Goal: Information Seeking & Learning: Learn about a topic

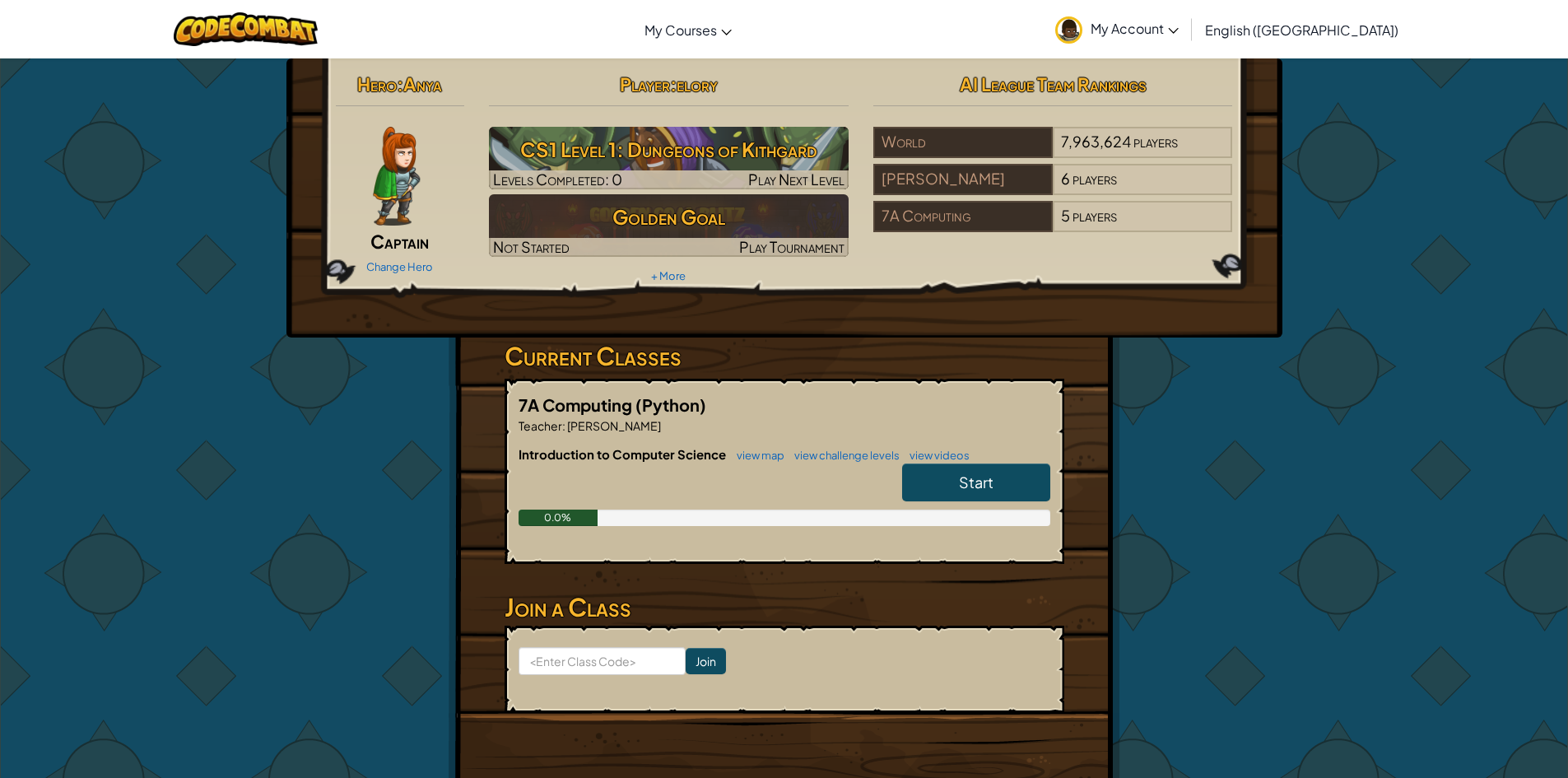
drag, startPoint x: 935, startPoint y: 474, endPoint x: 935, endPoint y: 490, distance: 16.0
click at [935, 490] on link "Start" at bounding box center [976, 482] width 148 height 37
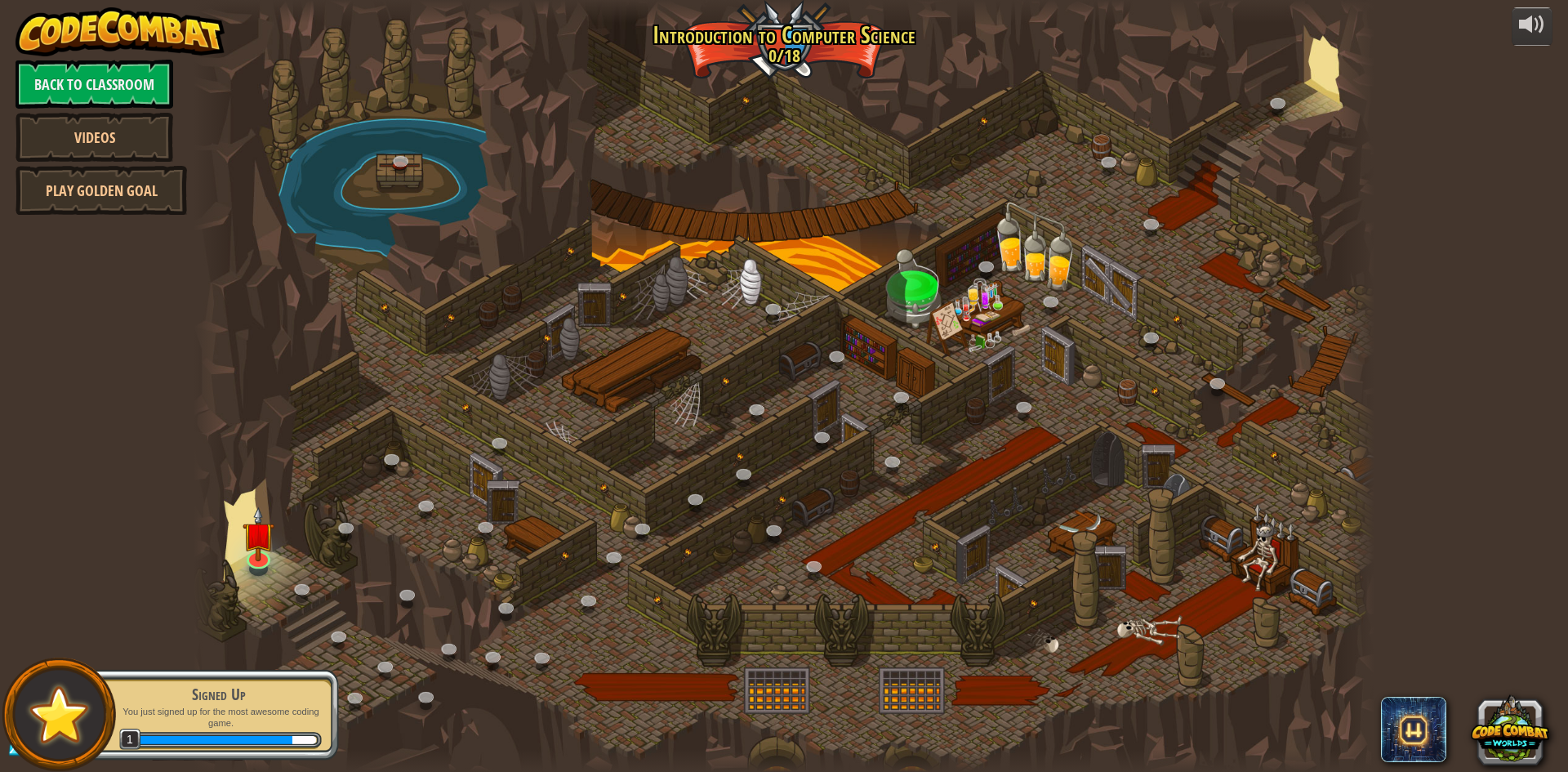
click at [1040, 274] on div at bounding box center [784, 386] width 1181 height 772
click at [250, 551] on img at bounding box center [258, 521] width 32 height 73
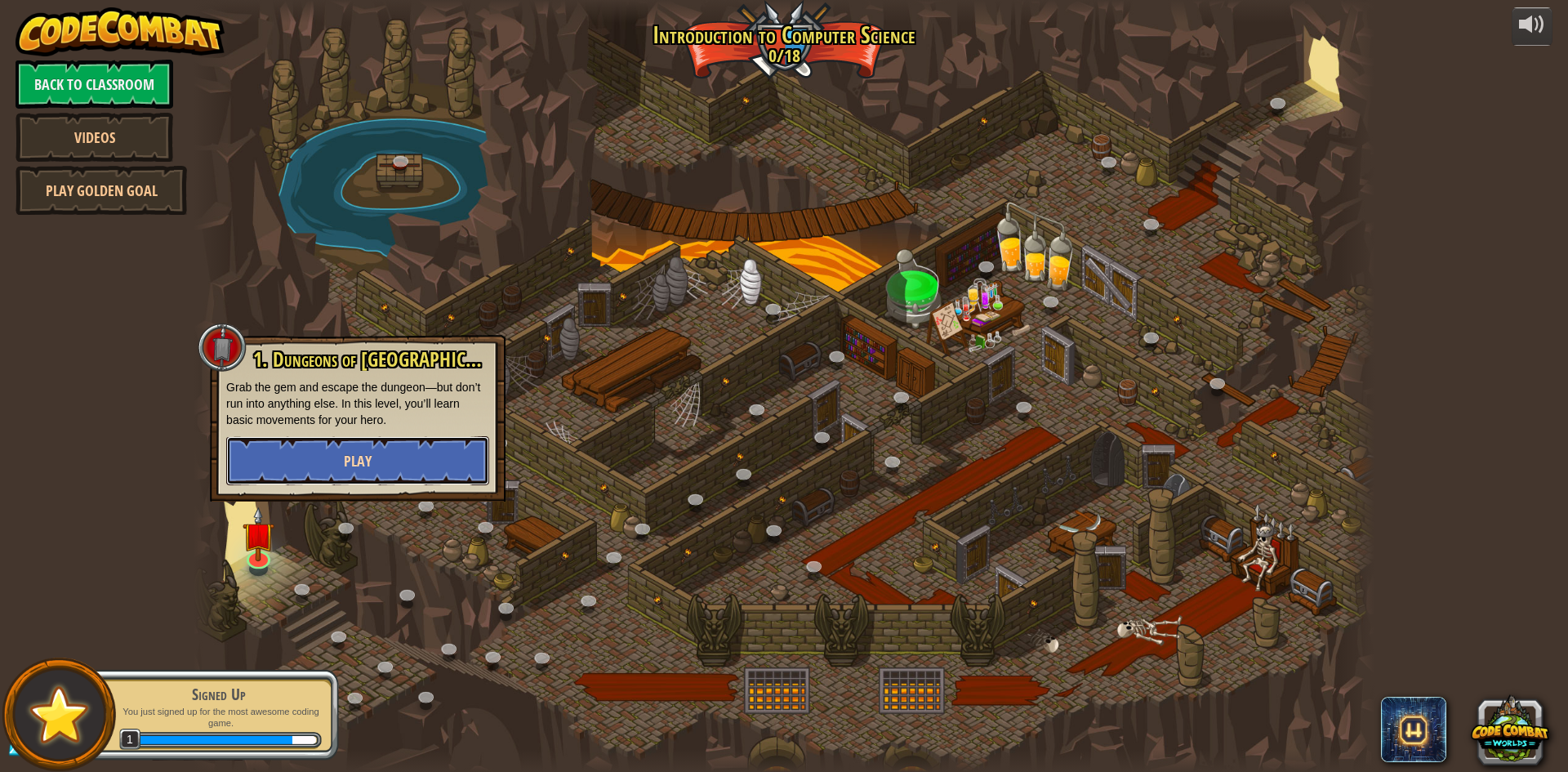
click at [465, 455] on button "Play" at bounding box center [357, 460] width 263 height 49
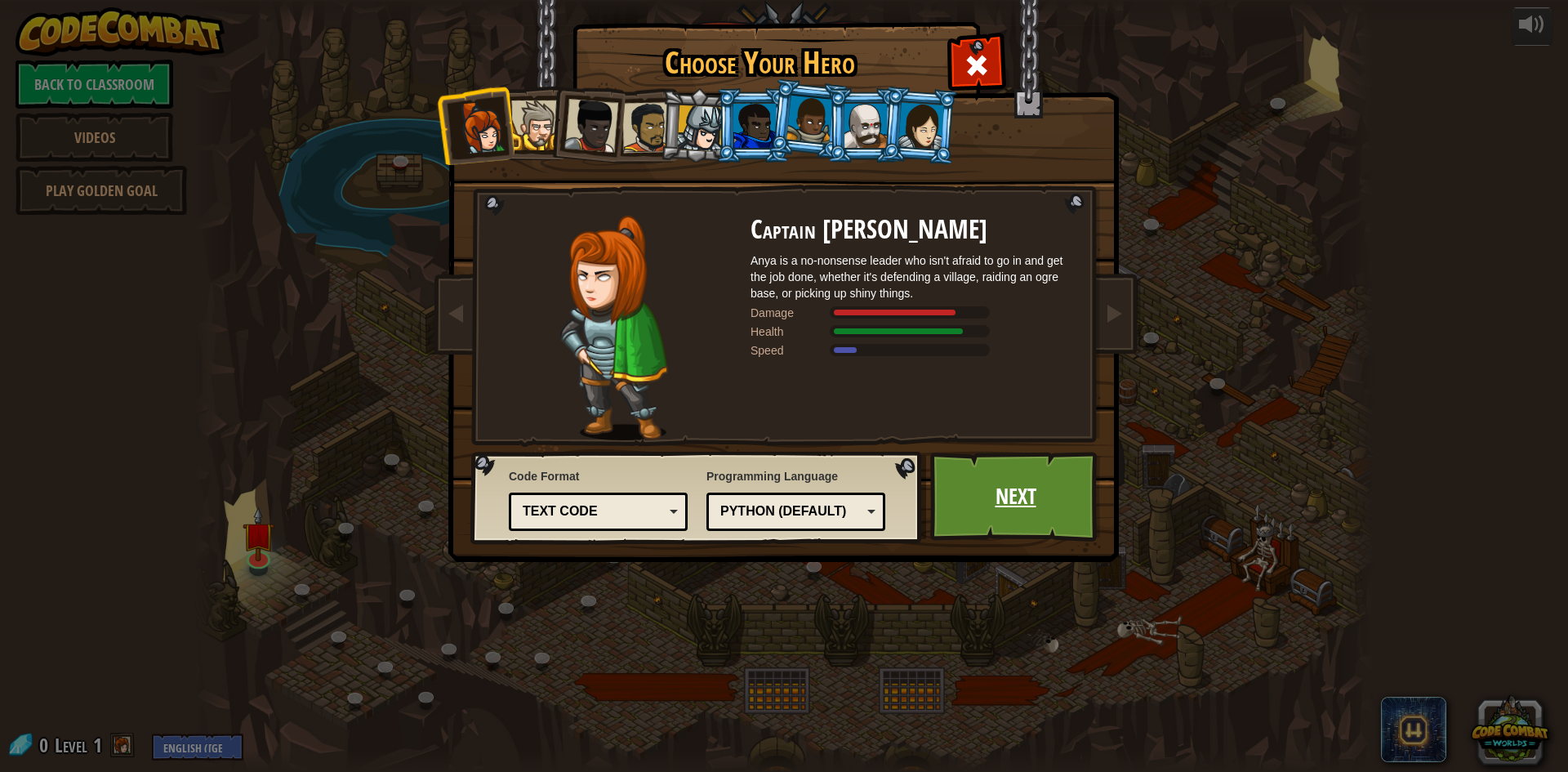
click at [1010, 495] on link "Next" at bounding box center [1015, 497] width 171 height 90
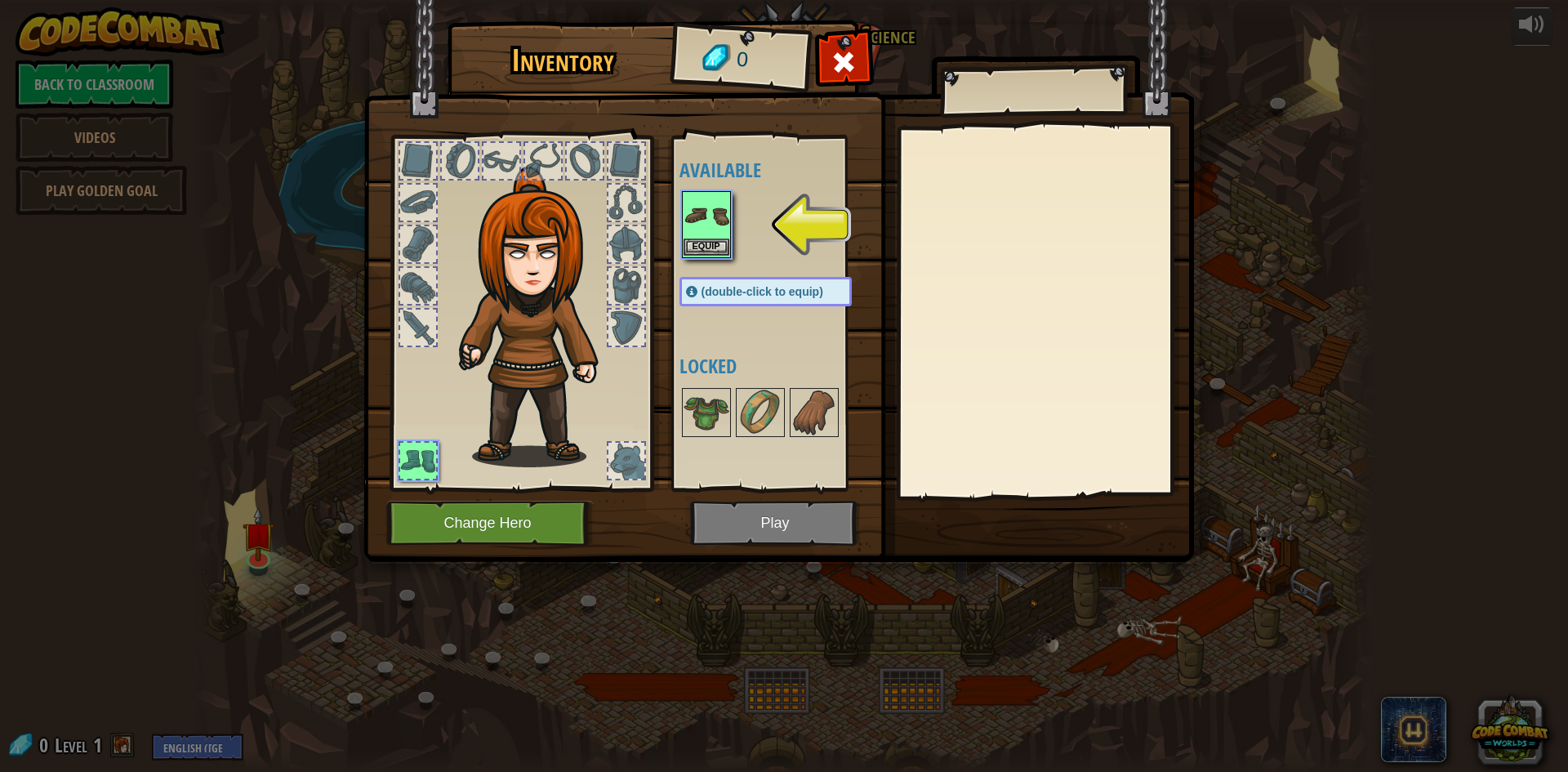
click at [722, 236] on img at bounding box center [706, 216] width 46 height 46
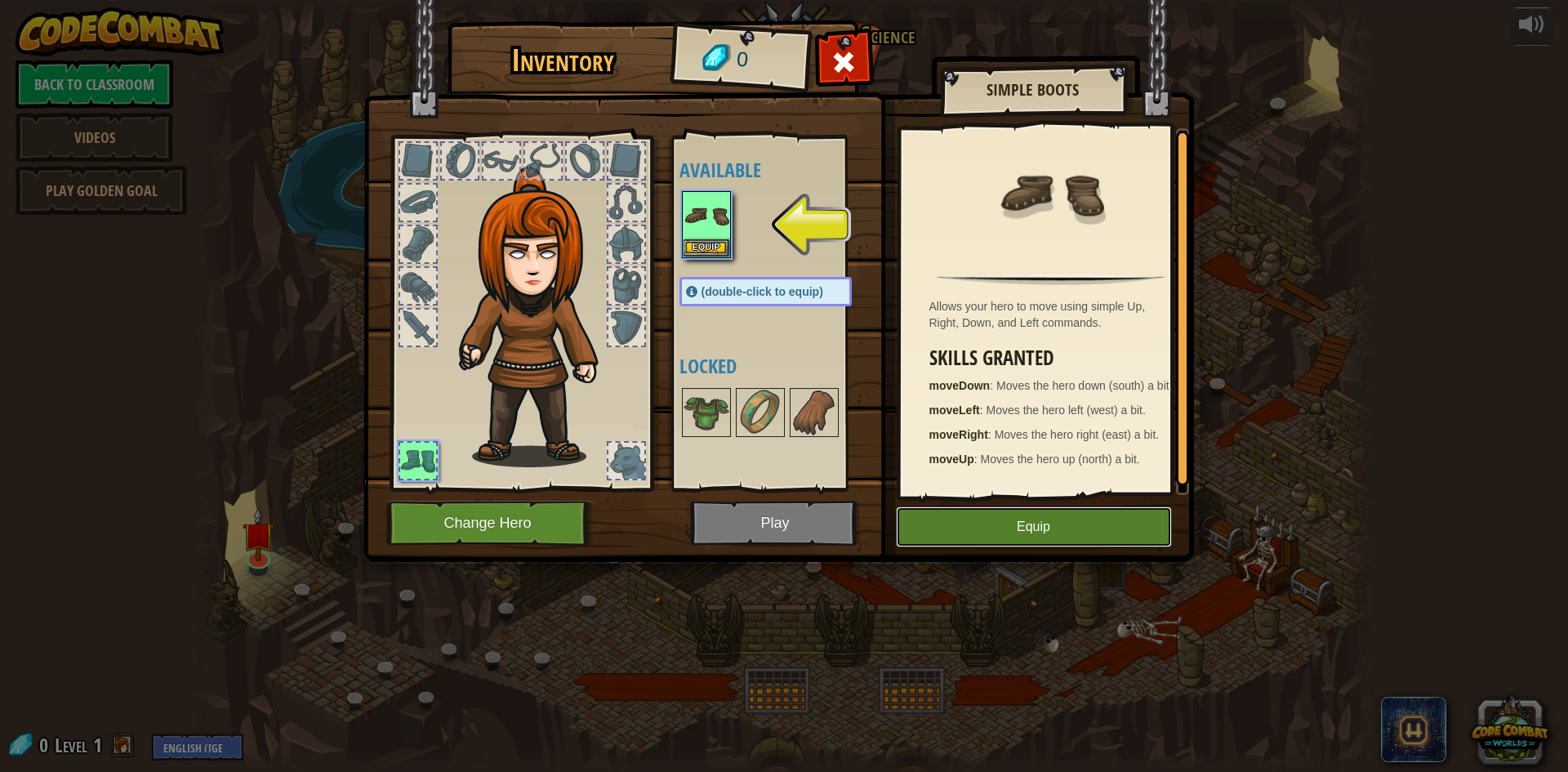
click at [988, 528] on button "Equip" at bounding box center [1033, 527] width 276 height 41
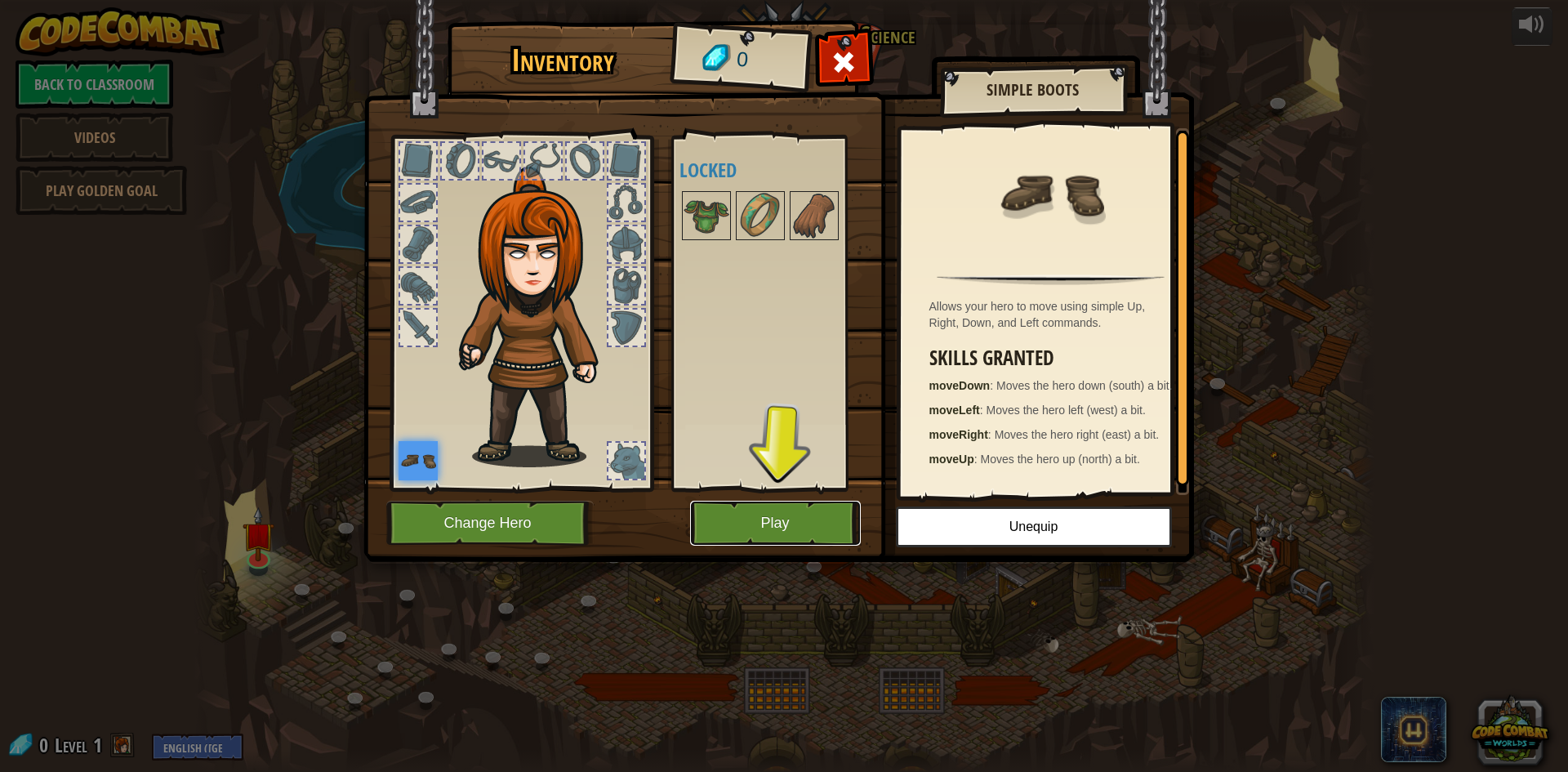
click at [716, 523] on button "Play" at bounding box center [775, 523] width 171 height 45
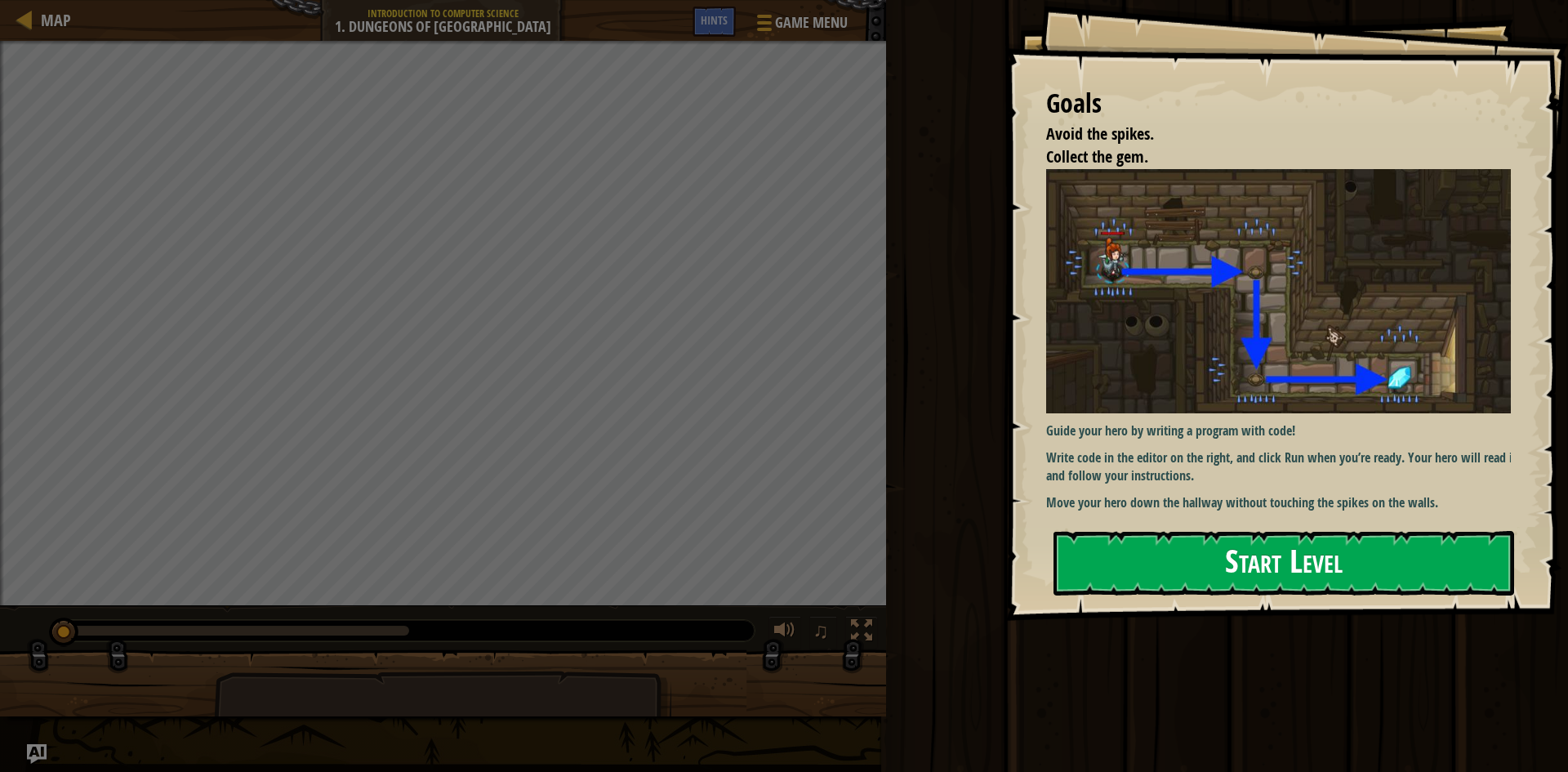
click at [1247, 569] on button "Start Level" at bounding box center [1283, 562] width 461 height 65
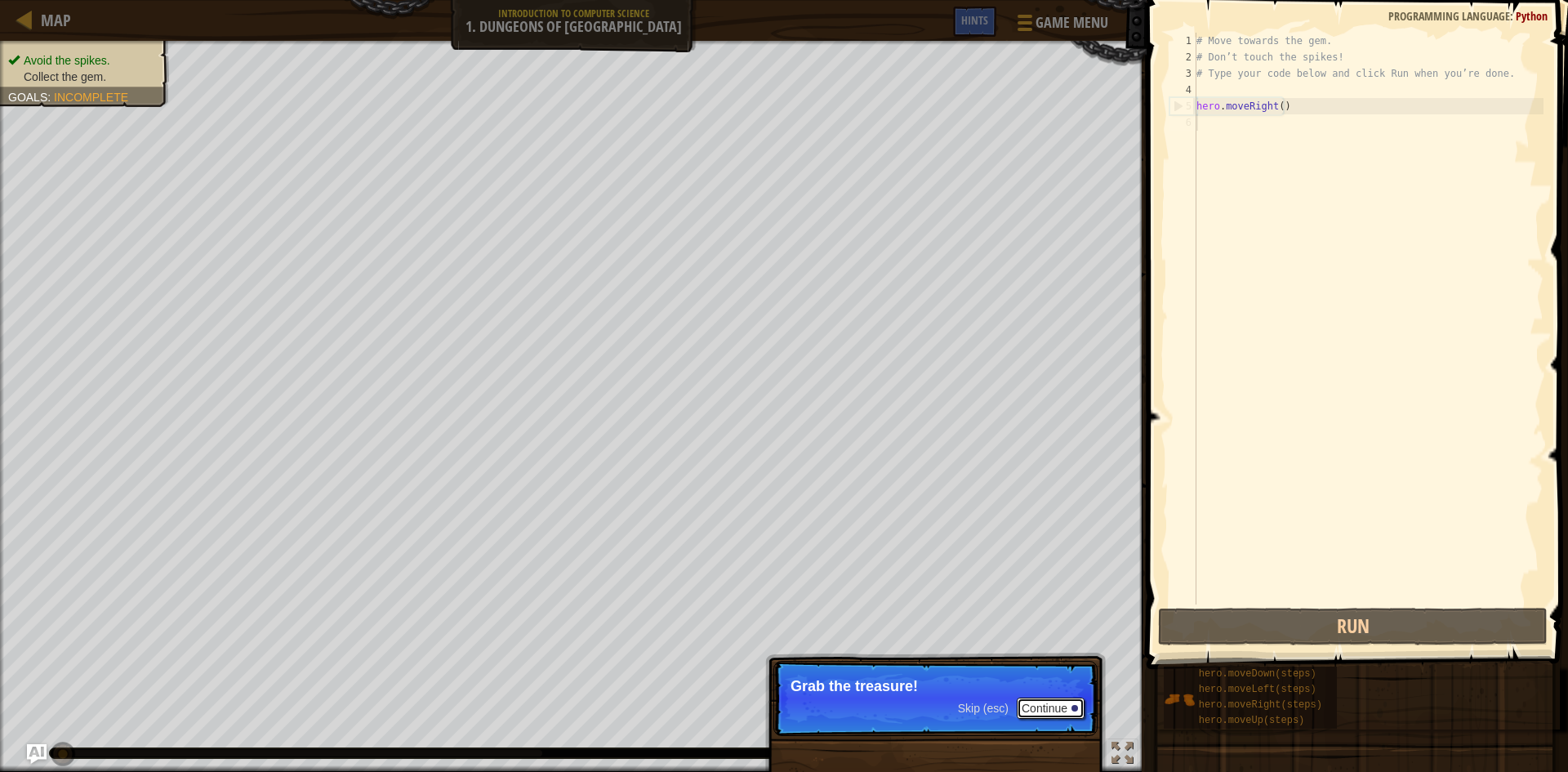
click at [1054, 698] on button "Continue" at bounding box center [1050, 708] width 68 height 21
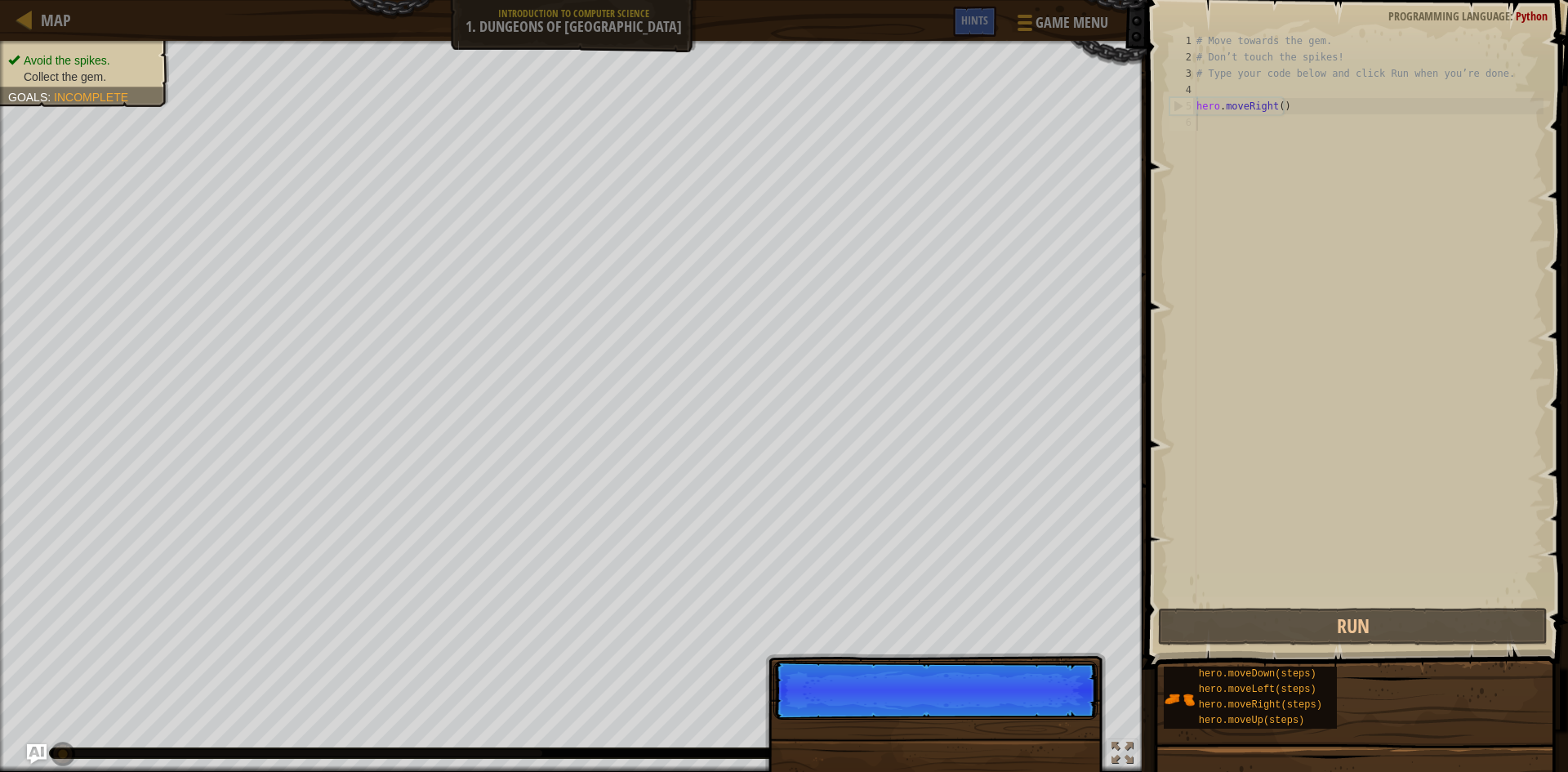
scroll to position [7, 0]
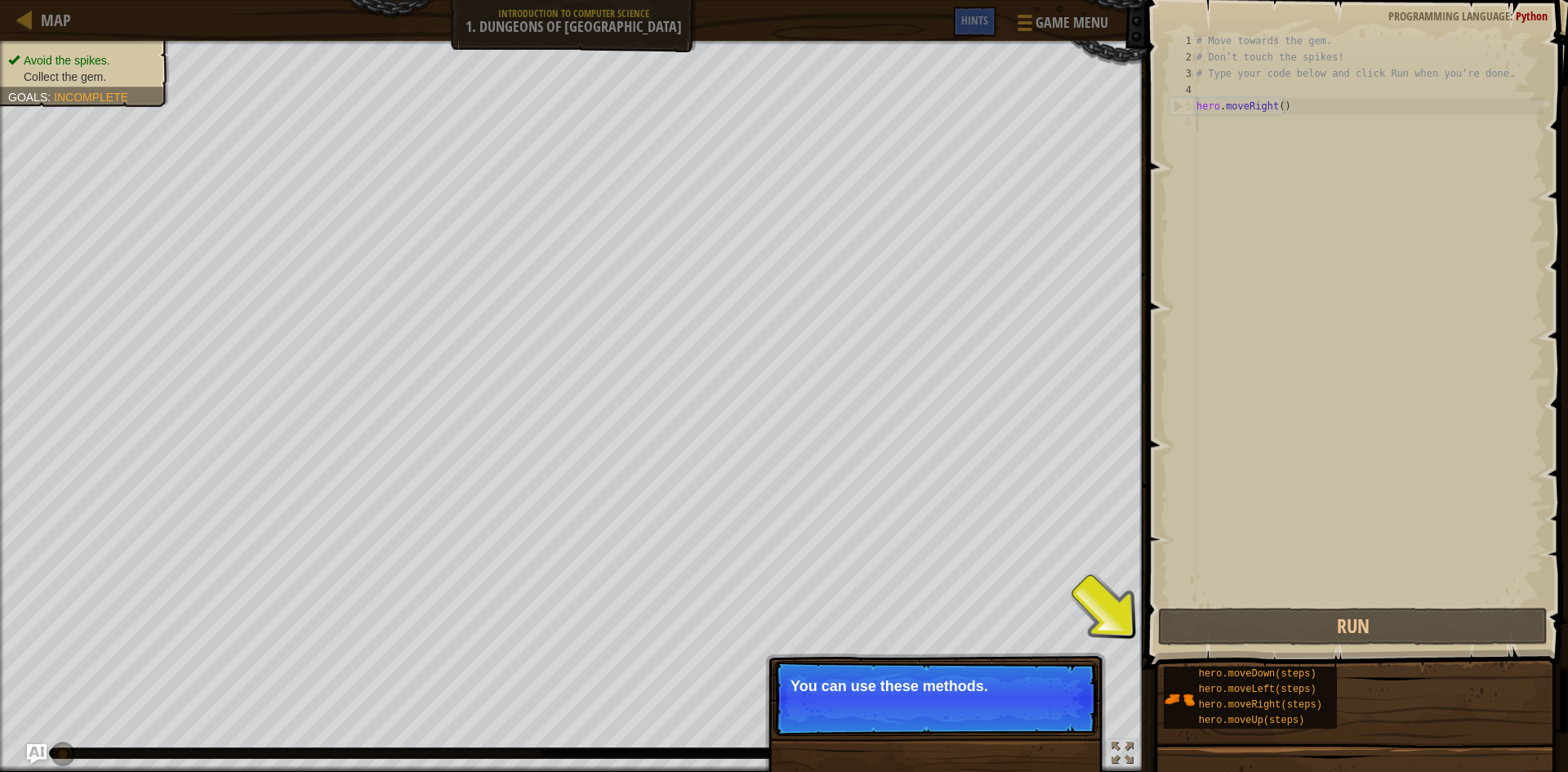
click at [1017, 678] on p "You can use these methods." at bounding box center [935, 686] width 290 height 16
click at [1030, 699] on button "Continue" at bounding box center [1050, 708] width 68 height 21
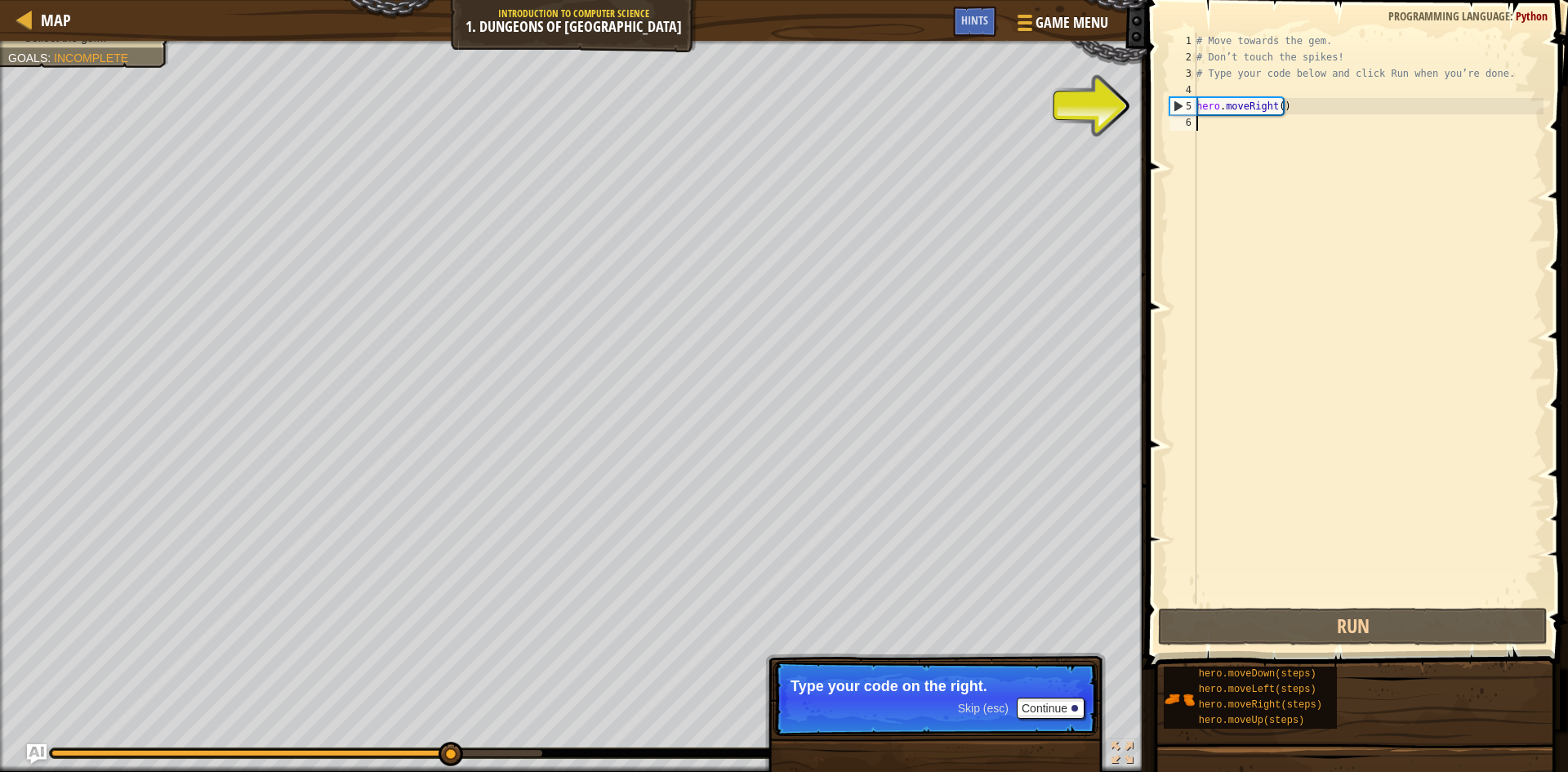
click at [1267, 110] on div "# Move towards the gem. # Don’t touch the spikes! # Type your code below and cl…" at bounding box center [1368, 335] width 350 height 605
click at [1267, 110] on div "# Move towards the gem. # Don’t touch the spikes! # Type your code below and cl…" at bounding box center [1368, 318] width 350 height 572
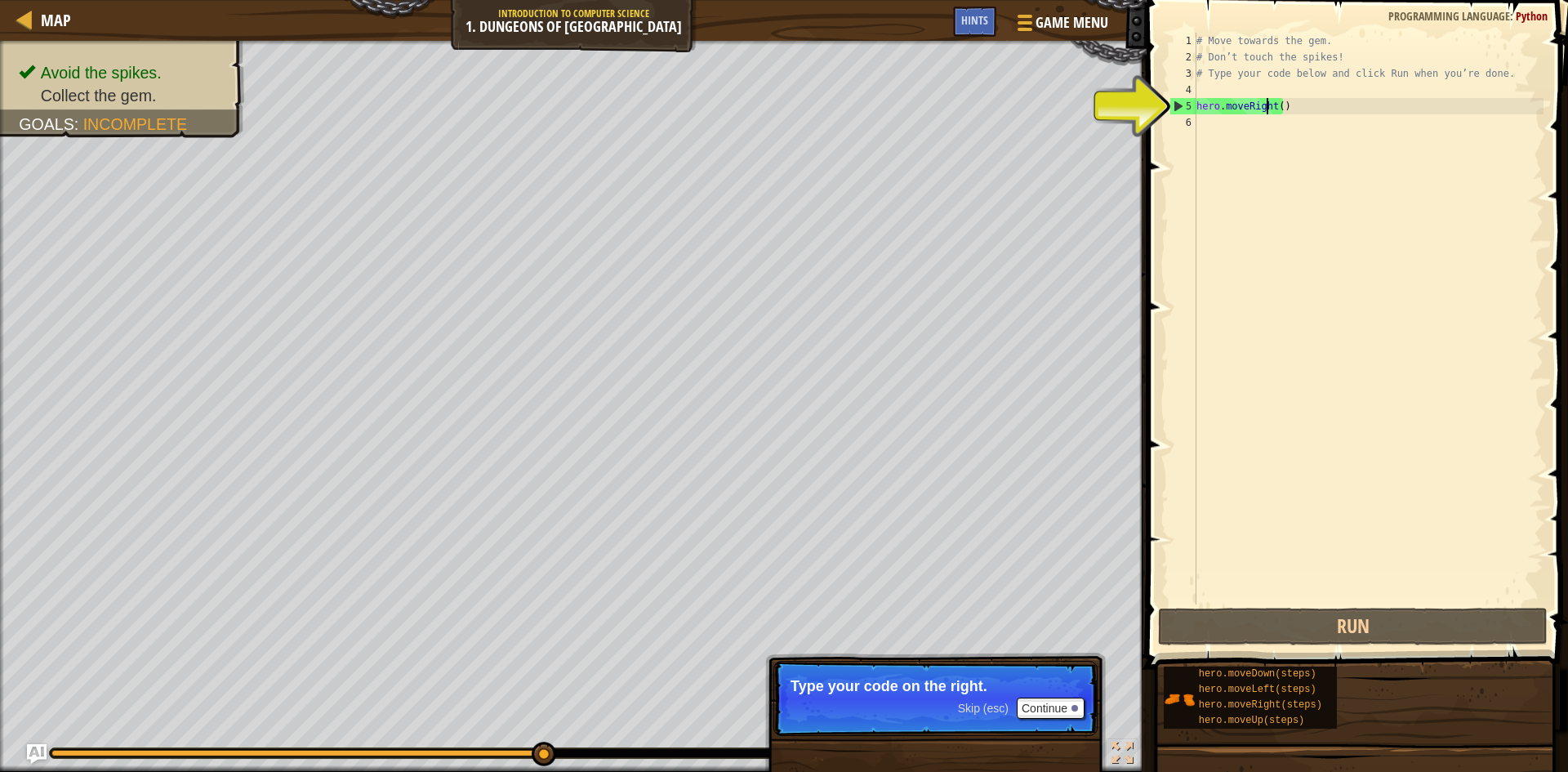
click at [1268, 110] on div "# Move towards the gem. # Don’t touch the spikes! # Type your code below and cl…" at bounding box center [1368, 335] width 350 height 605
click at [1273, 113] on div "# Move towards the gem. # Don’t touch the spikes! # Type your code below and cl…" at bounding box center [1368, 335] width 350 height 605
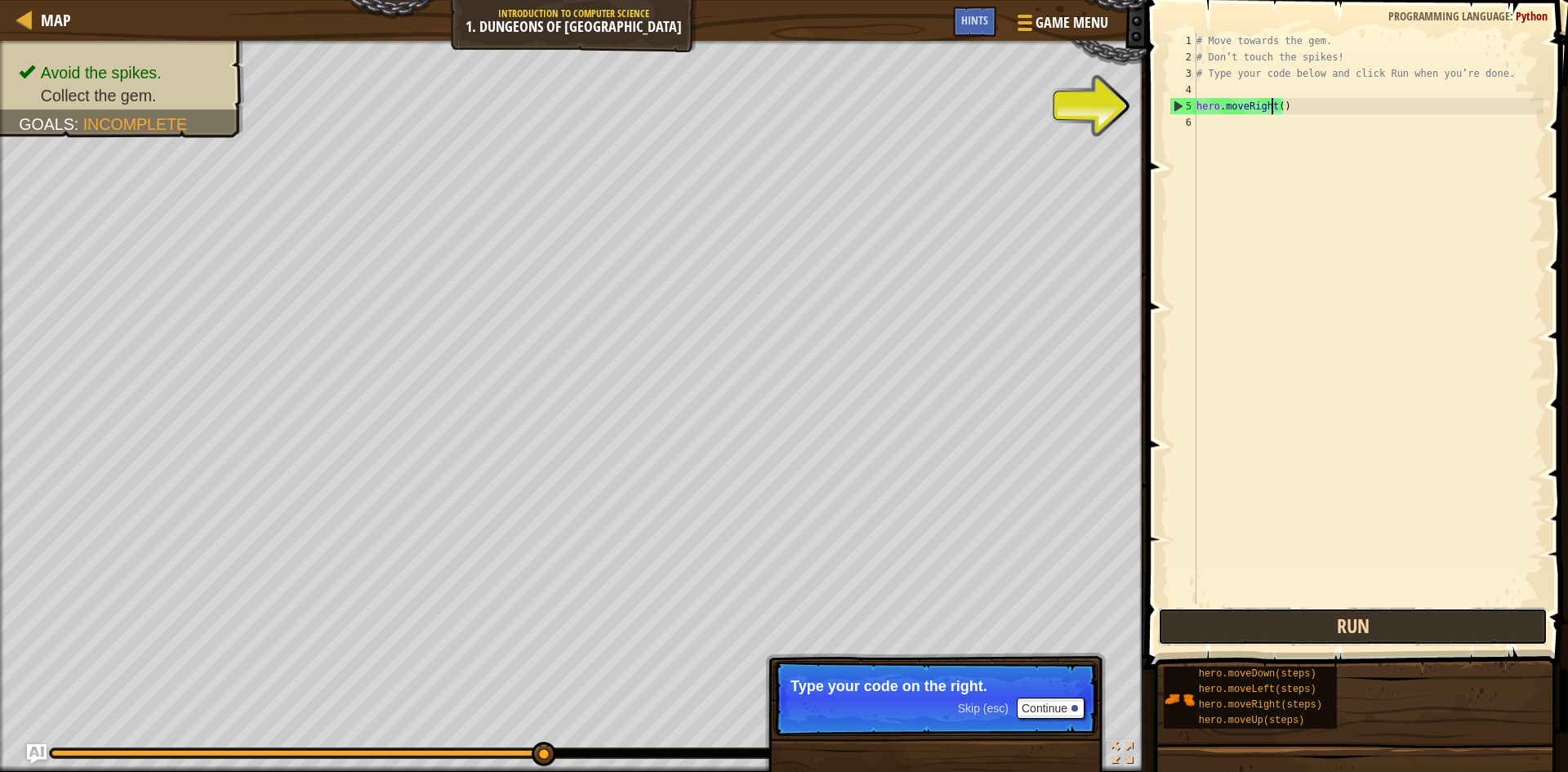
click at [1388, 635] on button "Run" at bounding box center [1352, 626] width 390 height 37
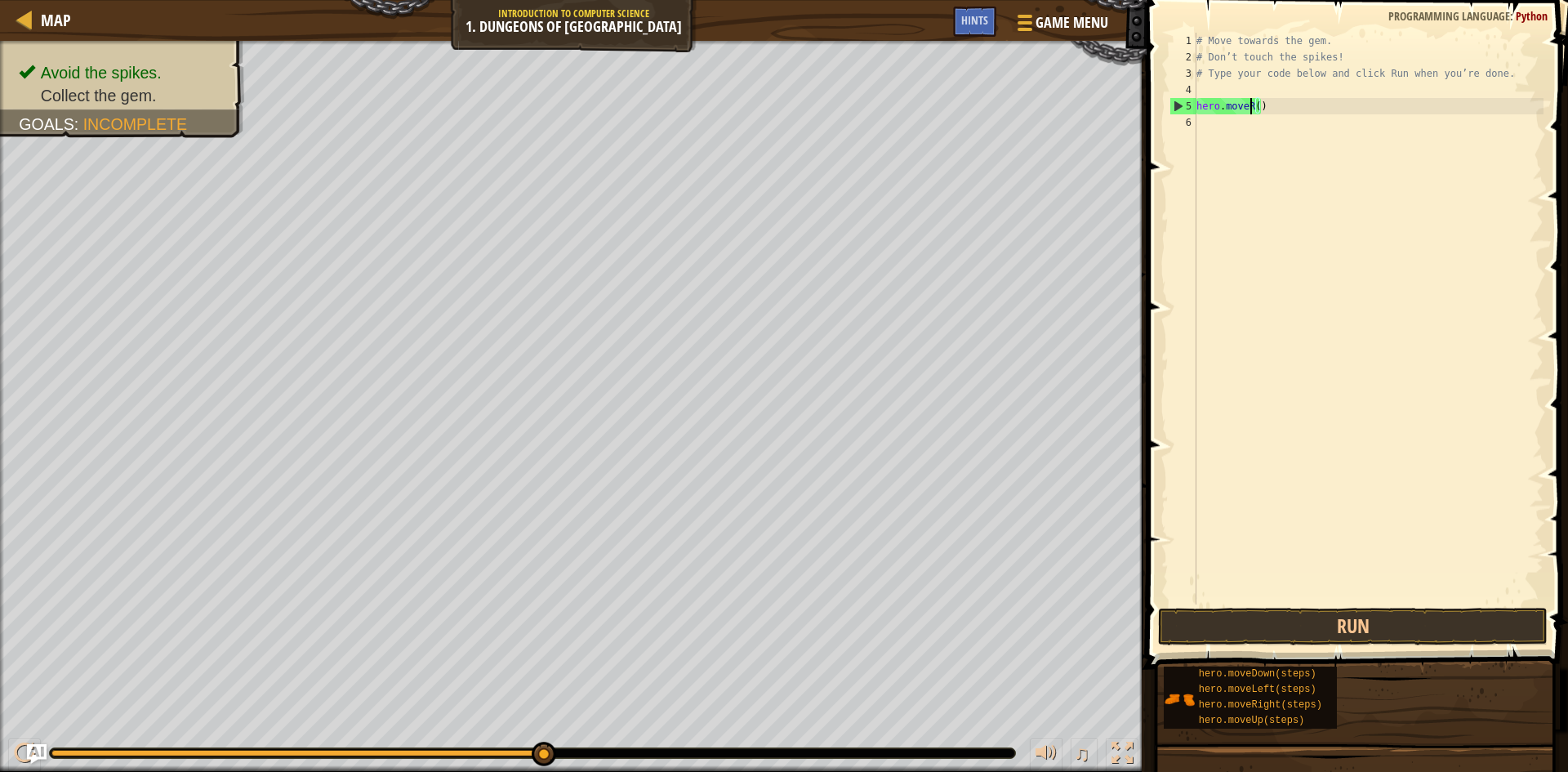
type textarea "hero.move()"
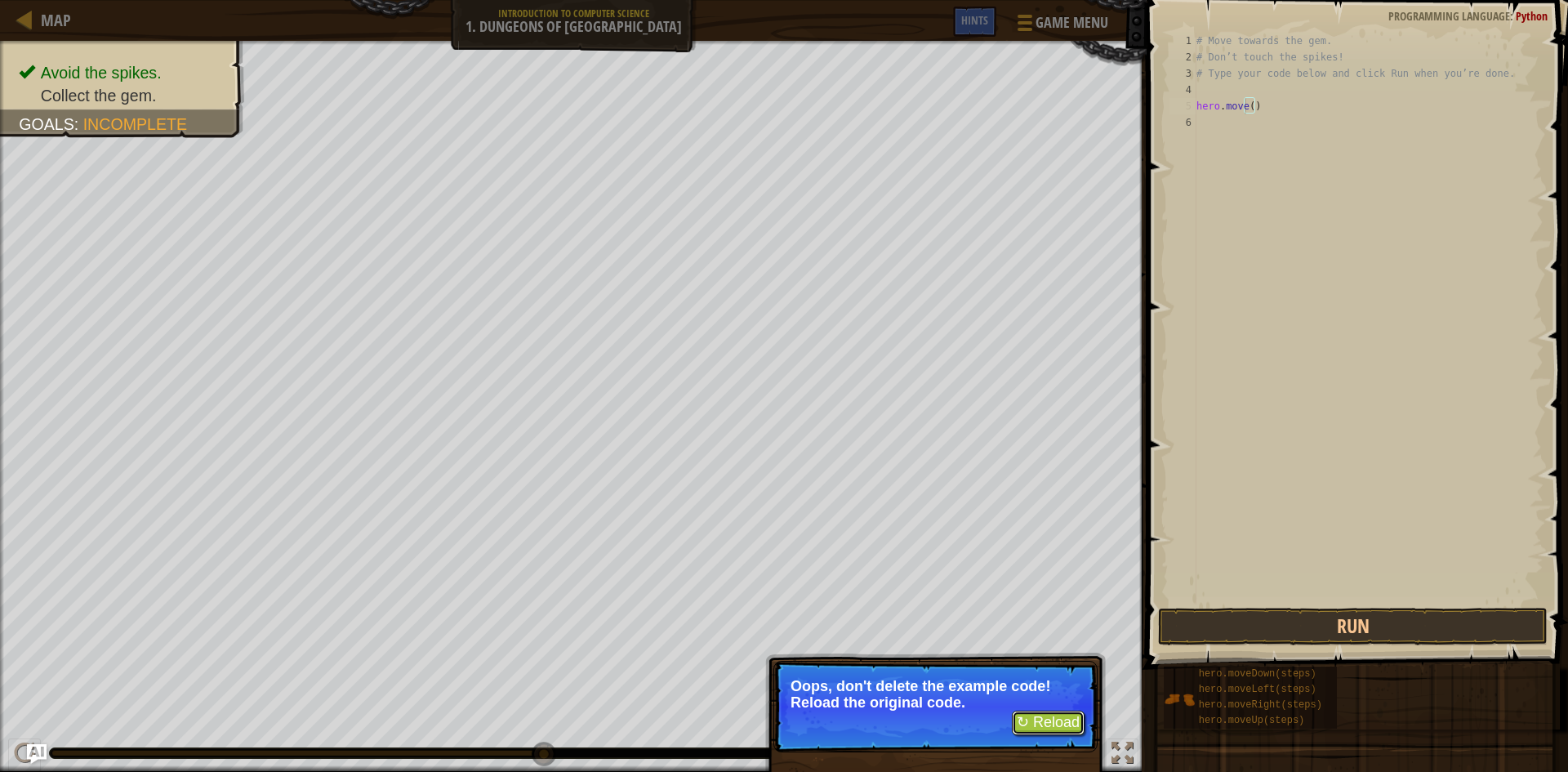
click at [1078, 729] on button "↻ Reload" at bounding box center [1048, 723] width 72 height 25
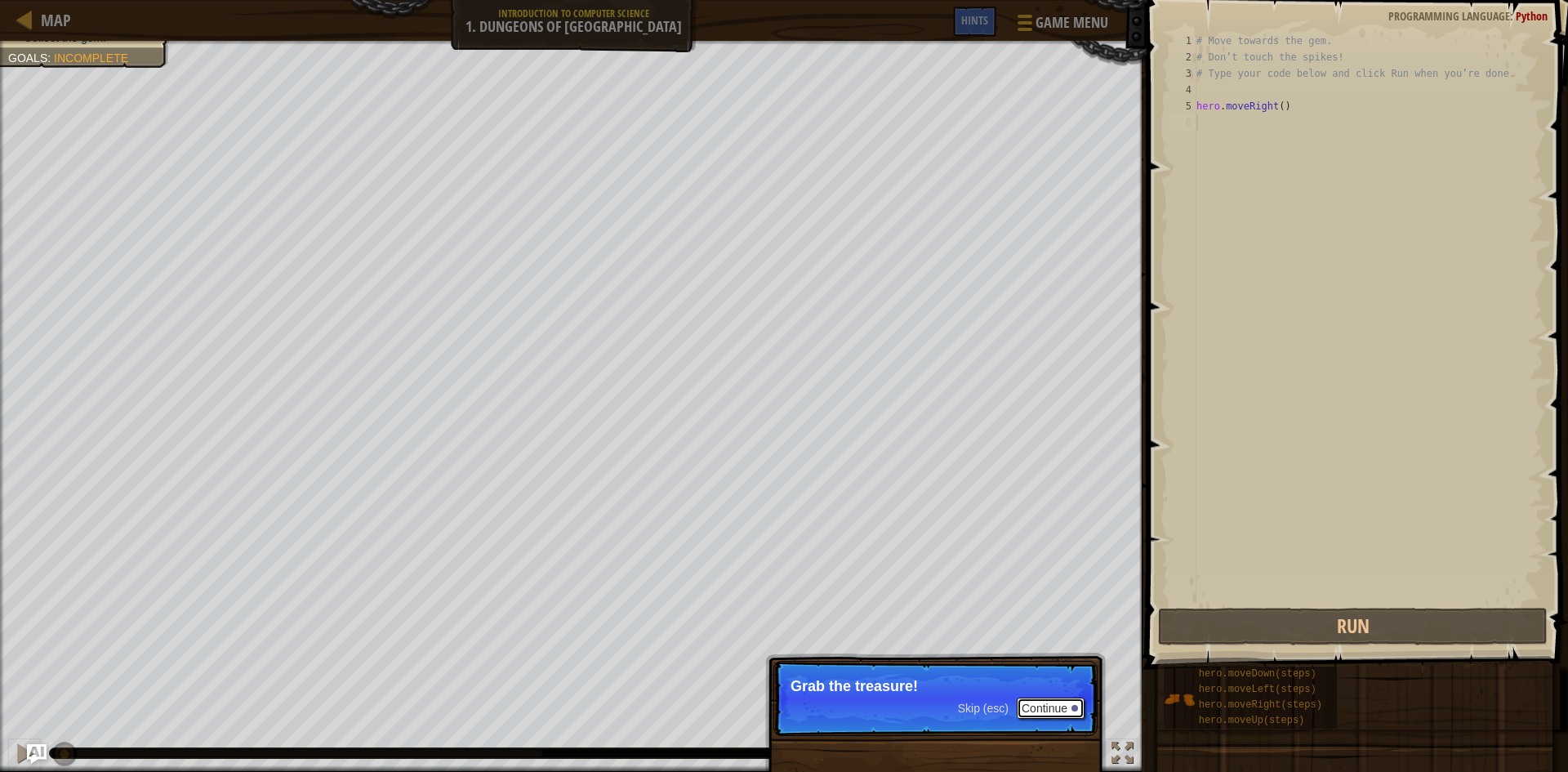
click at [1033, 700] on button "Continue" at bounding box center [1050, 708] width 68 height 21
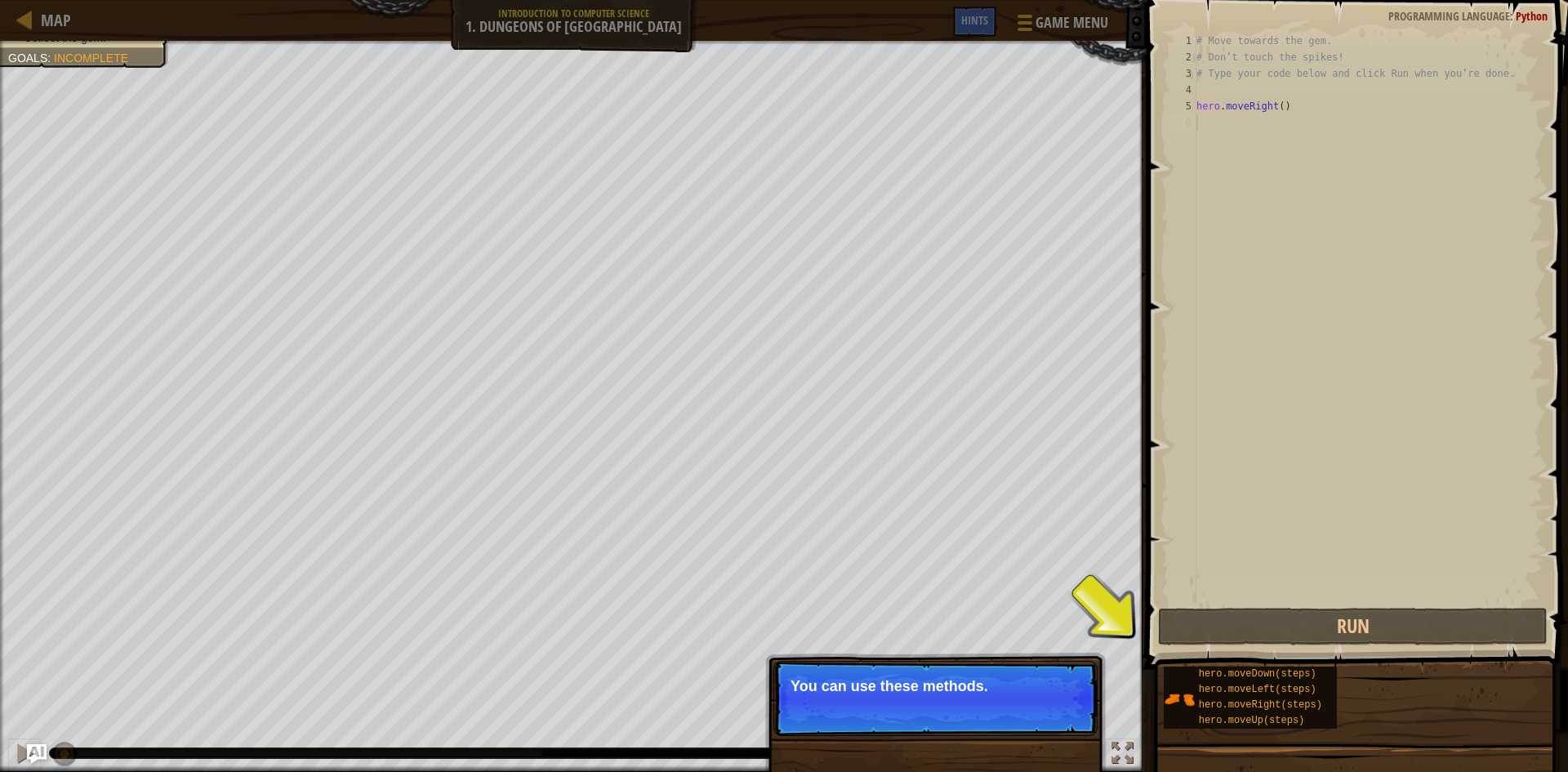
click at [1048, 702] on button "Continue" at bounding box center [1050, 708] width 68 height 21
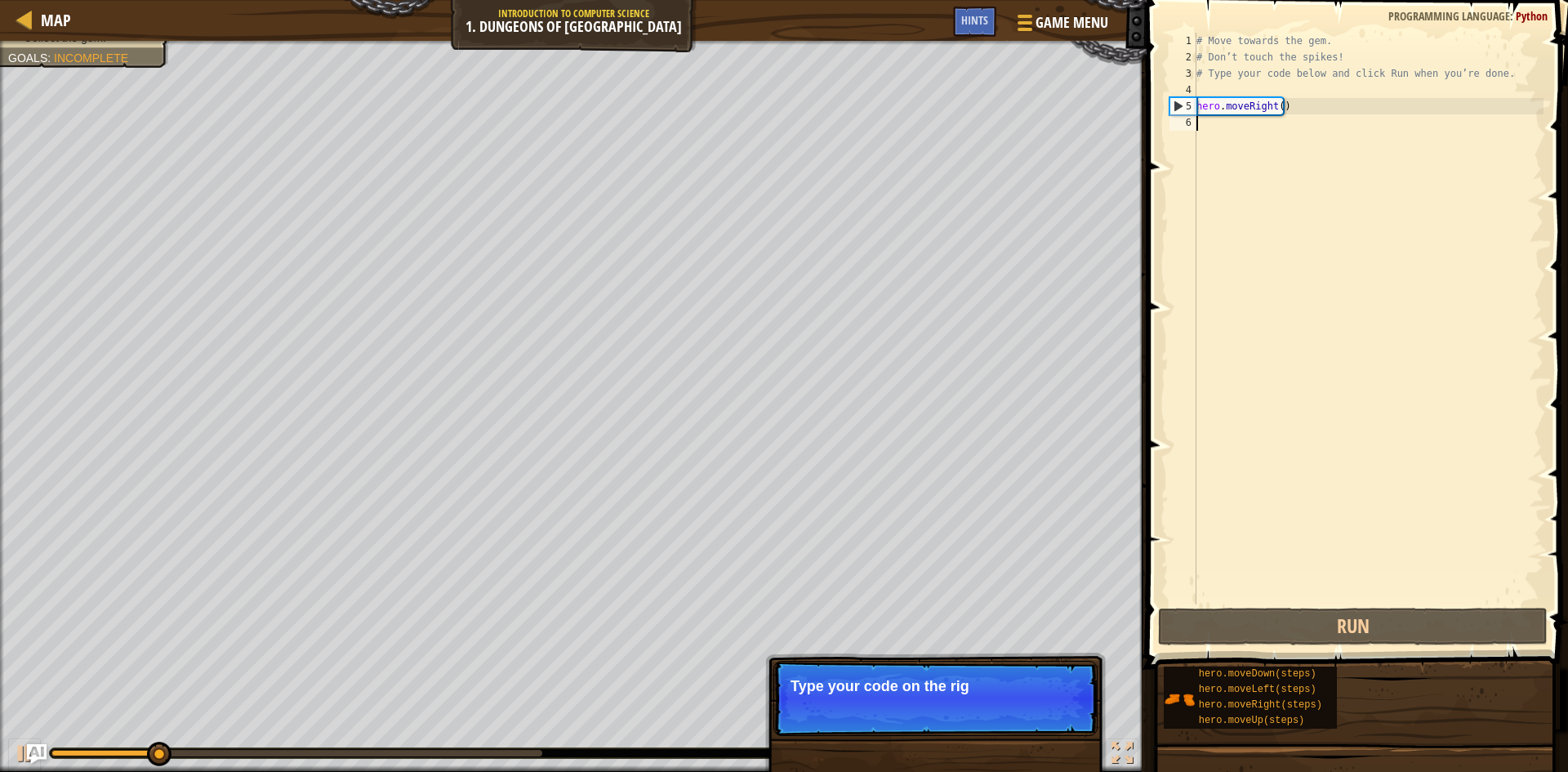
click at [1244, 410] on div "# Move towards the gem. # Don’t touch the spikes! # Type your code below and cl…" at bounding box center [1368, 335] width 350 height 605
drag, startPoint x: 1284, startPoint y: 378, endPoint x: 1305, endPoint y: 244, distance: 135.6
click at [1301, 315] on div "# Move towards the gem. # Don’t touch the spikes! # Type your code below and cl…" at bounding box center [1368, 335] width 350 height 605
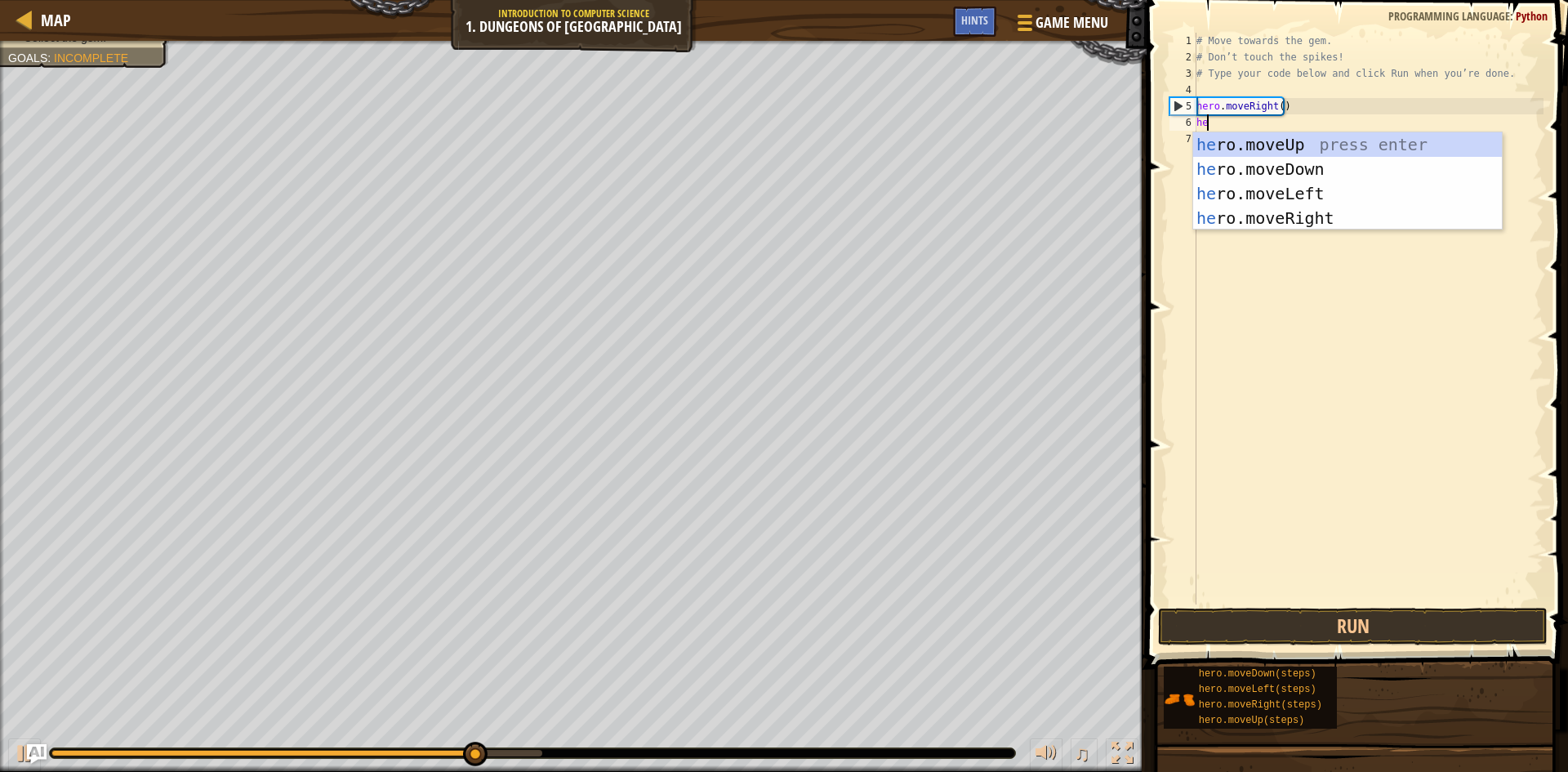
type textarea "her"
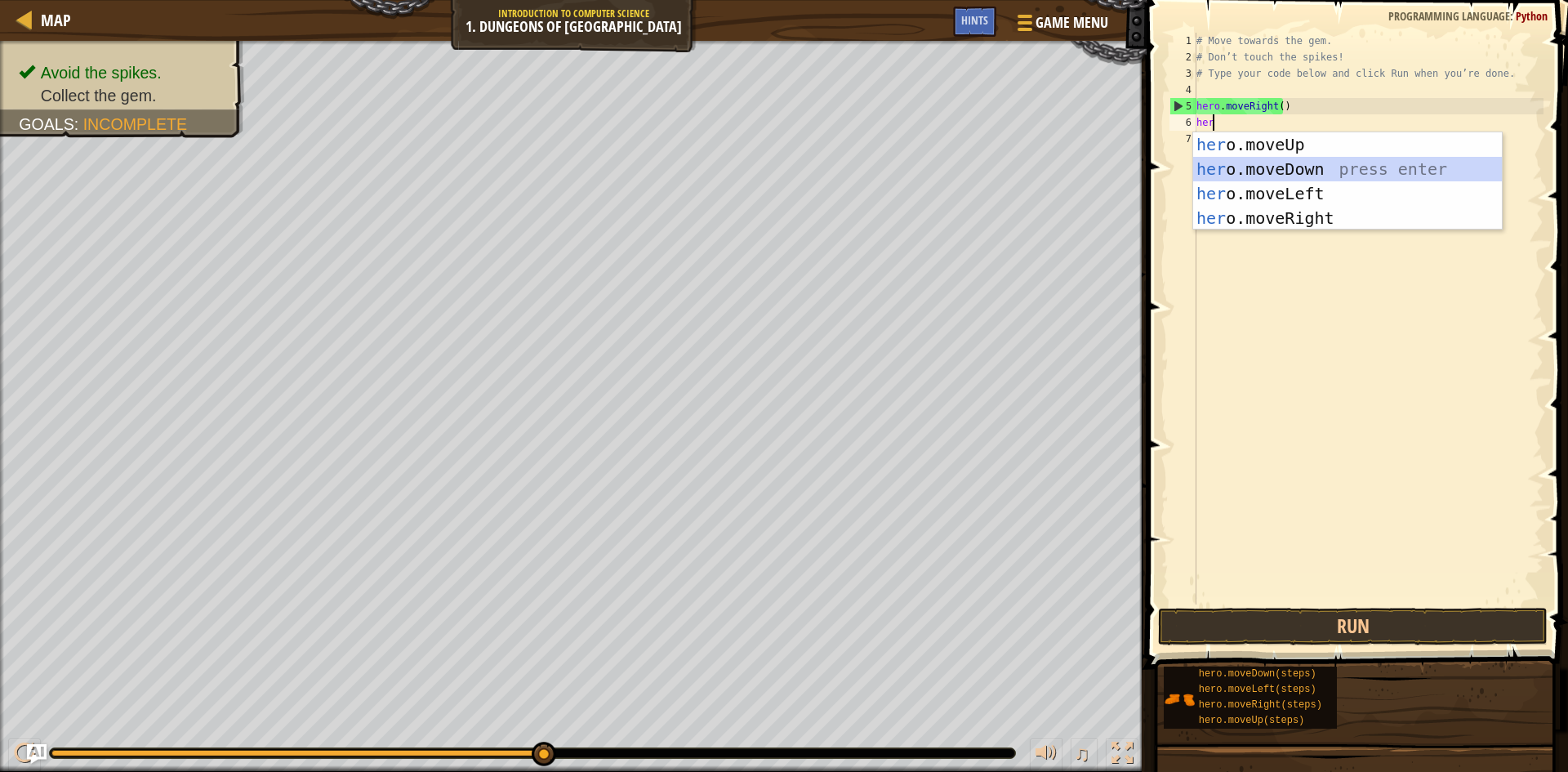
click at [1403, 164] on div "her o.moveUp press enter her o.moveDown press enter her o.moveLeft press enter …" at bounding box center [1347, 206] width 308 height 147
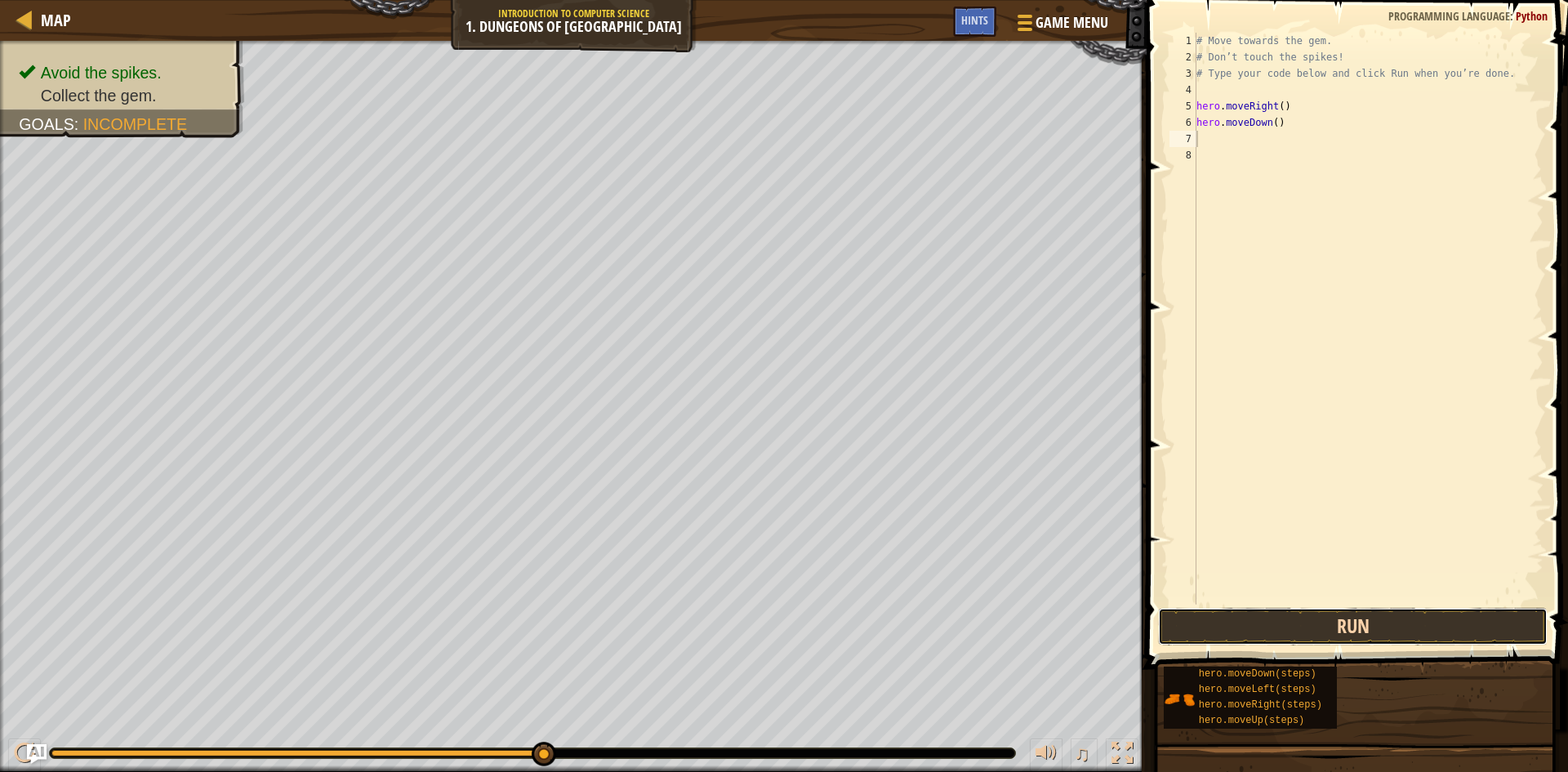
click at [1402, 615] on button "Run" at bounding box center [1352, 626] width 390 height 37
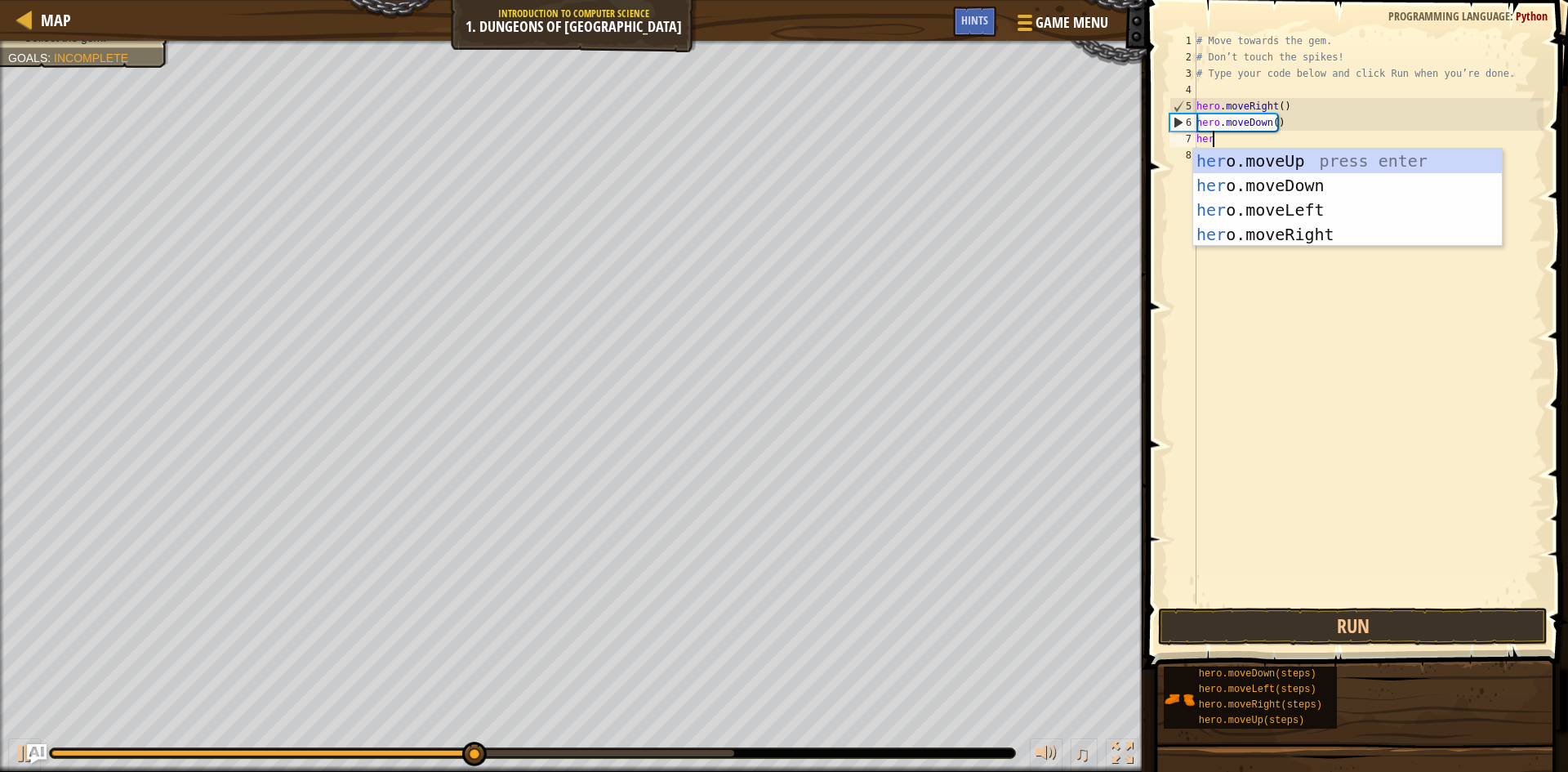
scroll to position [7, 1]
type textarea "hero"
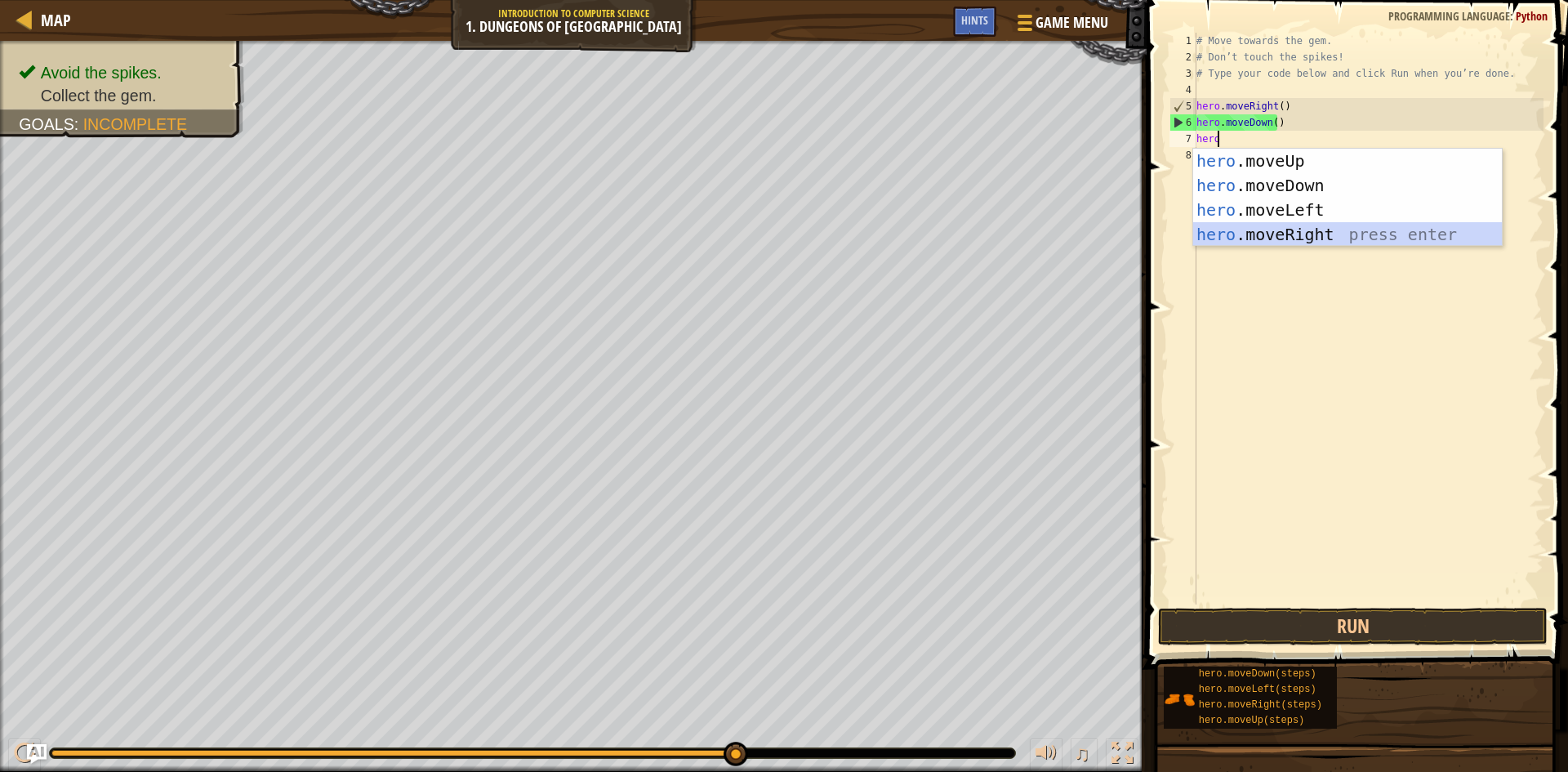
click at [1246, 241] on div "hero .moveUp press enter hero .moveDown press enter hero .moveLeft press enter …" at bounding box center [1347, 222] width 308 height 147
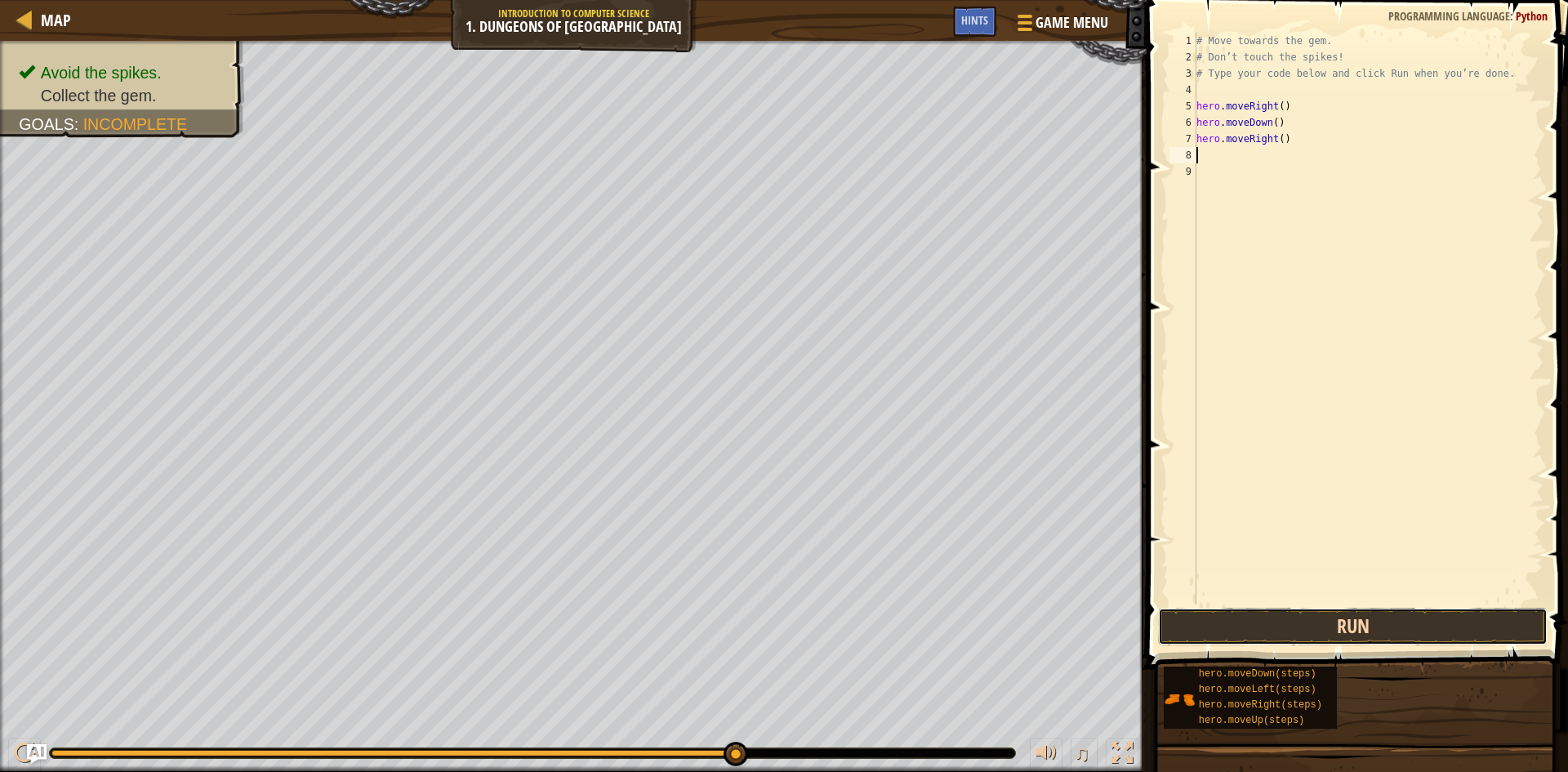
click at [1385, 619] on button "Run" at bounding box center [1352, 626] width 390 height 37
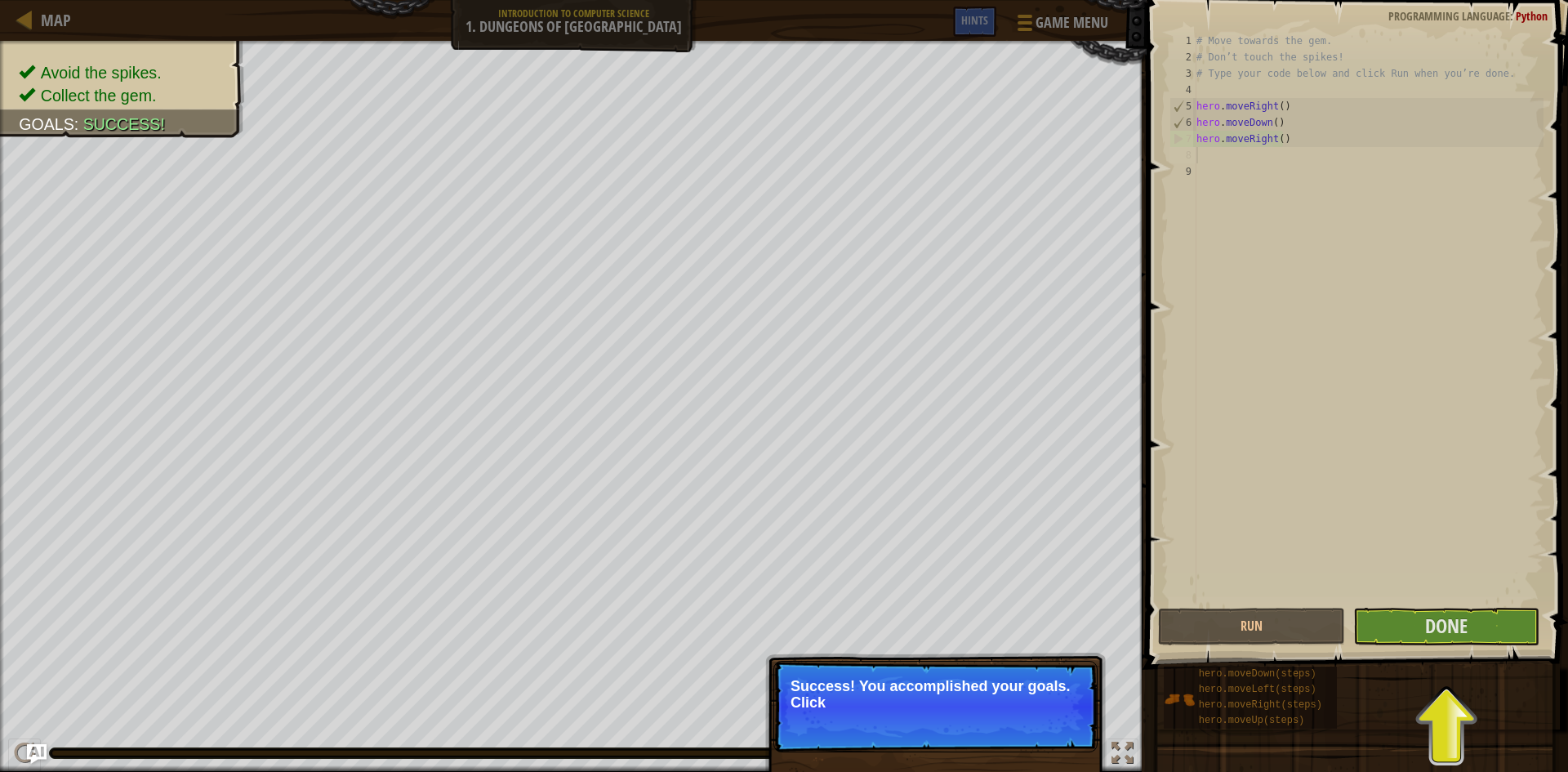
click at [1002, 700] on p "Success! You accomplished your goals. Click" at bounding box center [935, 694] width 290 height 33
click at [1002, 700] on p "Success! You accomplished your goals. Click the Done butt" at bounding box center [935, 694] width 290 height 33
click at [1002, 700] on p "Success! You accomplished your goals. Click the Done button to f" at bounding box center [935, 694] width 290 height 33
click at [1495, 633] on button "Done" at bounding box center [1447, 626] width 187 height 37
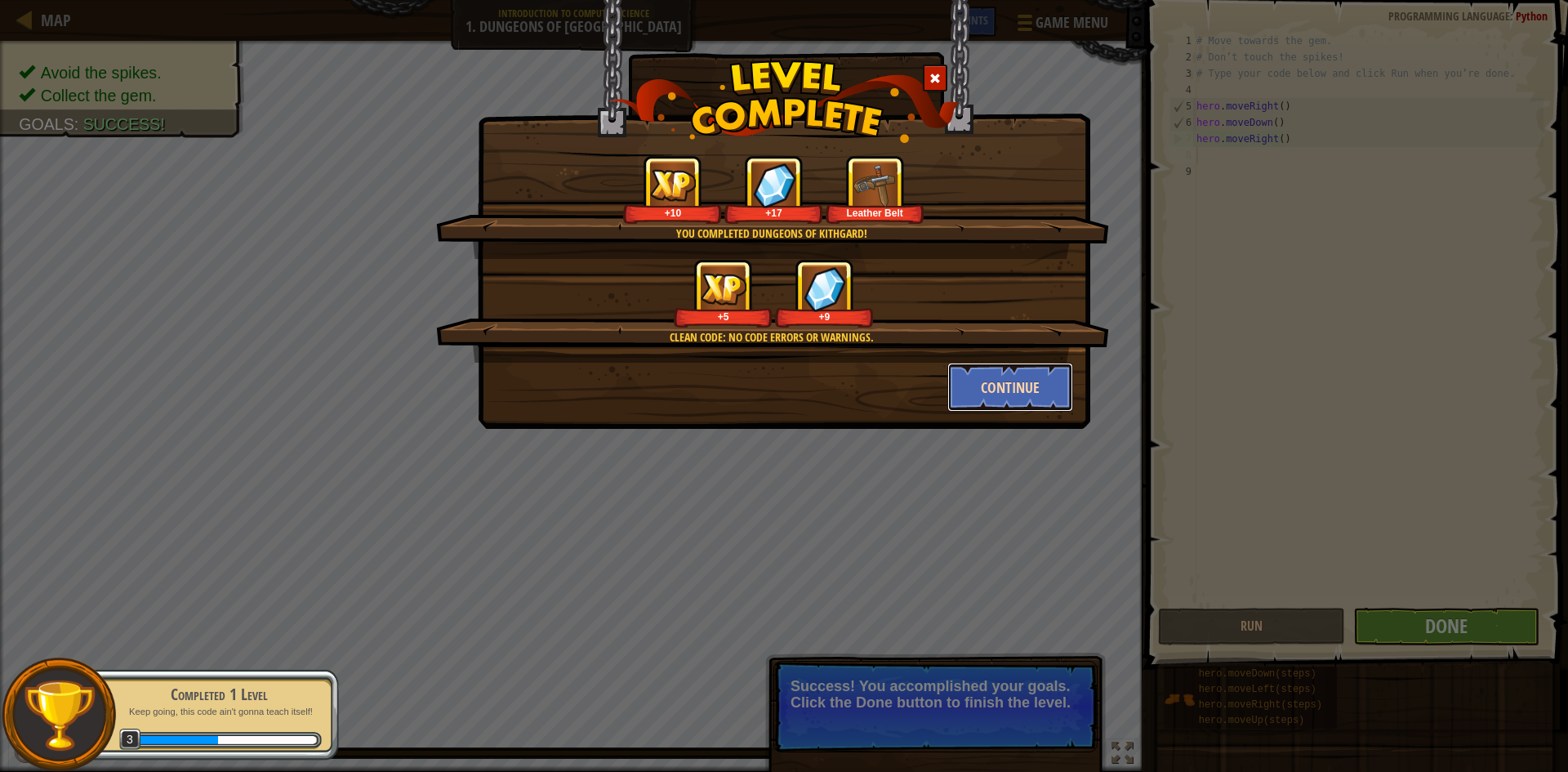
click at [1024, 392] on button "Continue" at bounding box center [1010, 386] width 126 height 49
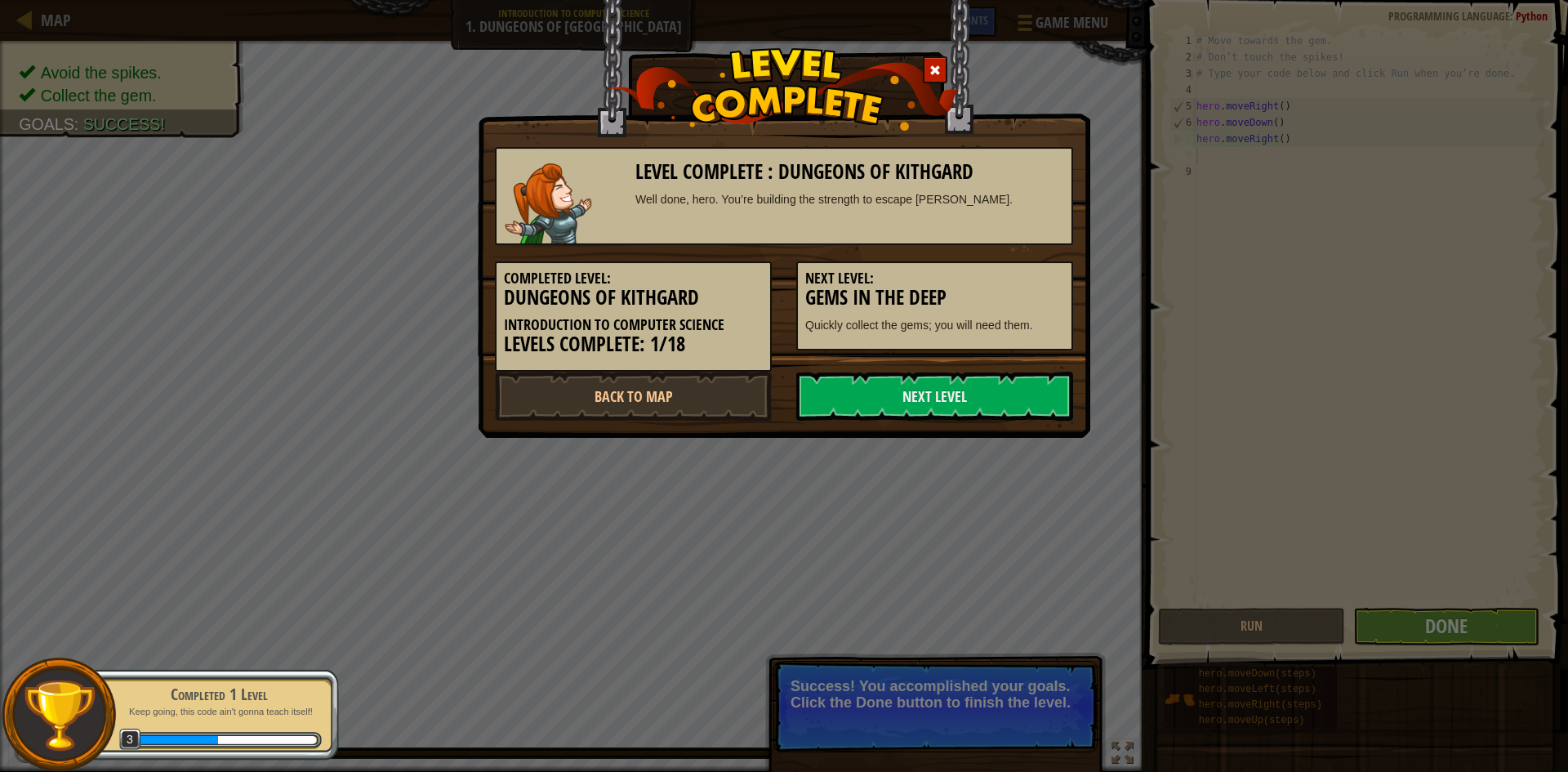
click at [1024, 392] on link "Next Level" at bounding box center [934, 395] width 277 height 49
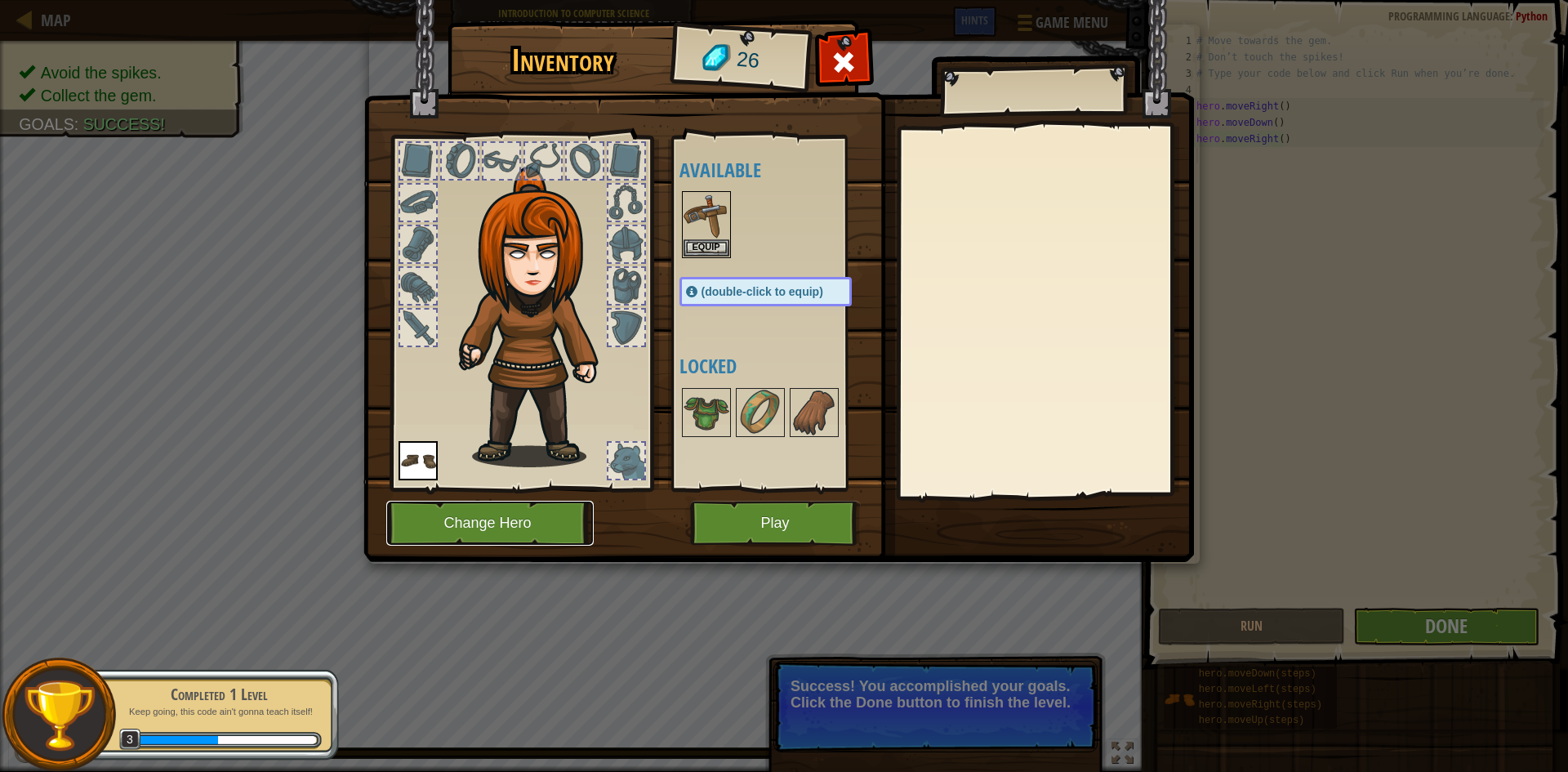
click at [499, 516] on button "Change Hero" at bounding box center [490, 523] width 208 height 45
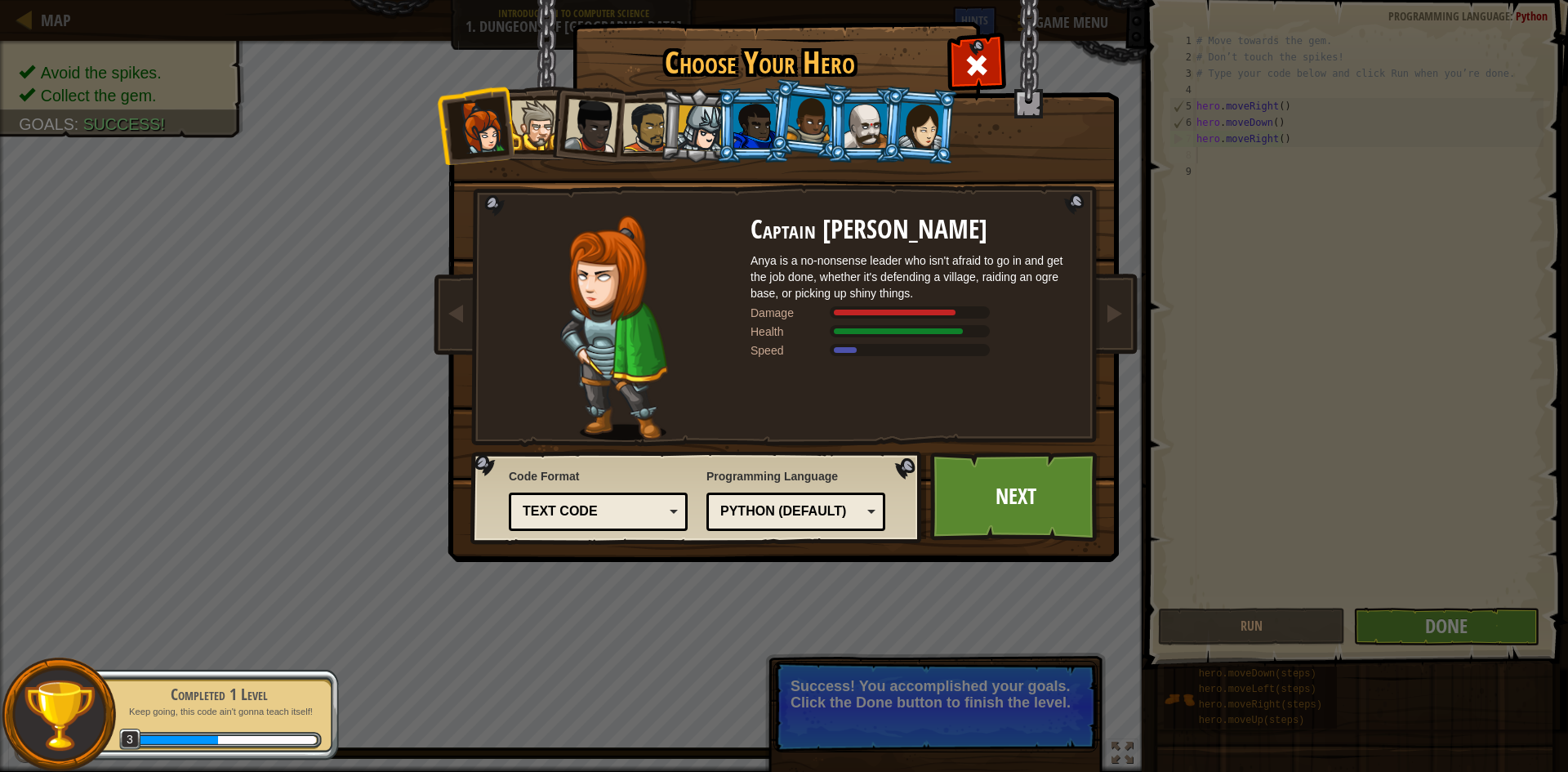
click at [798, 134] on div at bounding box center [810, 119] width 47 height 49
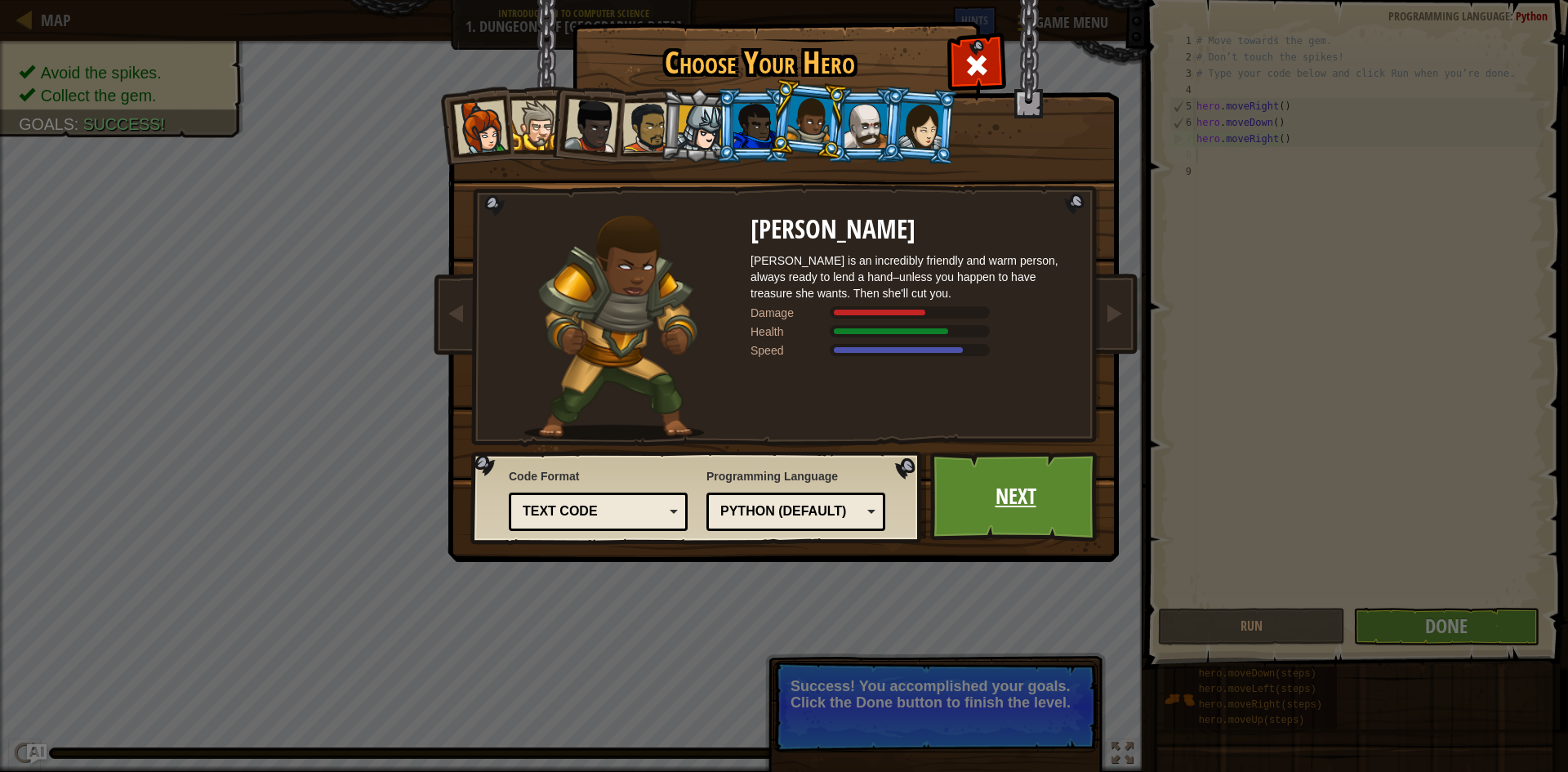
click at [1016, 504] on link "Next" at bounding box center [1015, 497] width 171 height 90
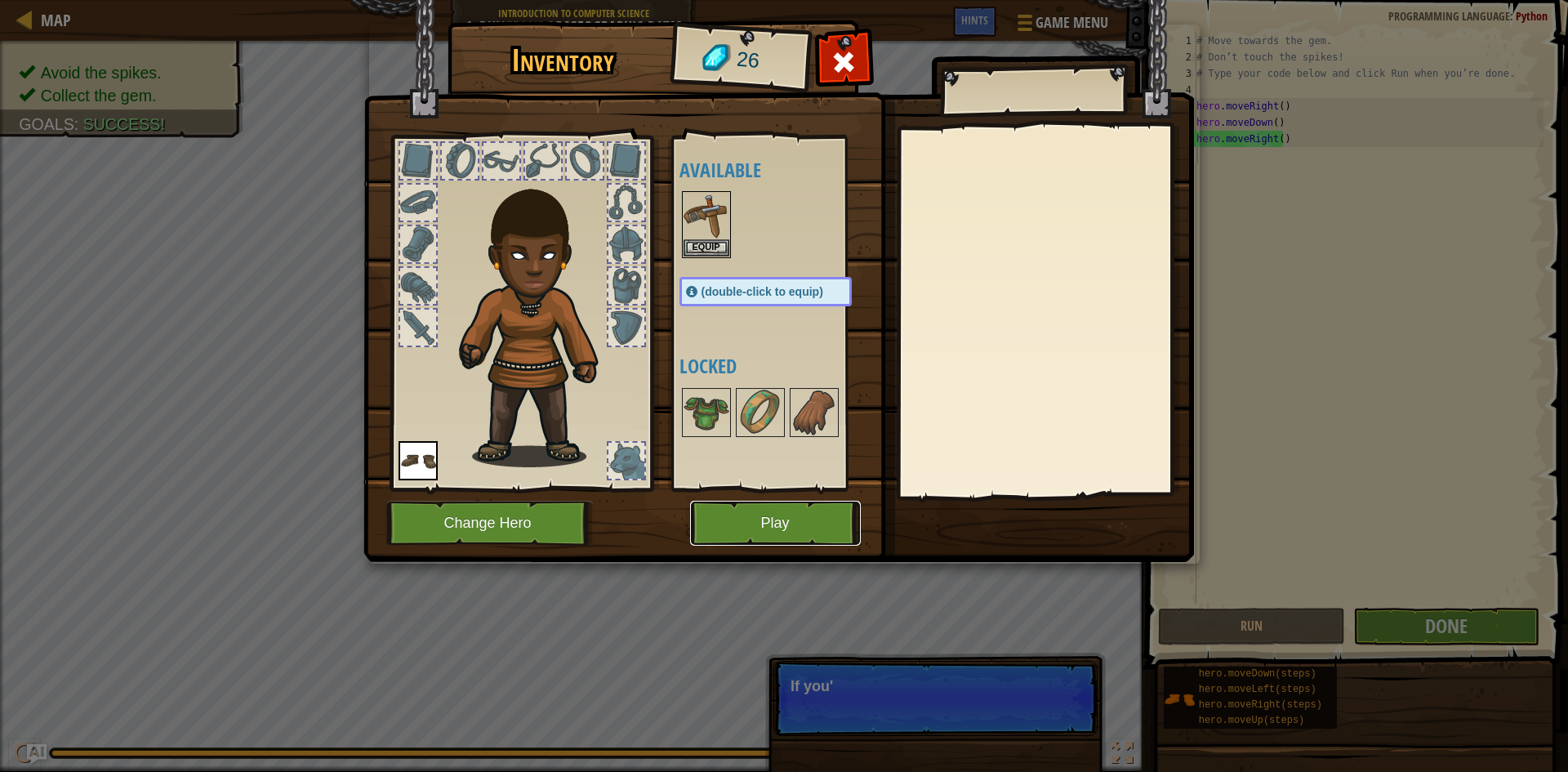
click at [778, 516] on button "Play" at bounding box center [775, 523] width 171 height 45
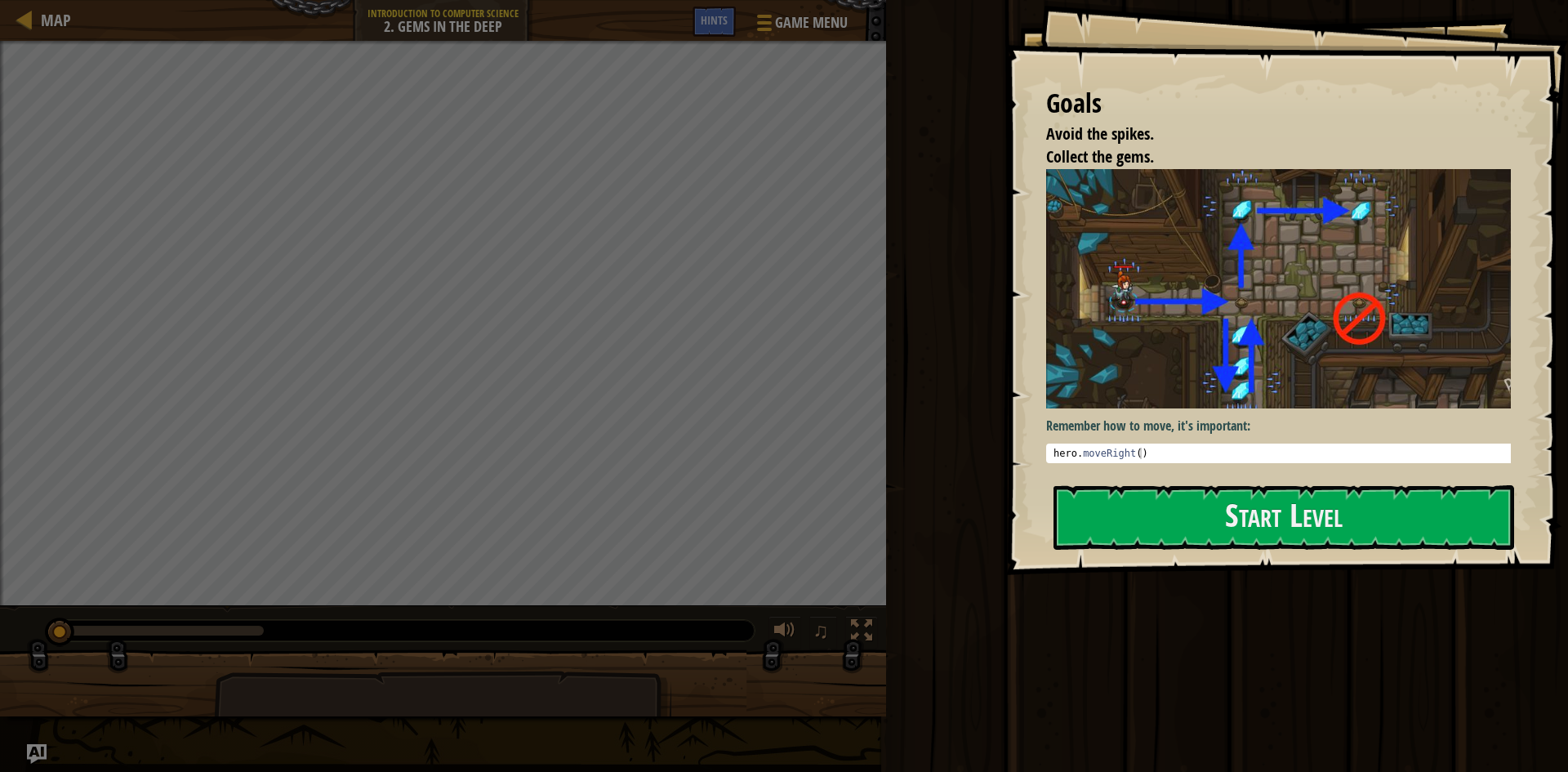
click at [1224, 282] on img at bounding box center [1283, 289] width 476 height 241
click at [1332, 444] on pre "1 hero . moveRight ( ) הההההההההההההההההההההההההההההההההההההההההההההההההההההההה…" at bounding box center [1283, 454] width 476 height 19
click at [1376, 469] on div "Goals Avoid the spikes. Collect the gems. Remember how to move, it's important:…" at bounding box center [1286, 287] width 562 height 575
click at [1382, 501] on button "Start Level" at bounding box center [1283, 517] width 461 height 65
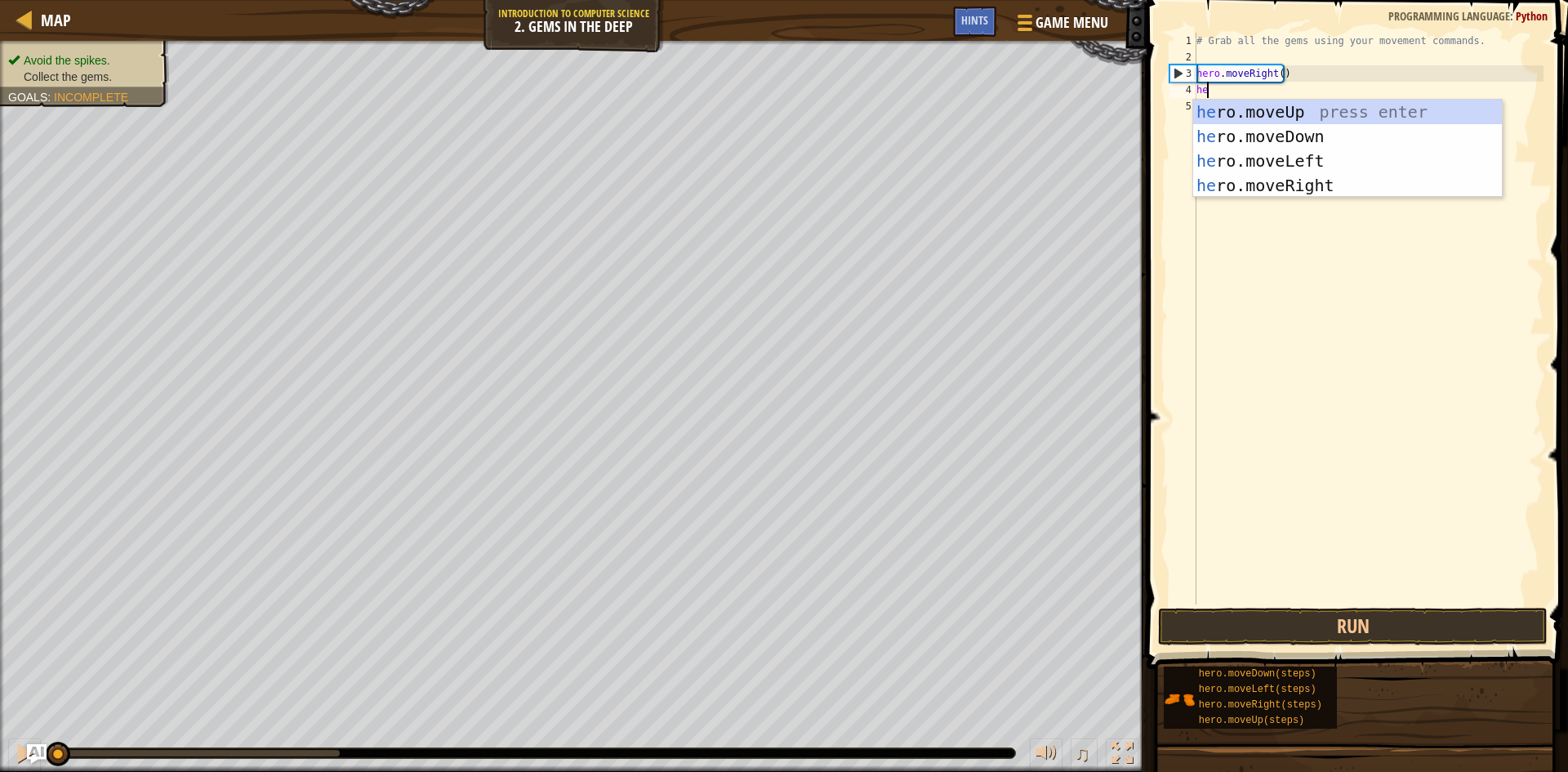
scroll to position [7, 1]
type textarea "hero"
click at [1252, 143] on div "hero .moveUp press enter hero .moveDown press enter hero .moveLeft press enter …" at bounding box center [1347, 173] width 308 height 147
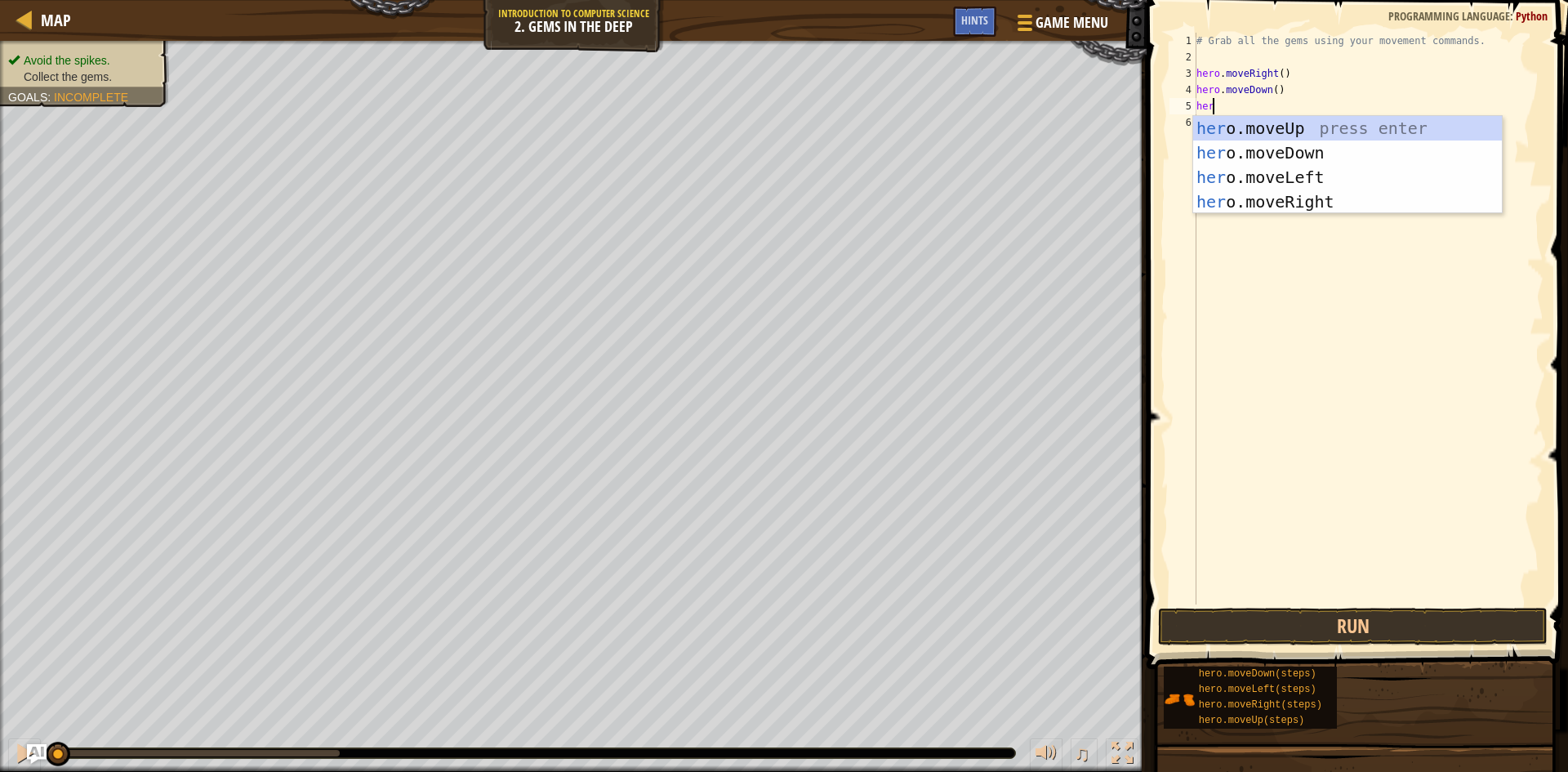
type textarea "hero"
click at [1276, 117] on div "hero .moveUp press enter hero .moveDown press enter hero .moveLeft press enter …" at bounding box center [1347, 189] width 308 height 147
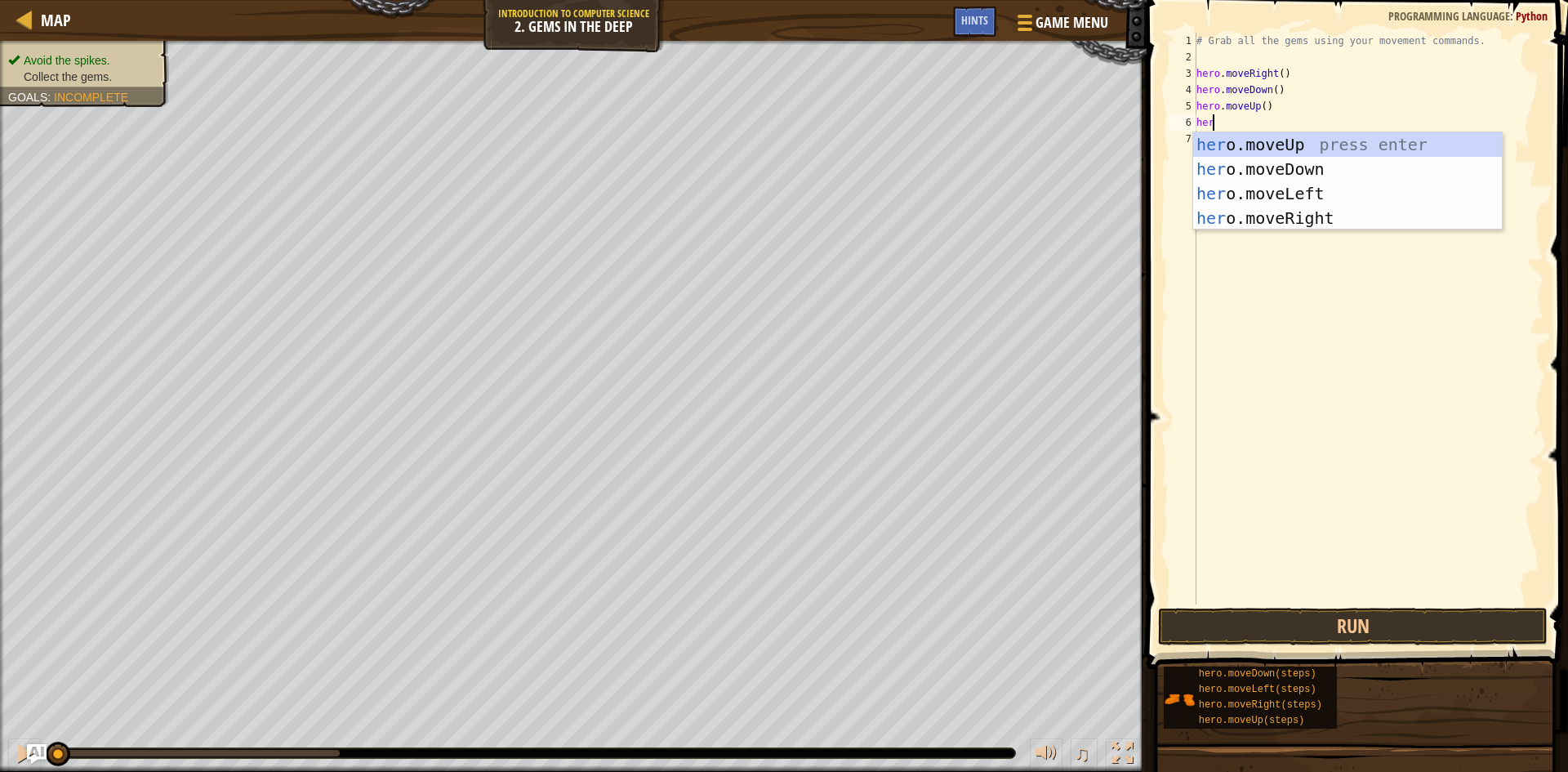
type textarea "hero"
click at [1376, 225] on div "hero .moveUp press enter hero .moveDown press enter hero .moveLeft press enter …" at bounding box center [1347, 206] width 308 height 147
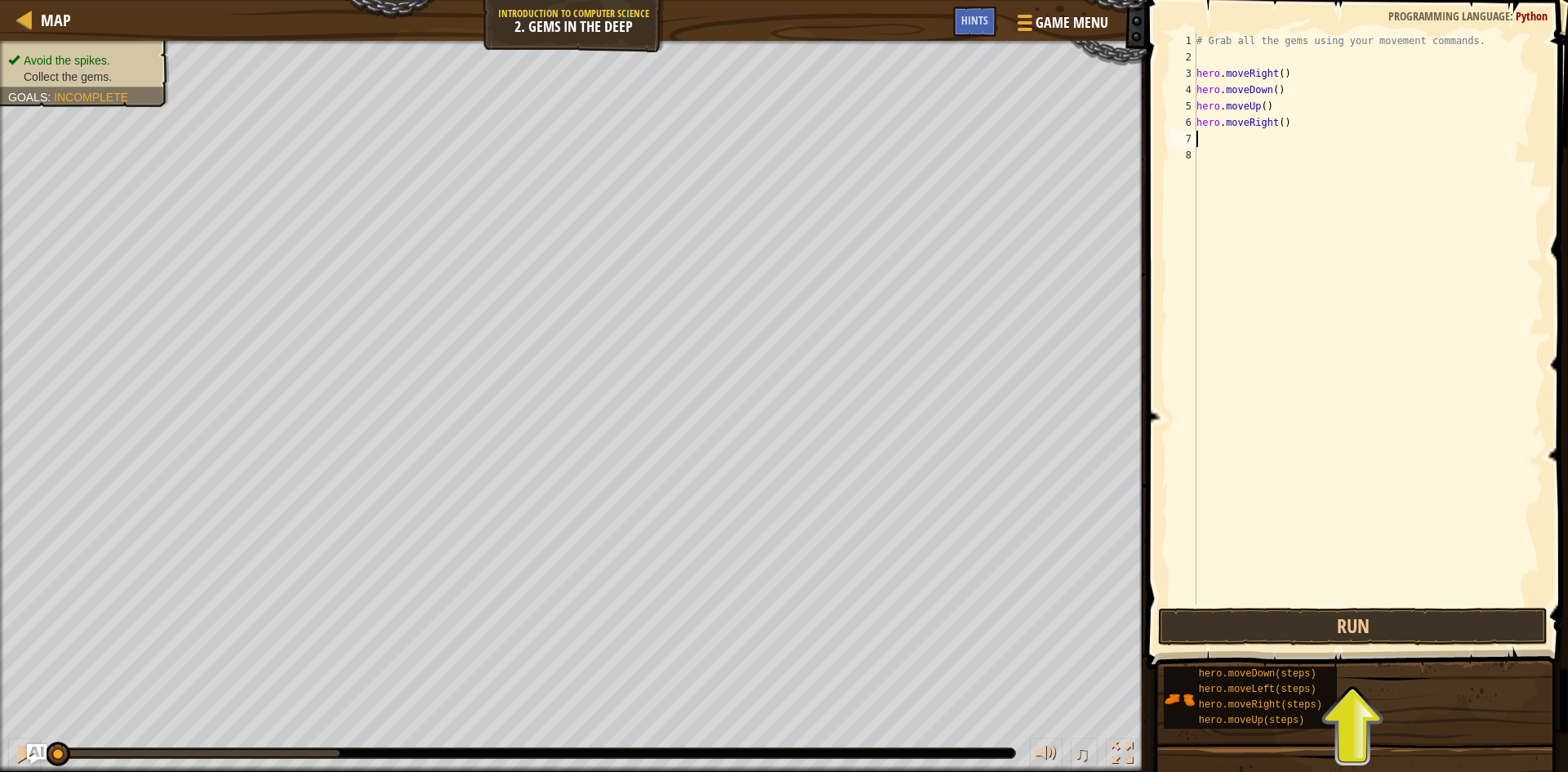
scroll to position [7, 0]
click at [1387, 632] on button "Run" at bounding box center [1352, 626] width 390 height 37
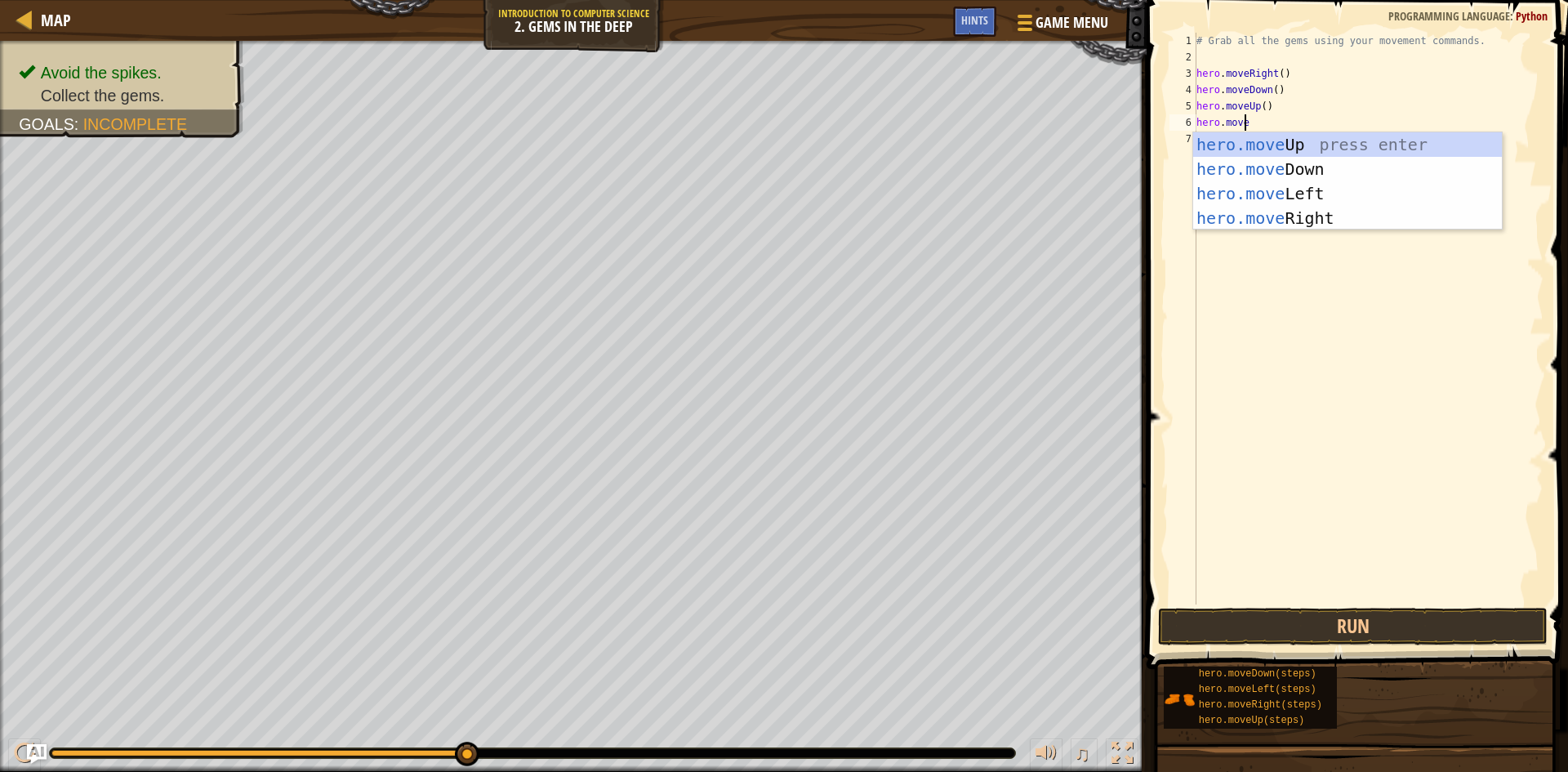
scroll to position [7, 4]
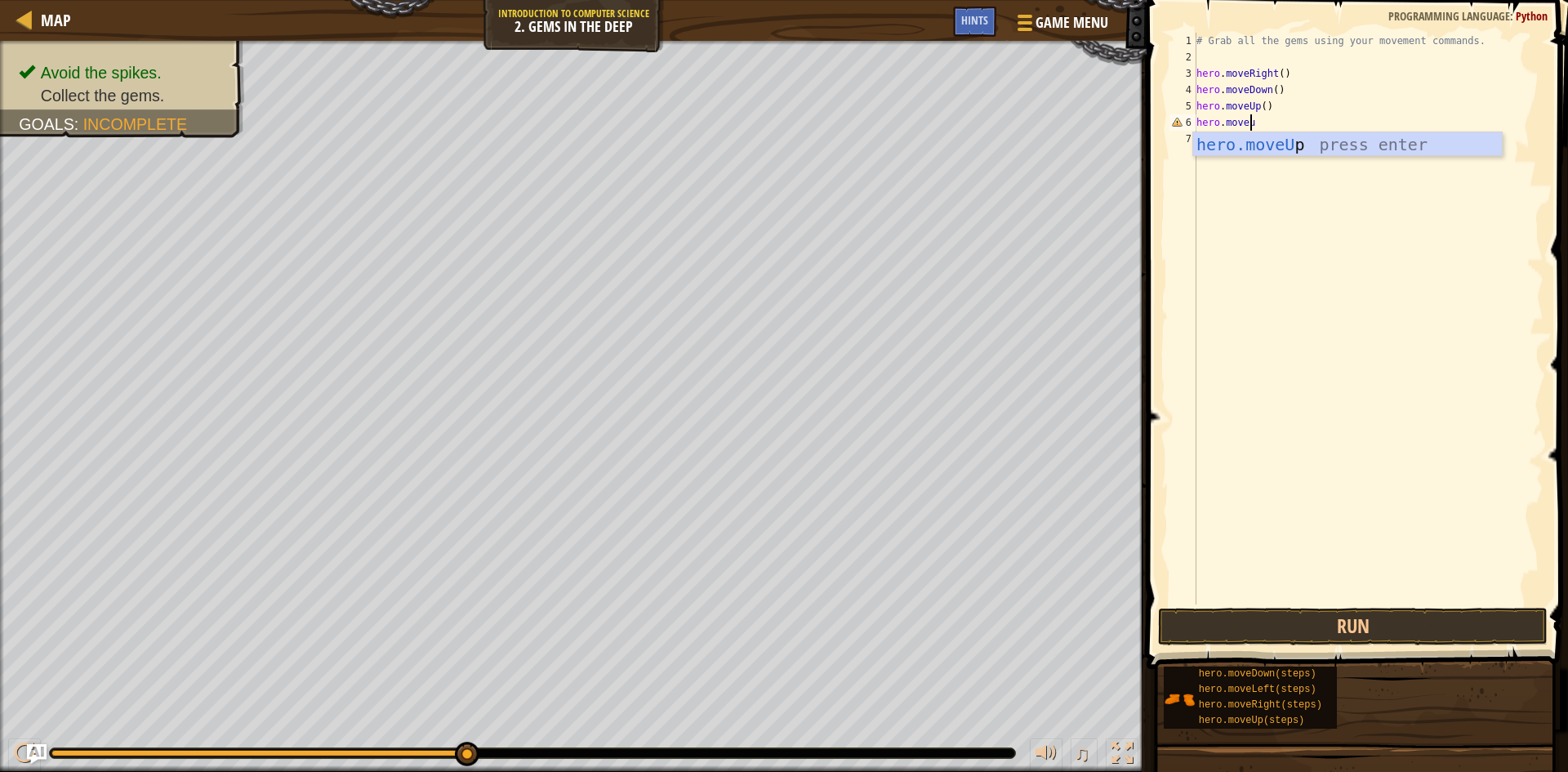
type textarea "hero.moveup"
click at [1388, 154] on div "hero.moveUp press enter" at bounding box center [1347, 169] width 308 height 73
click at [1374, 625] on button "Run" at bounding box center [1352, 626] width 390 height 37
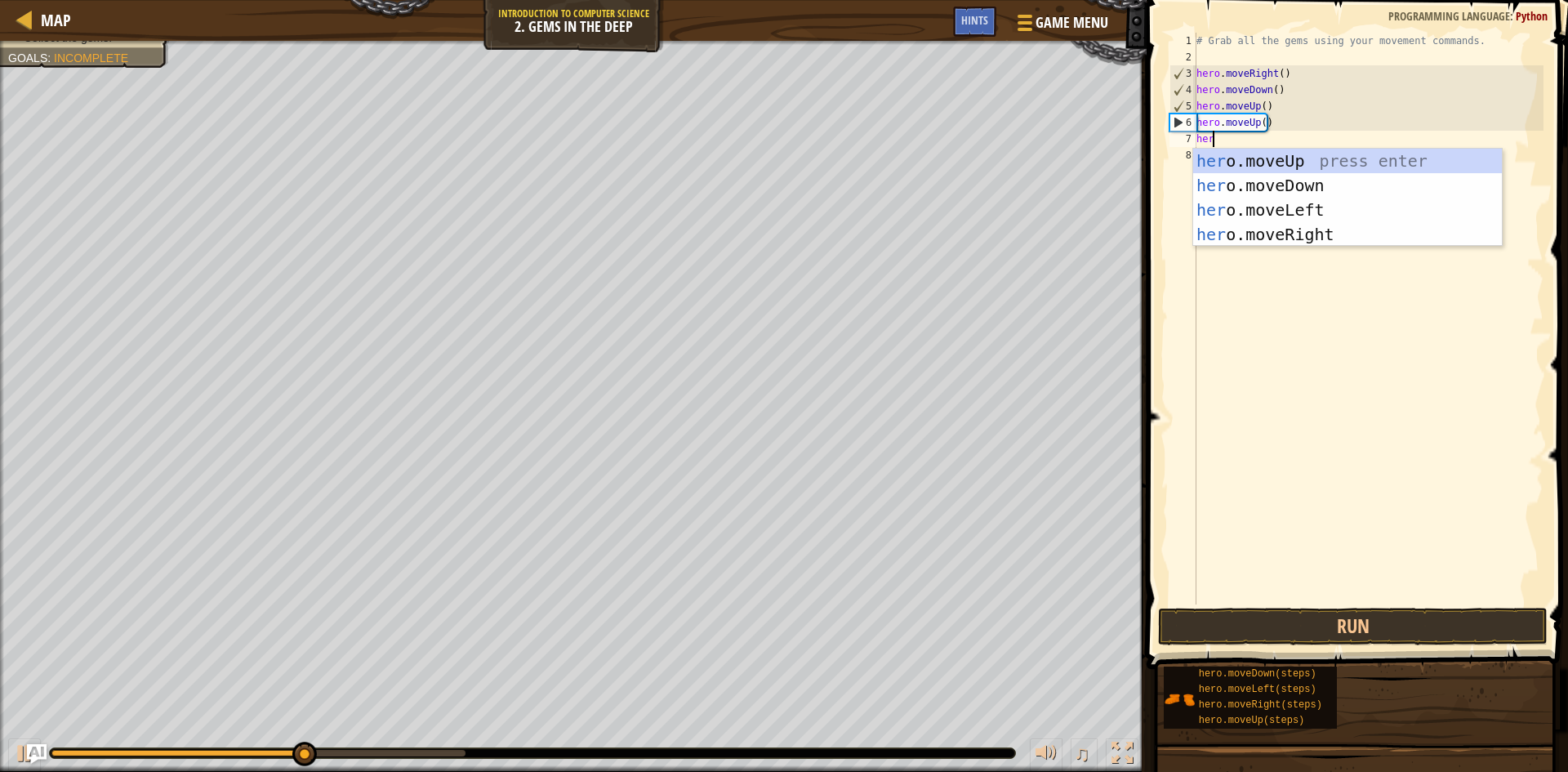
scroll to position [7, 1]
type textarea "hero"
click at [1408, 230] on div "hero .moveUp press enter hero .moveDown press enter hero .moveLeft press enter …" at bounding box center [1347, 222] width 308 height 147
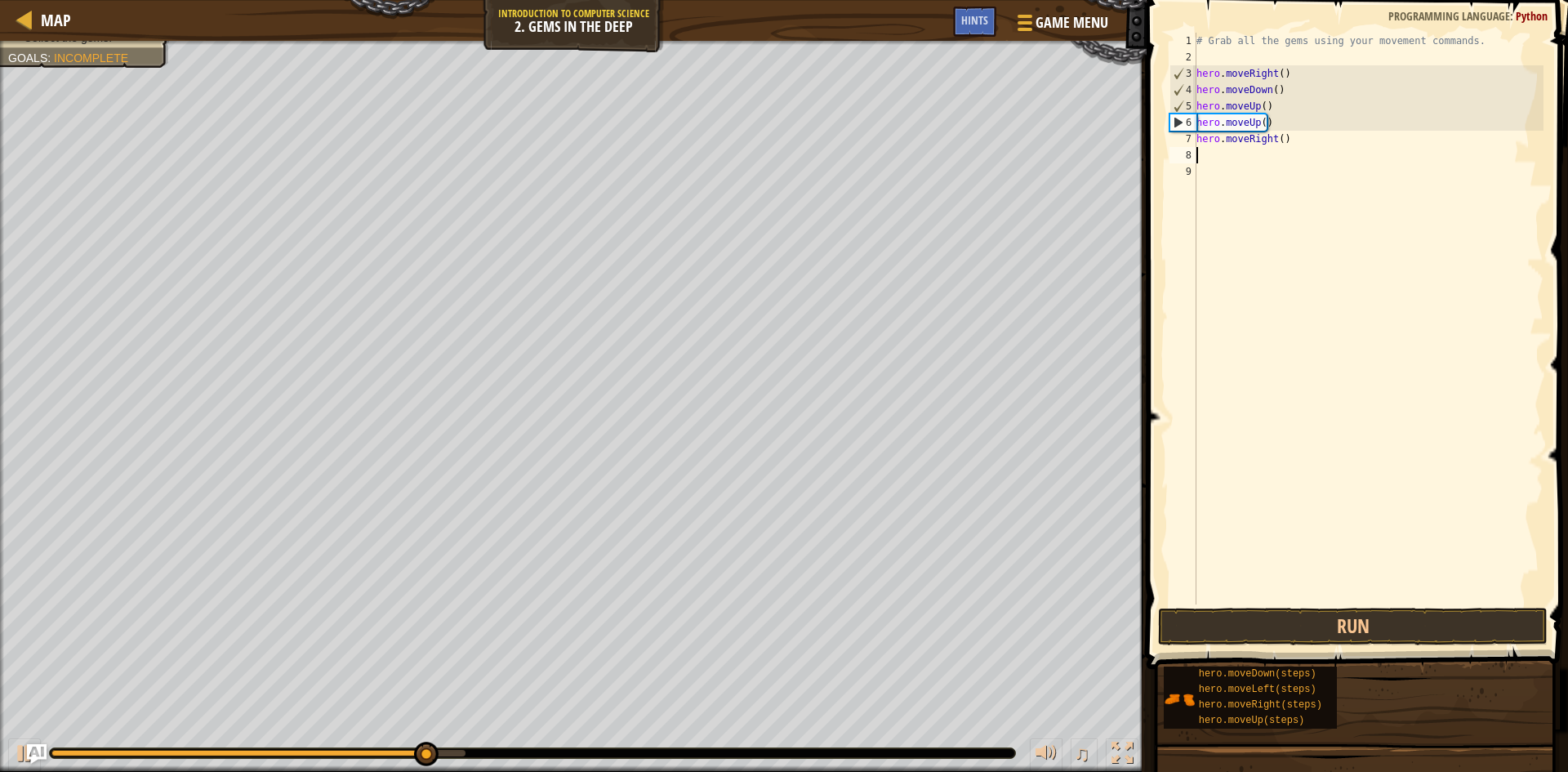
scroll to position [7, 0]
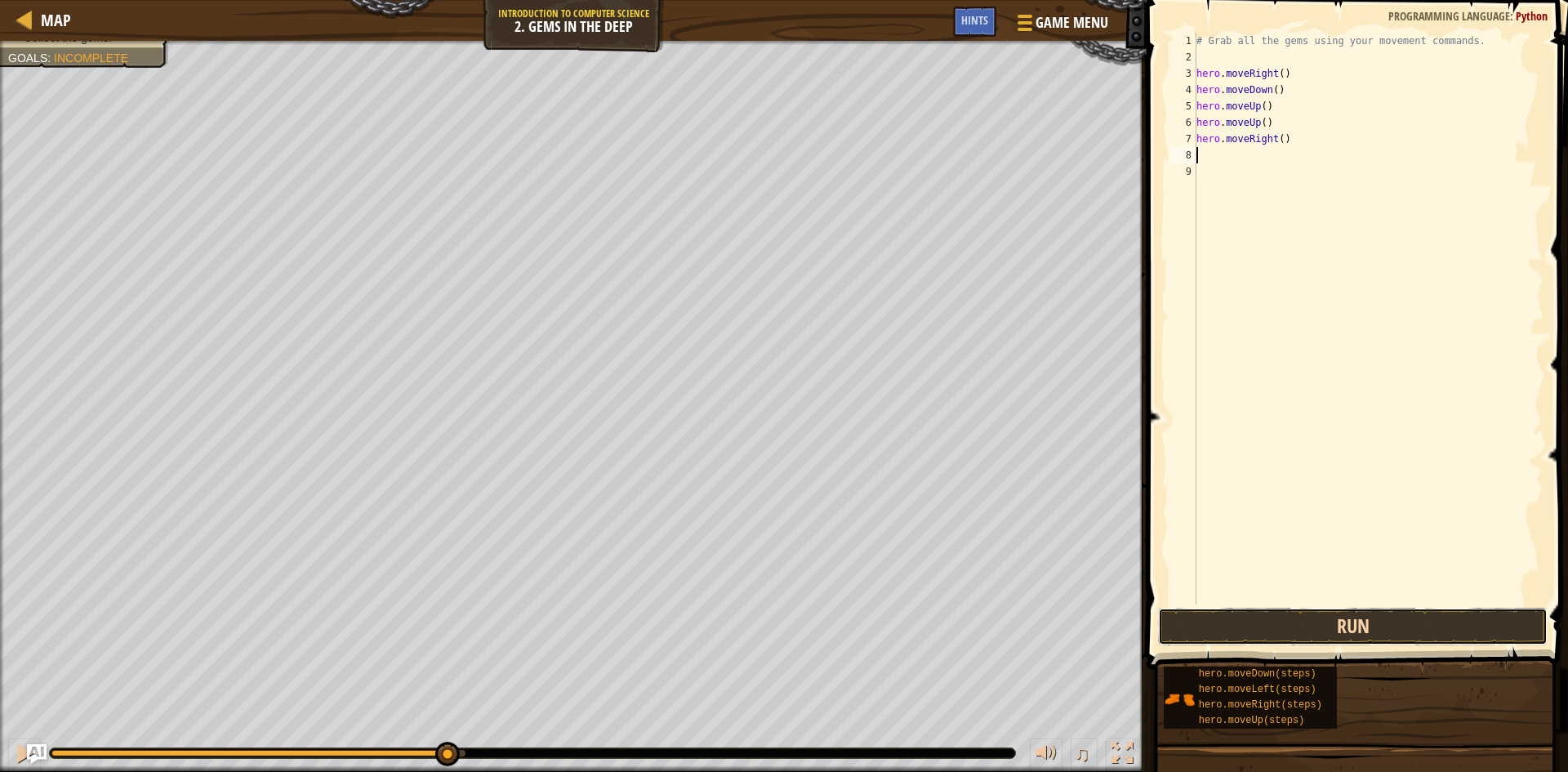
click at [1382, 627] on button "Run" at bounding box center [1352, 626] width 390 height 37
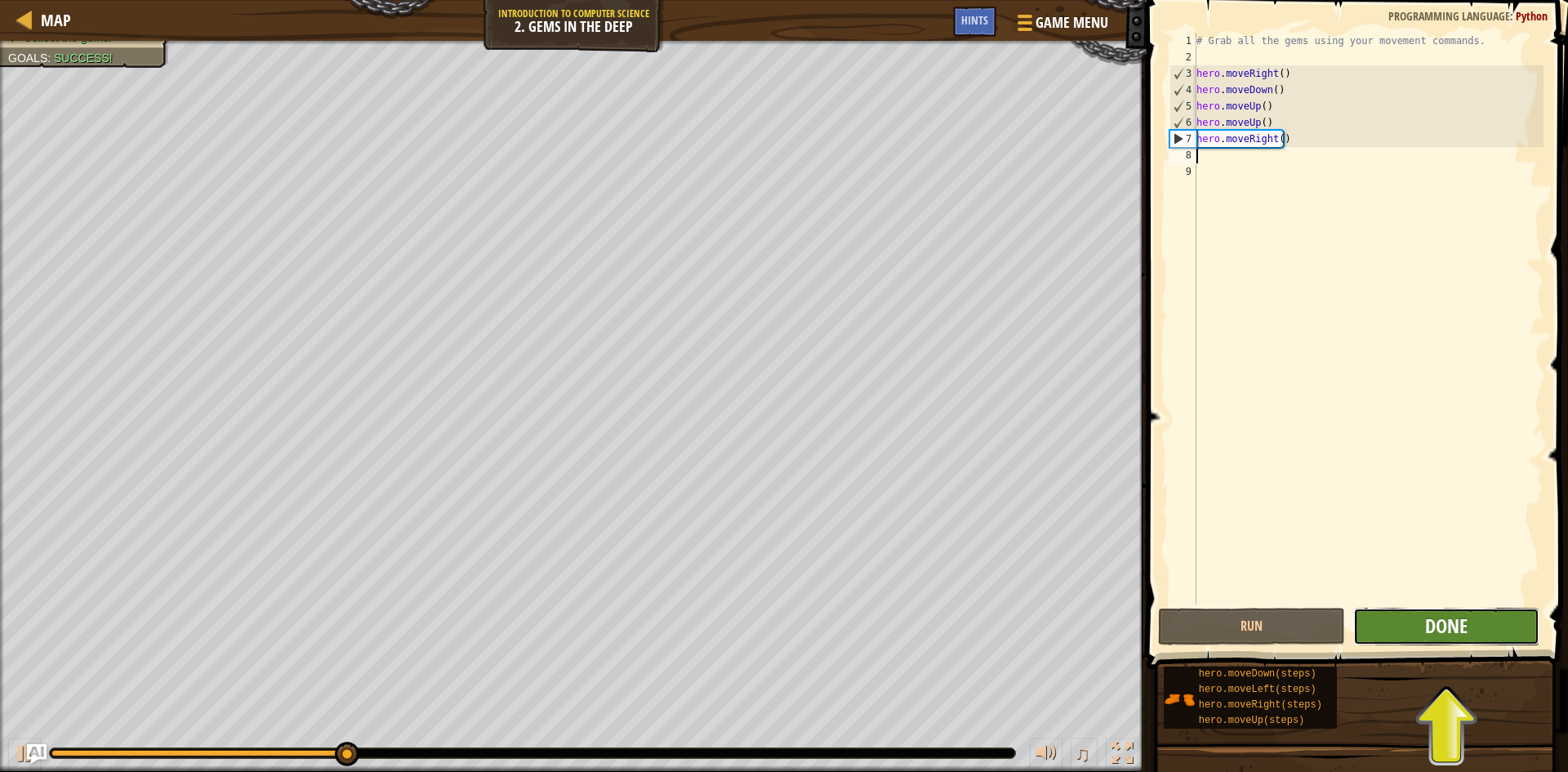
click at [1429, 627] on span "Done" at bounding box center [1446, 626] width 42 height 27
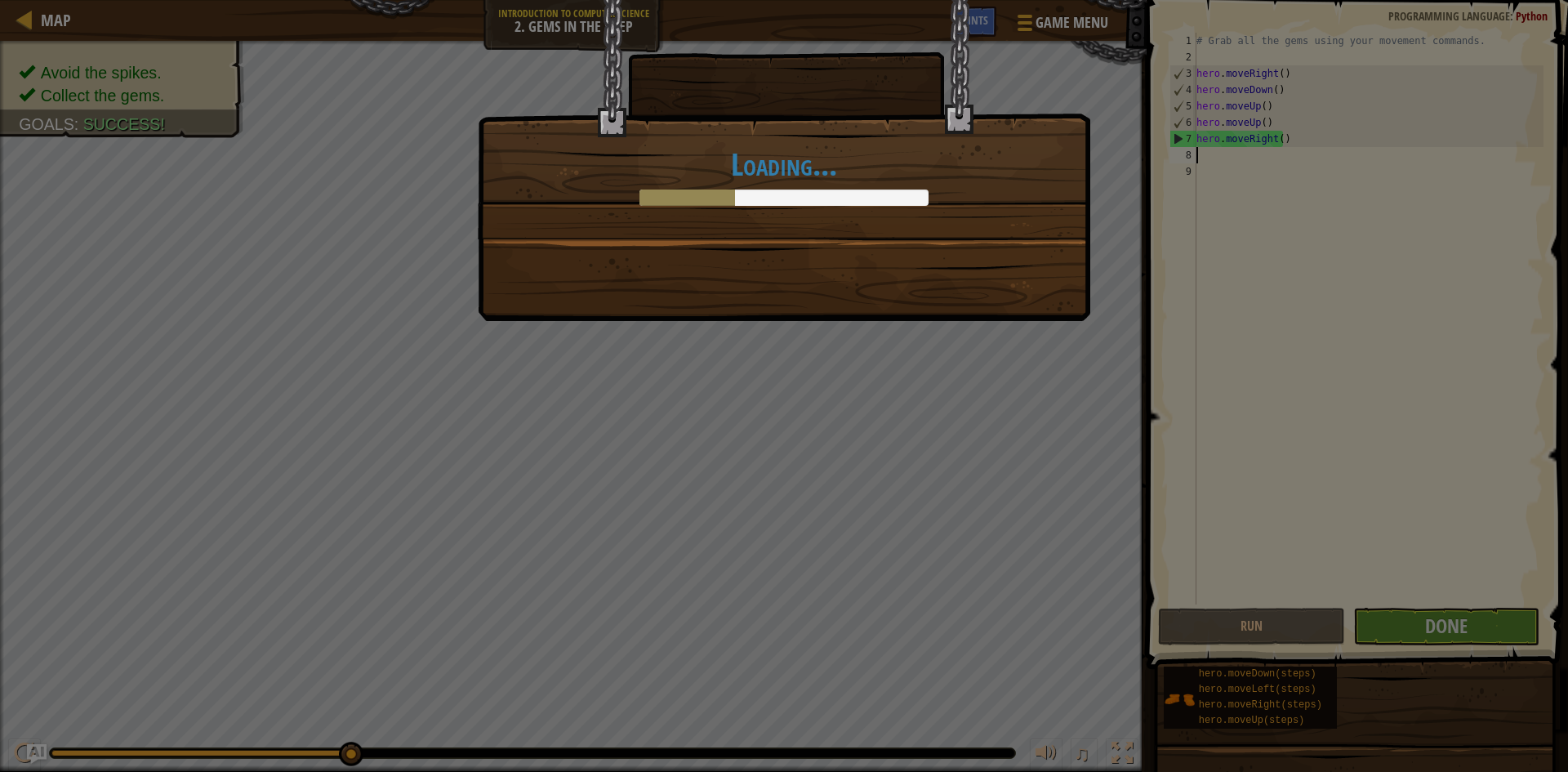
click at [483, 370] on div "Loading..." at bounding box center [784, 386] width 1568 height 772
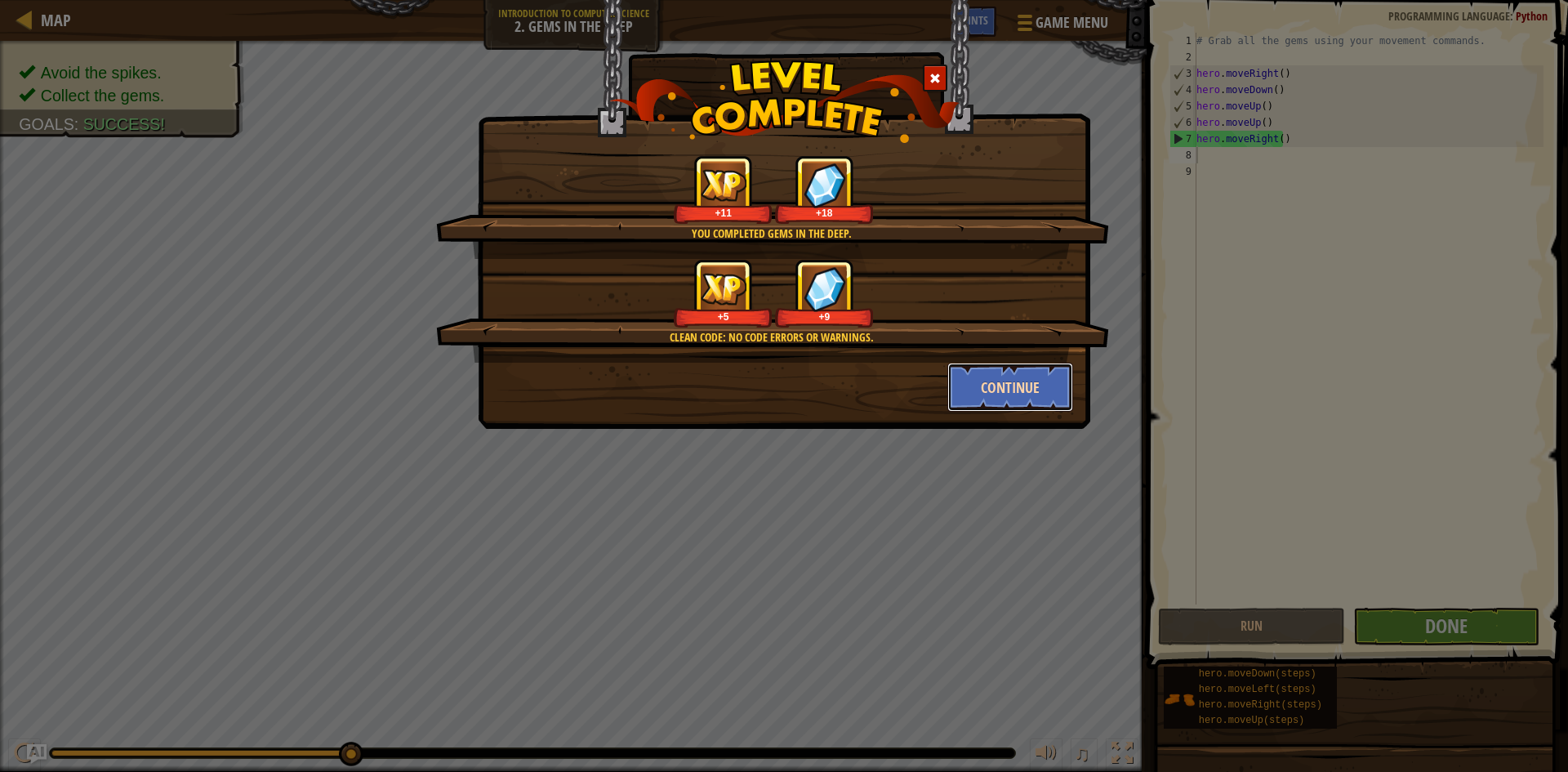
click at [1025, 386] on button "Continue" at bounding box center [1010, 386] width 126 height 49
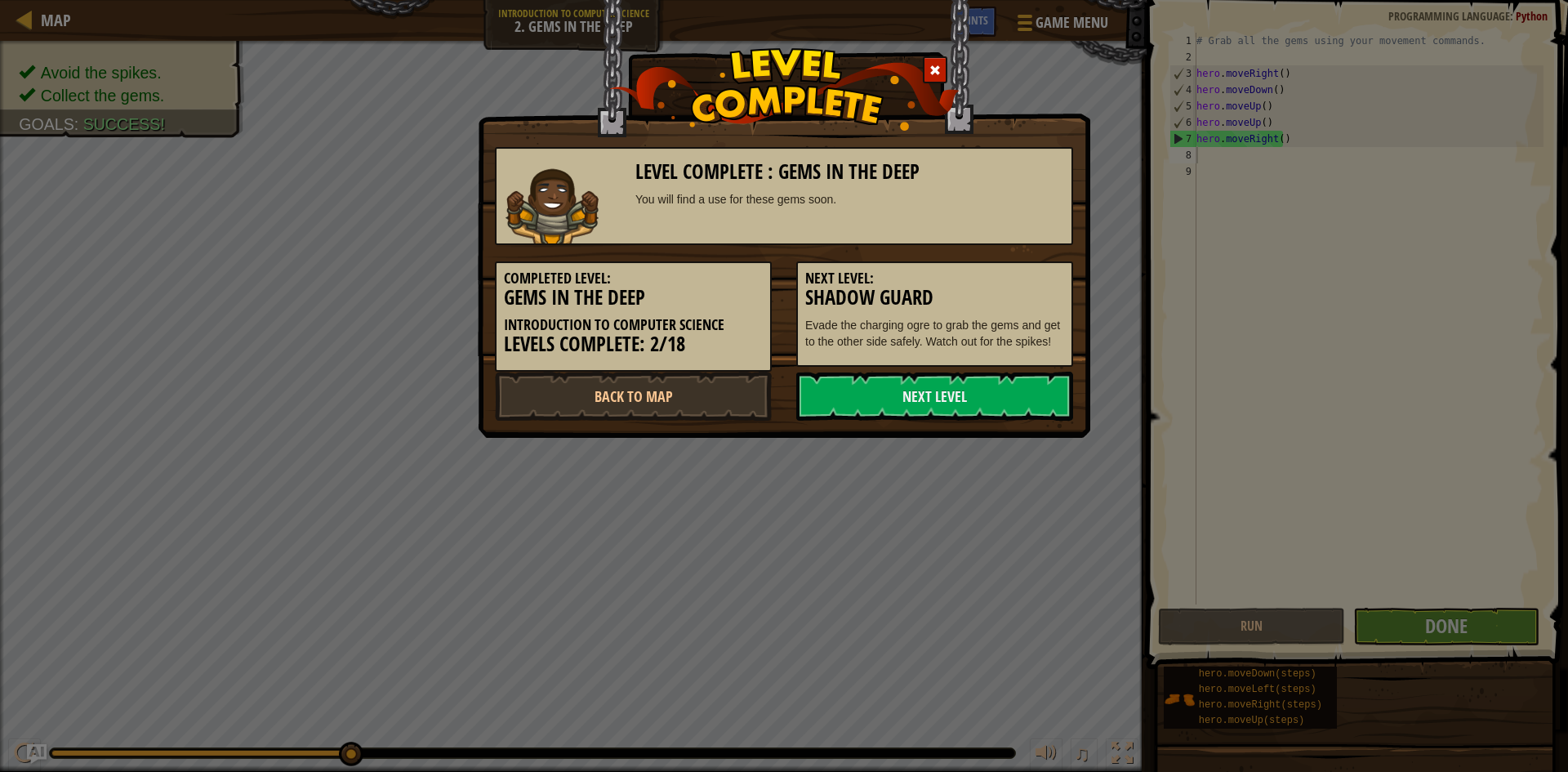
click at [1025, 386] on link "Next Level" at bounding box center [934, 395] width 277 height 49
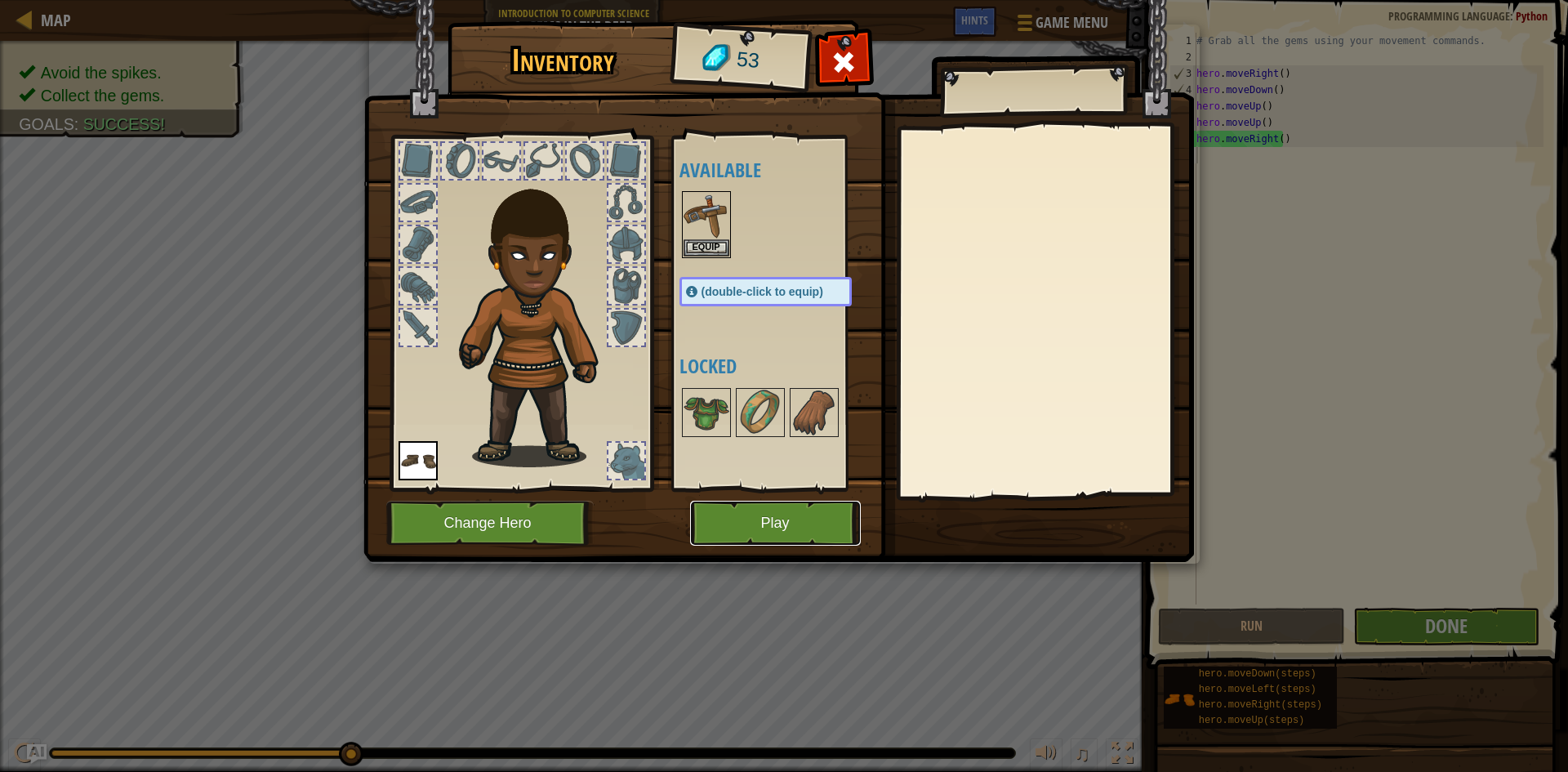
click at [803, 512] on button "Play" at bounding box center [775, 523] width 171 height 45
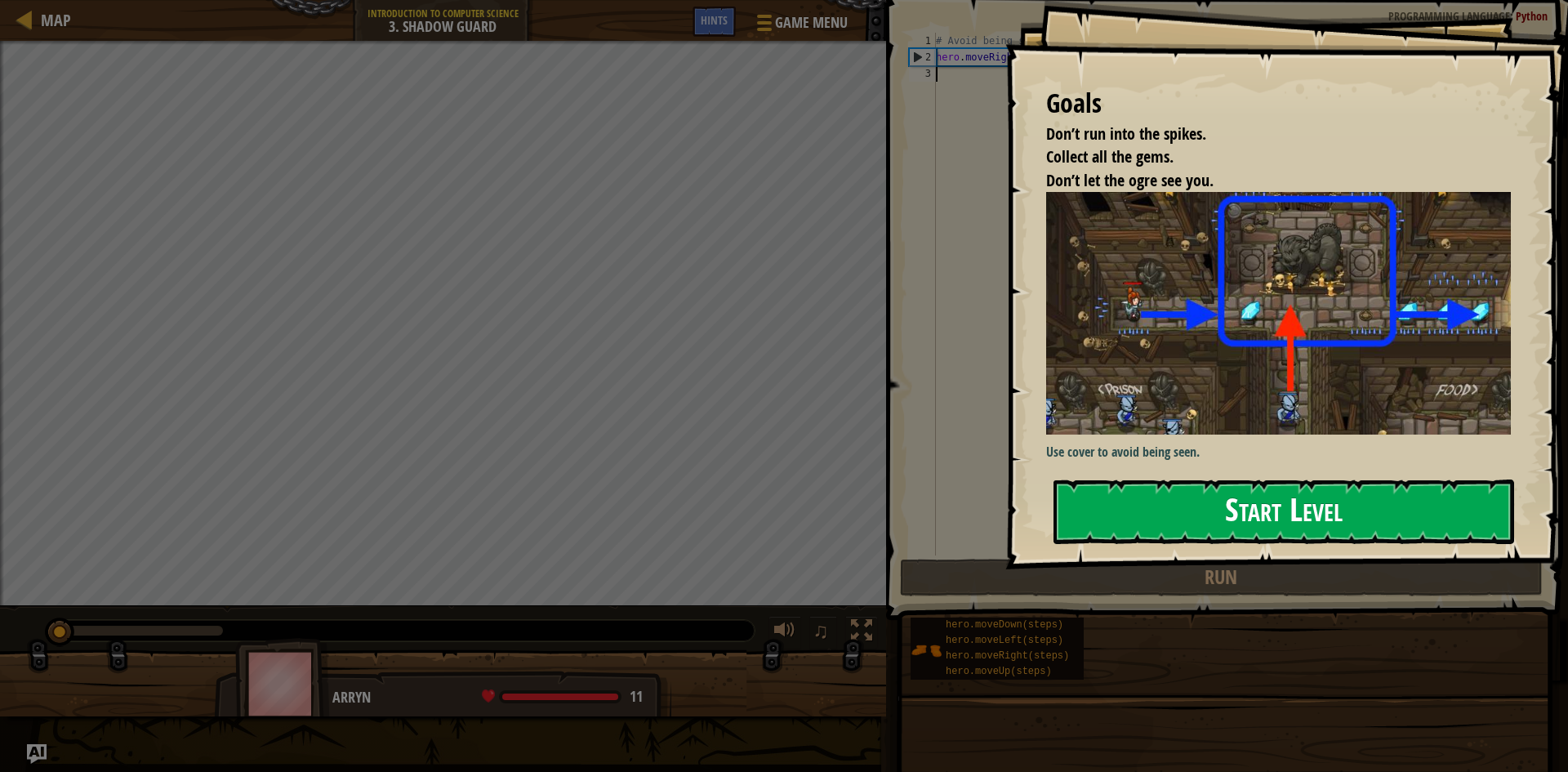
click at [1480, 513] on button "Start Level" at bounding box center [1283, 511] width 461 height 65
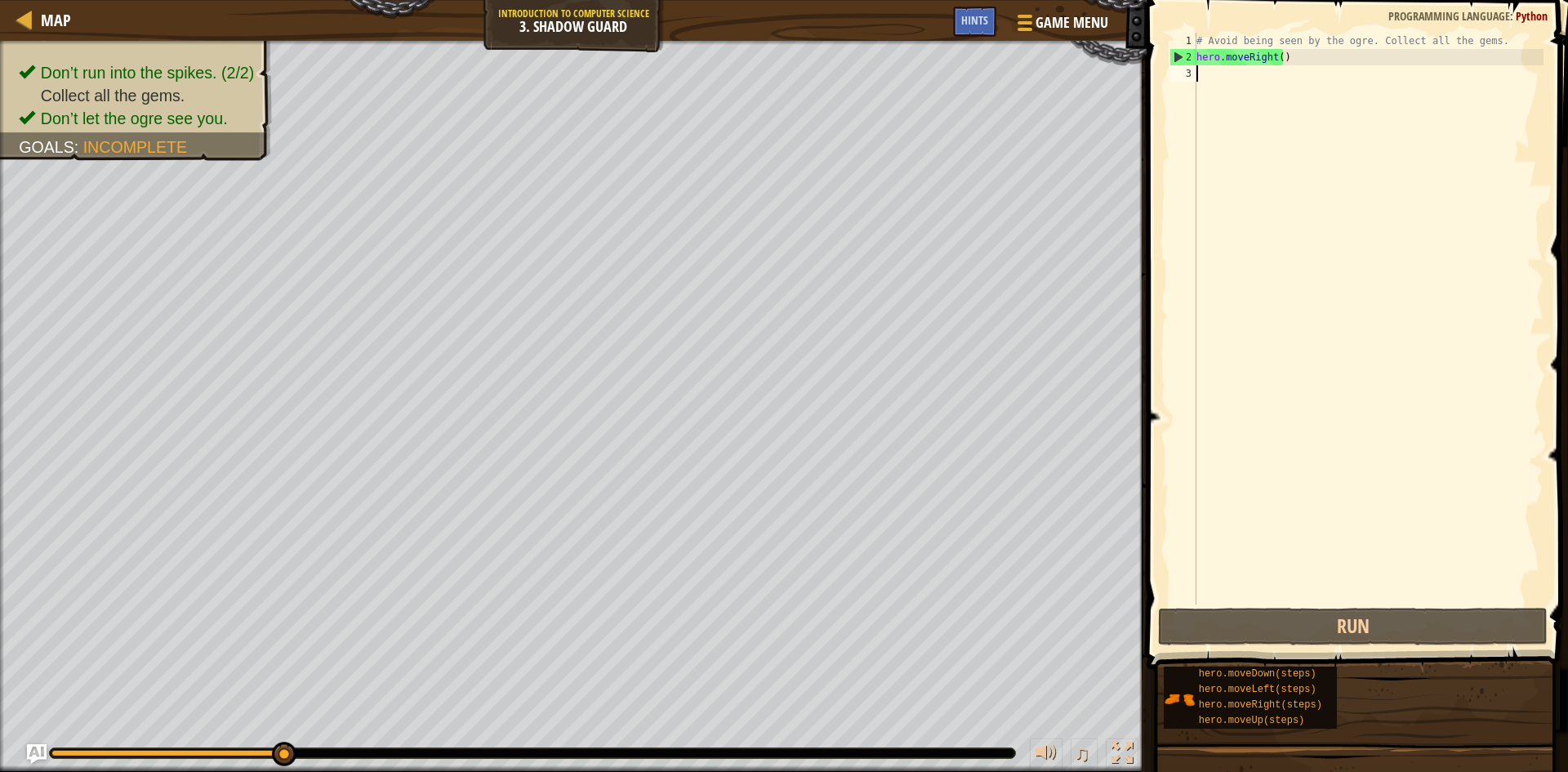
click at [1210, 311] on div "# Avoid being seen by the ogre. Collect all the gems. hero . moveRight ( )" at bounding box center [1368, 335] width 350 height 605
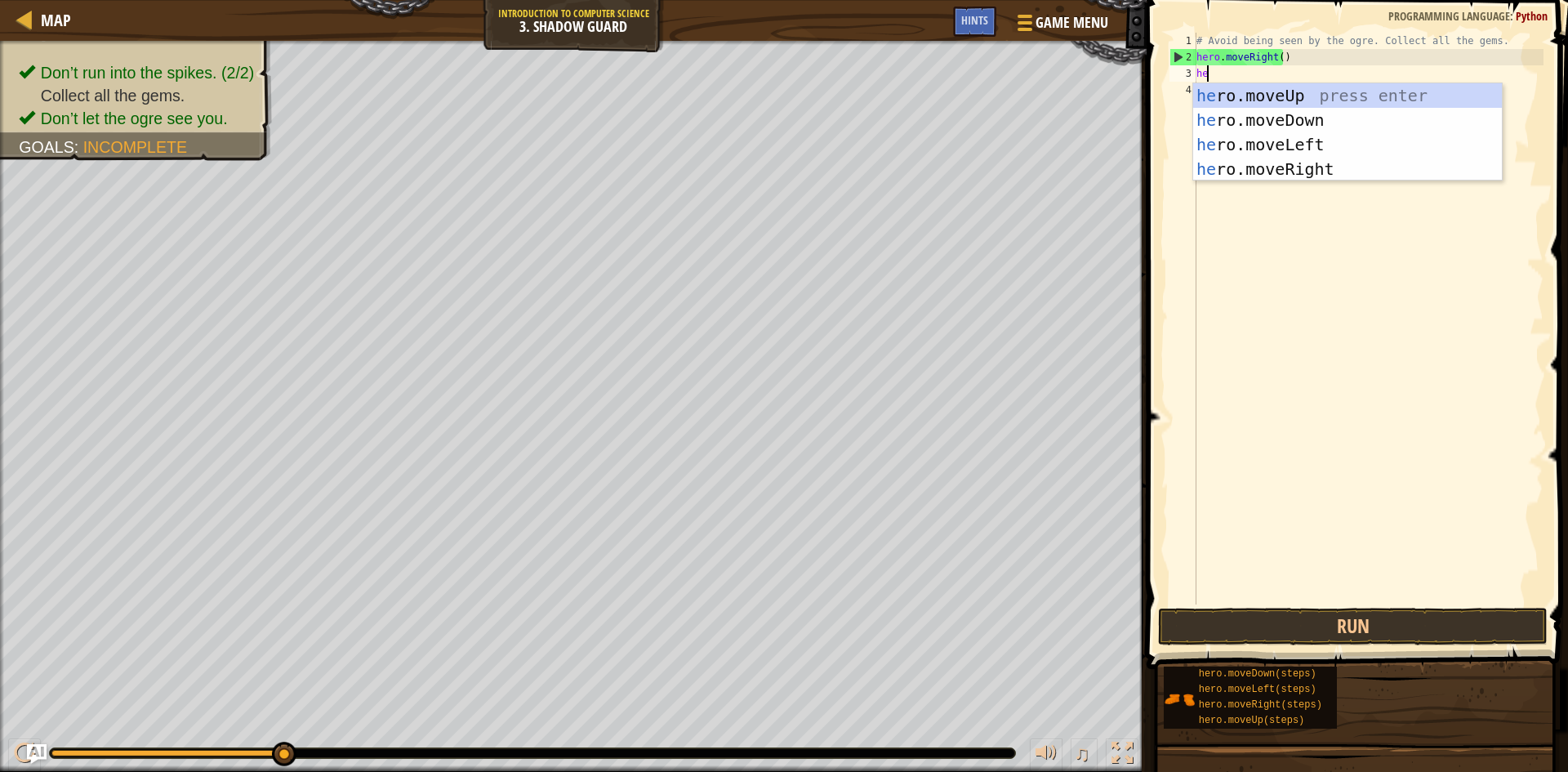
type textarea "her"
click at [1316, 162] on div "her o.moveUp press enter her o.moveDown press enter her o.moveLeft press enter …" at bounding box center [1347, 157] width 308 height 147
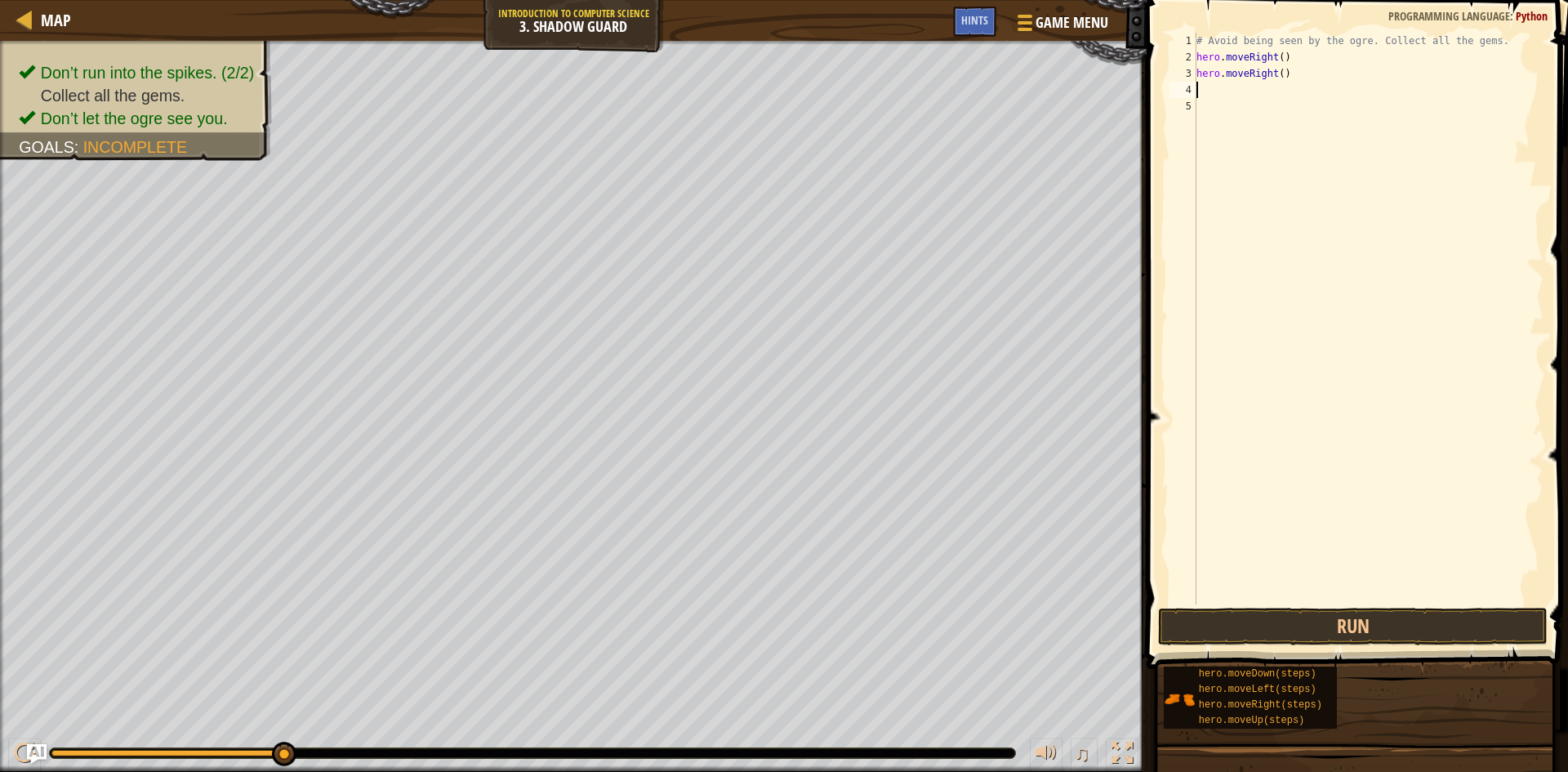
scroll to position [7, 0]
click at [1375, 633] on button "Run" at bounding box center [1352, 626] width 390 height 37
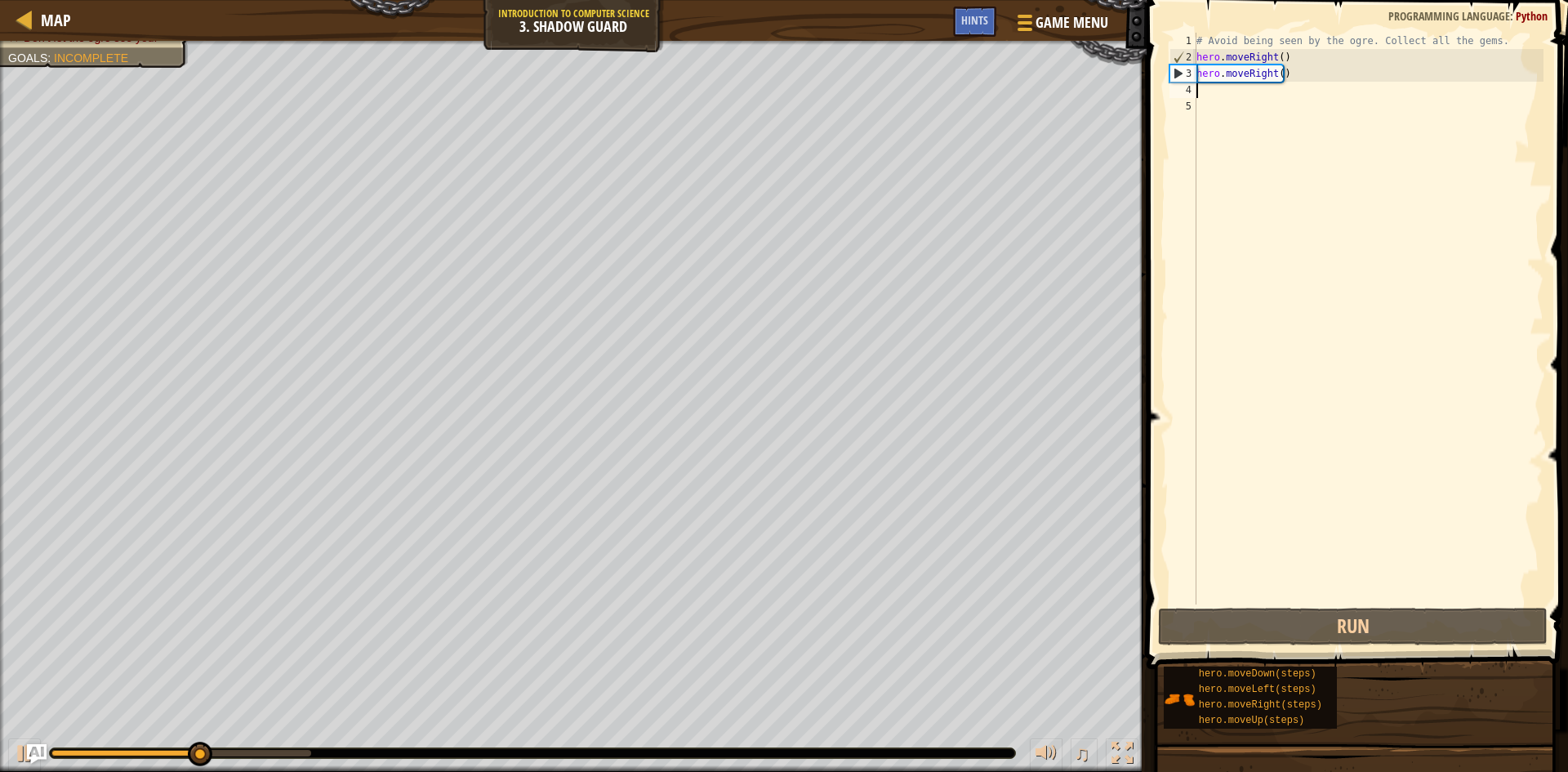
click at [1374, 157] on div "# Avoid being seen by the ogre. Collect all the gems. hero . moveRight ( ) hero…" at bounding box center [1368, 335] width 350 height 605
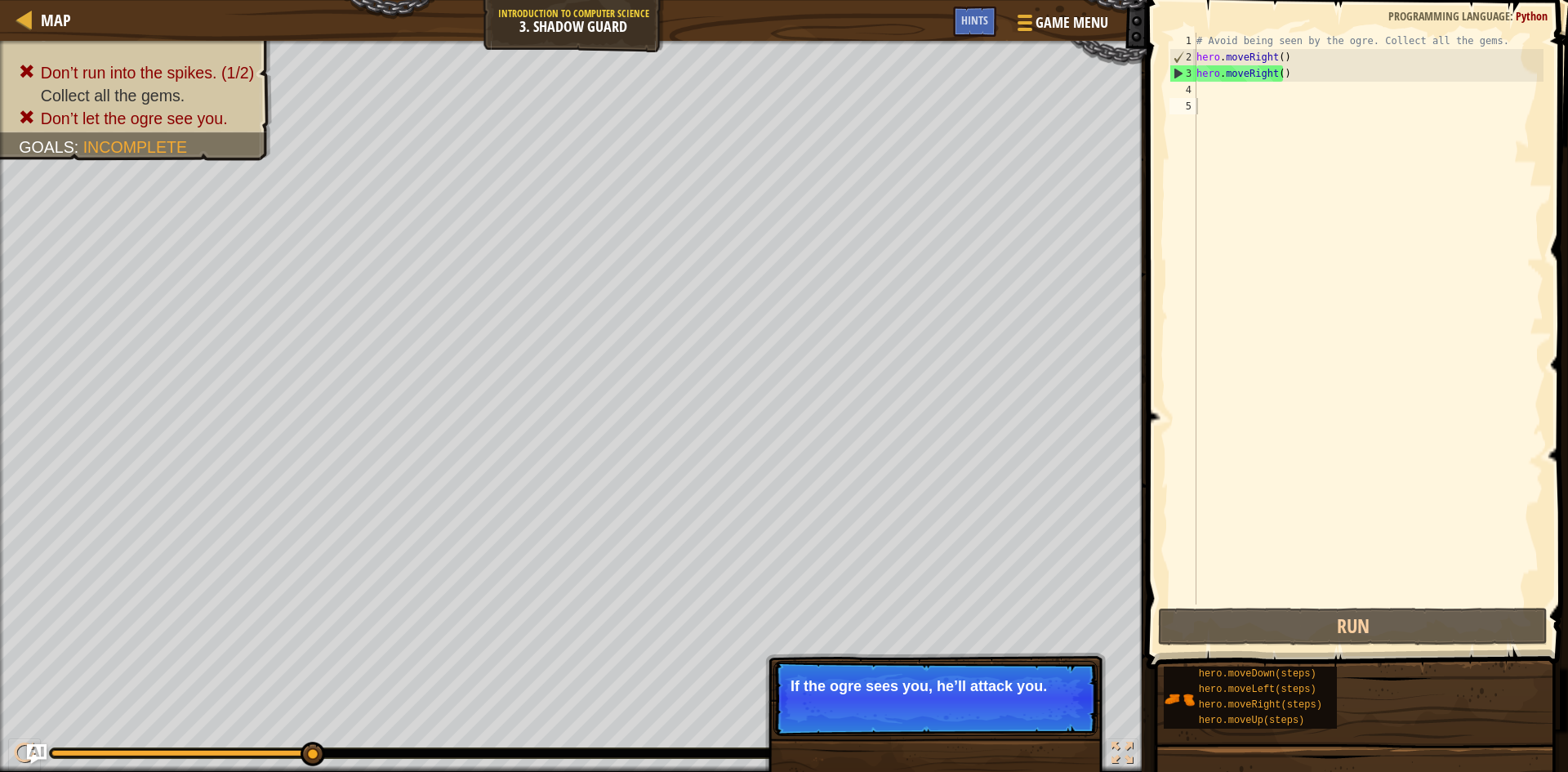
click at [1051, 715] on p "Skip (esc) Continue If the ogre sees you, he’ll attack you." at bounding box center [935, 698] width 324 height 75
click at [1052, 714] on button "Continue" at bounding box center [1050, 708] width 68 height 21
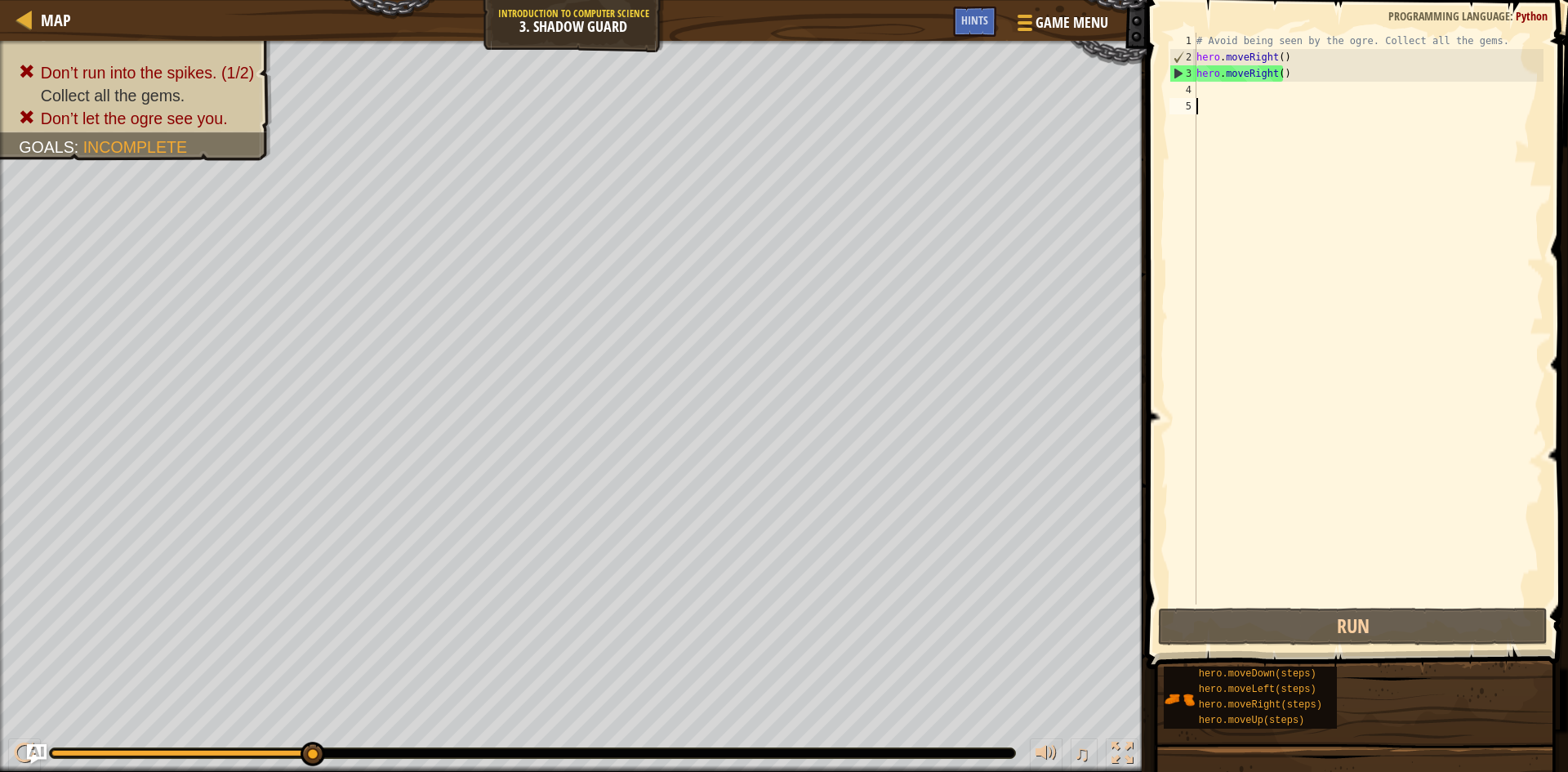
click at [1389, 80] on div "# Avoid being seen by the ogre. Collect all the gems. hero . moveRight ( ) hero…" at bounding box center [1368, 335] width 350 height 605
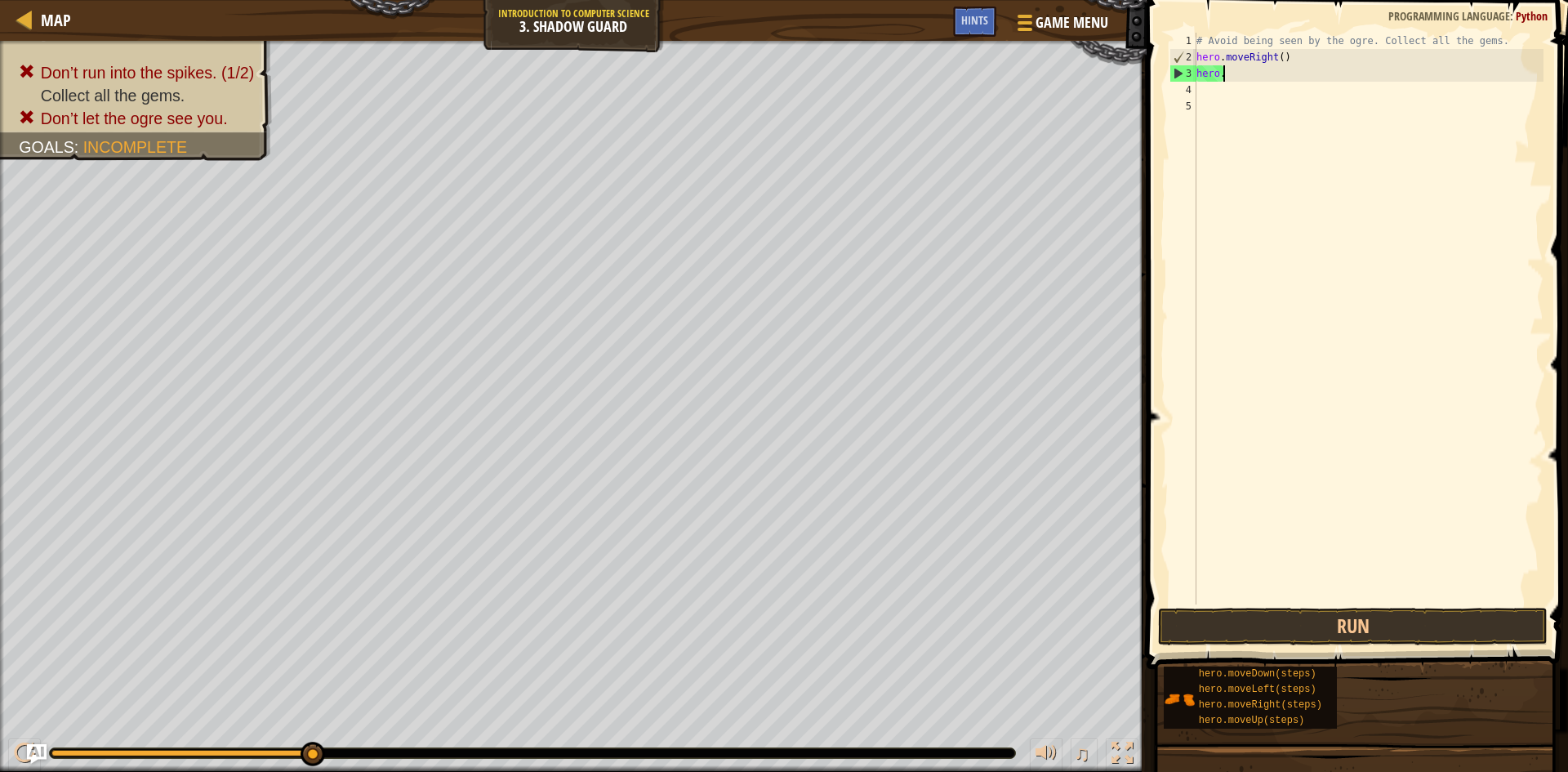
type textarea "h"
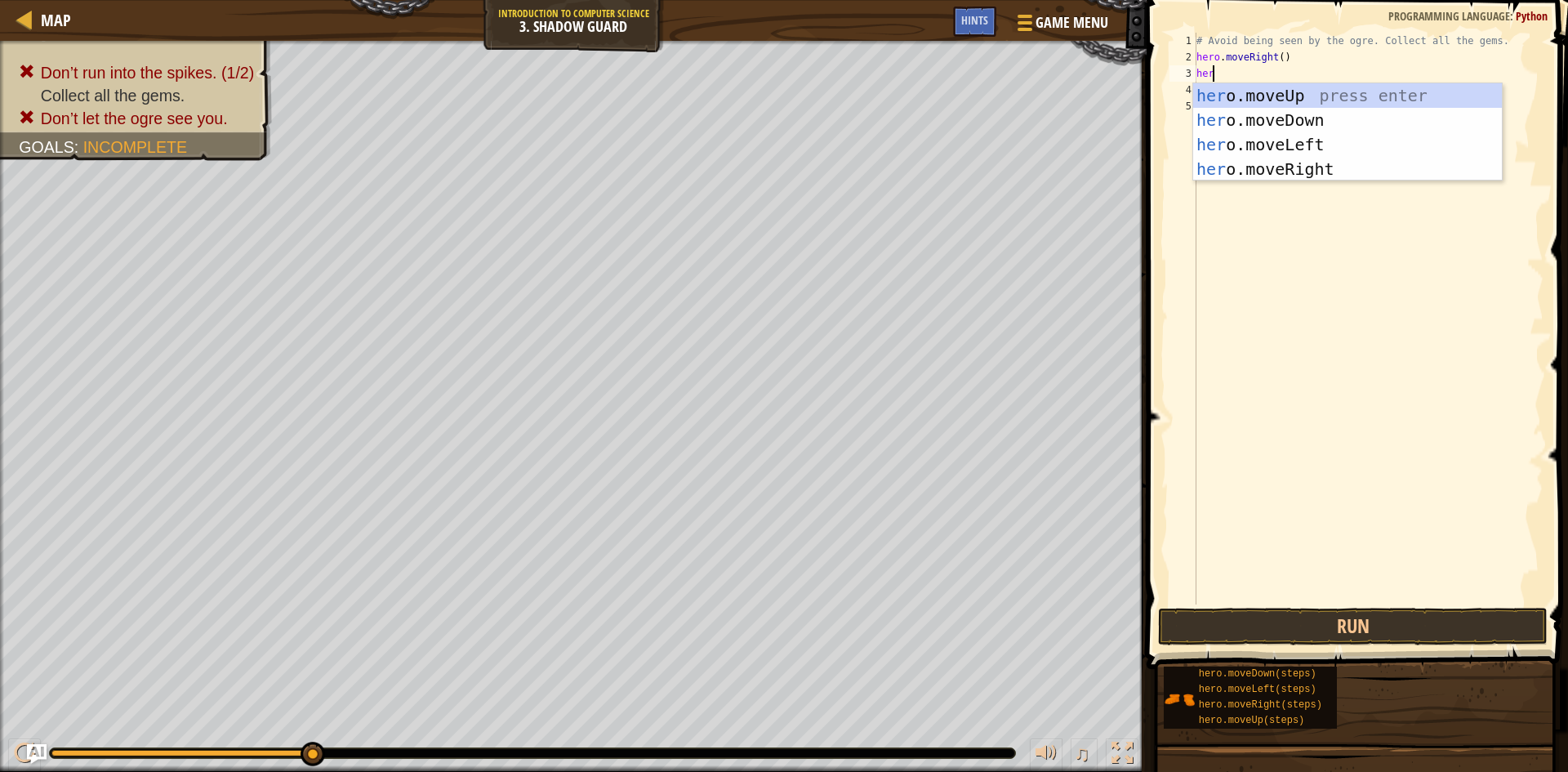
scroll to position [7, 1]
type textarea "hero"
click at [1420, 85] on div "hero .moveUp press enter hero .moveDown press enter hero .moveLeft press enter …" at bounding box center [1347, 157] width 308 height 147
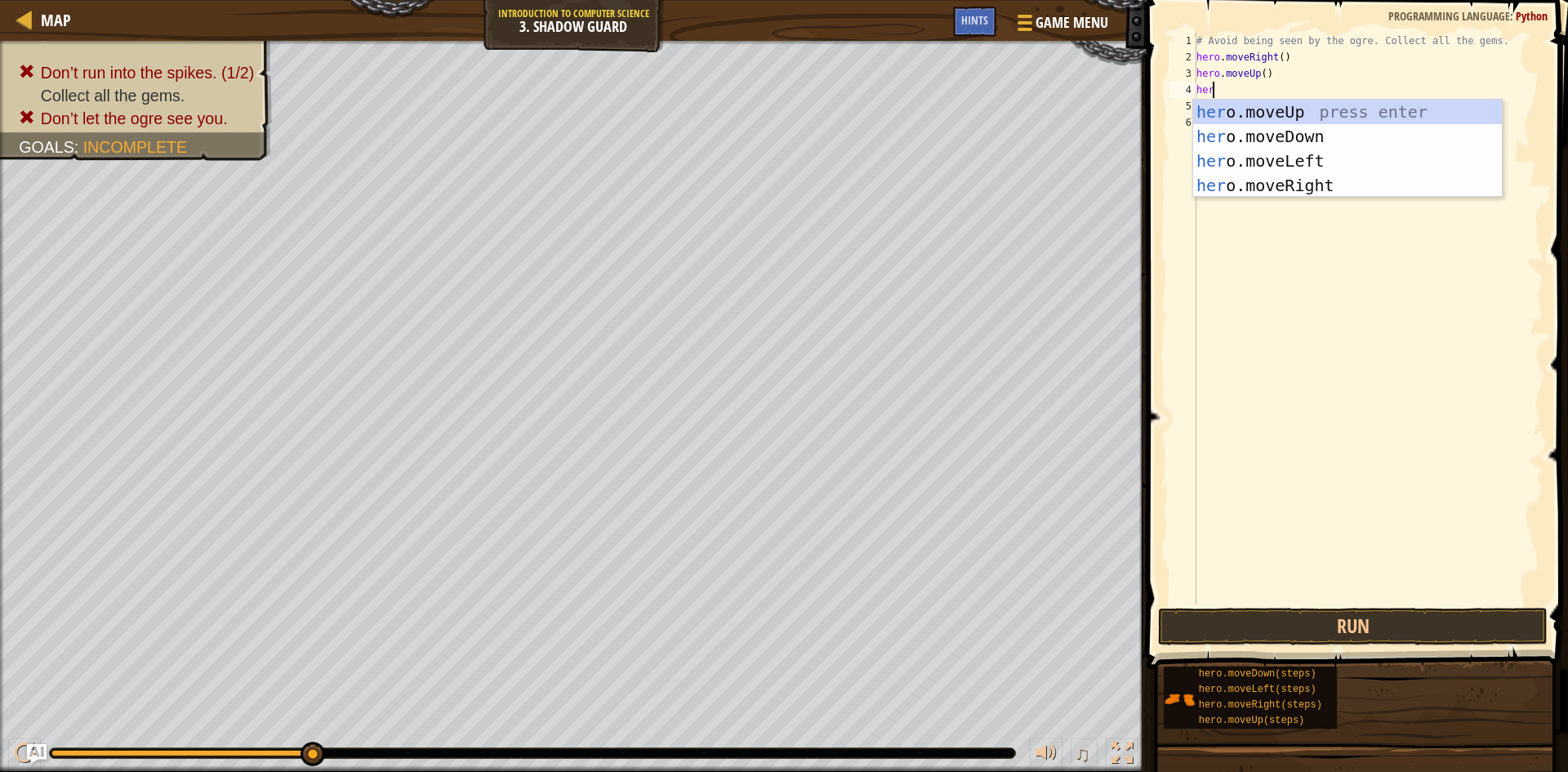
type textarea "hero"
click at [1451, 181] on div "hero .moveUp press enter hero .moveDown press enter hero .moveLeft press enter …" at bounding box center [1347, 173] width 308 height 147
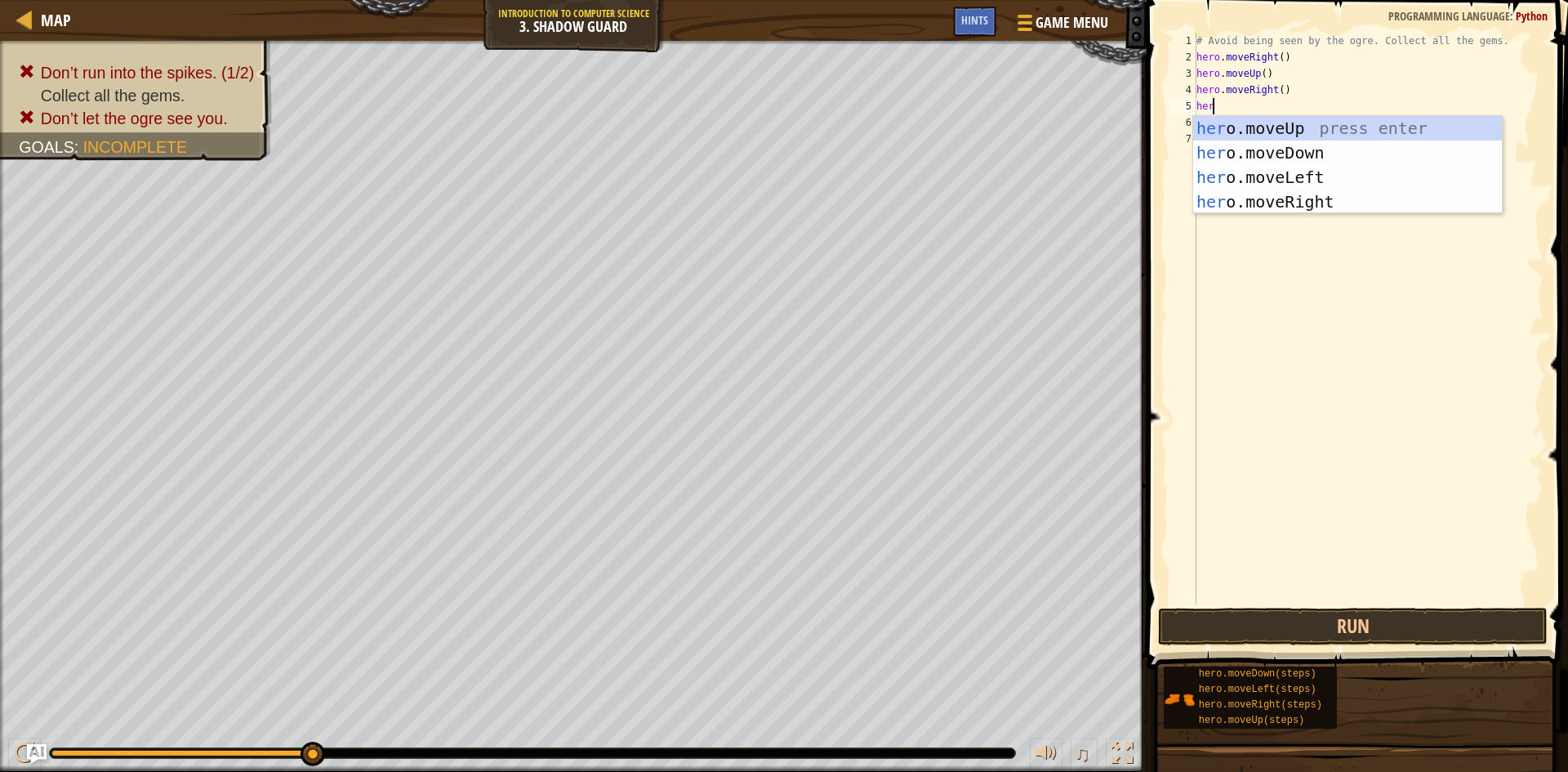
type textarea "hero"
click at [1312, 151] on div "hero .moveUp press enter hero .moveDown press enter hero .moveLeft press enter …" at bounding box center [1347, 189] width 308 height 147
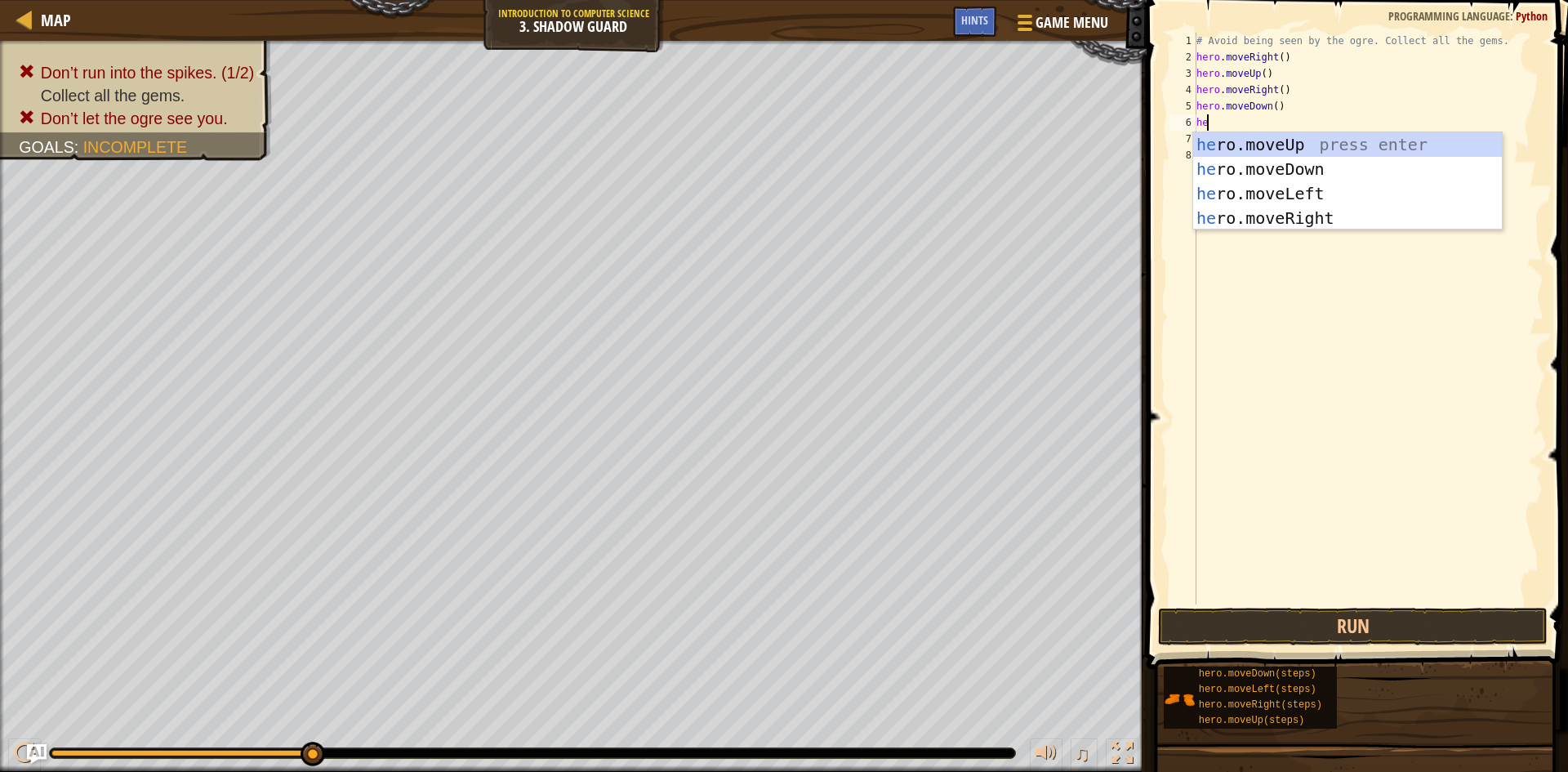
type textarea "hero"
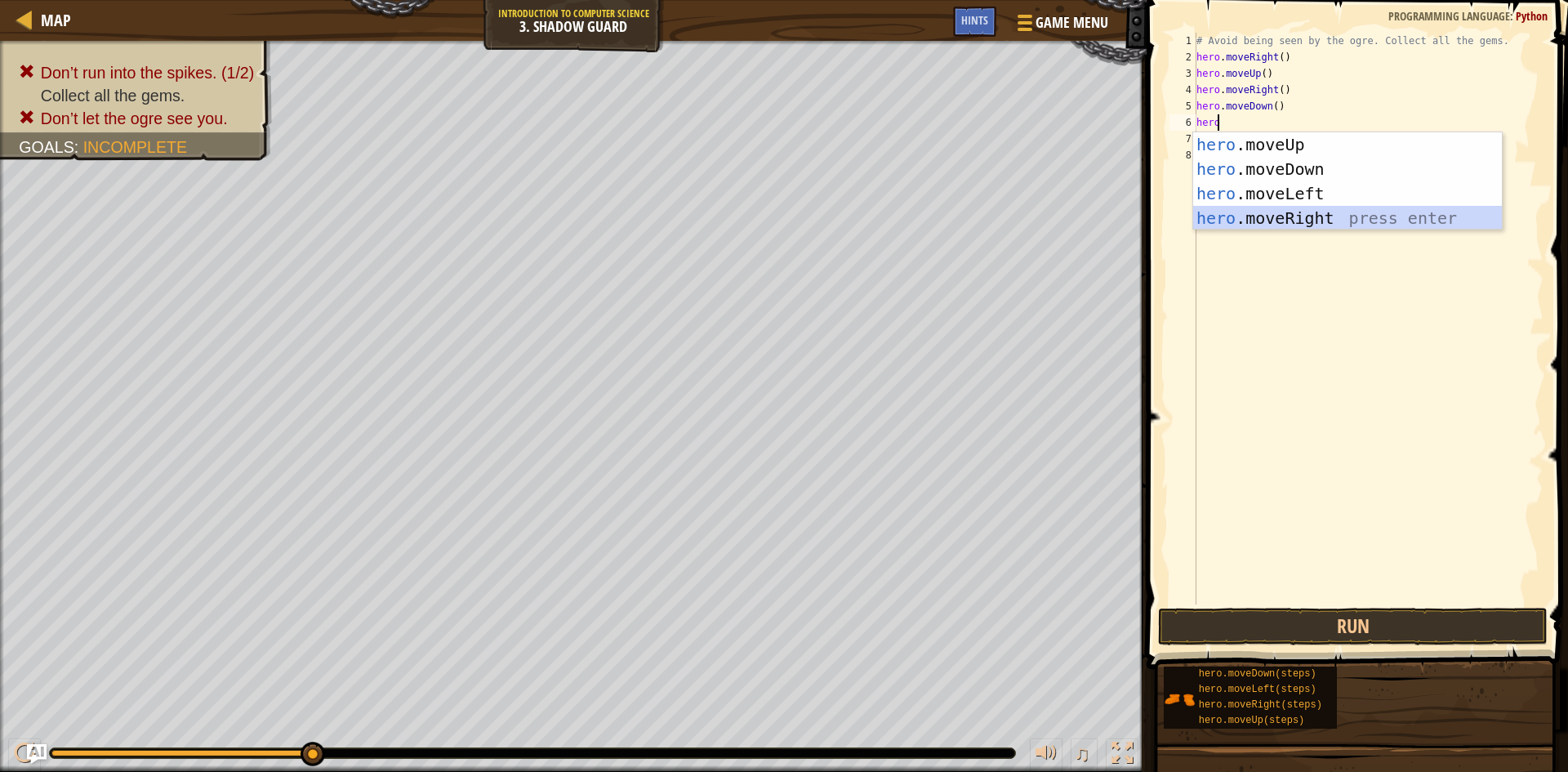
click at [1362, 224] on div "hero .moveUp press enter hero .moveDown press enter hero .moveLeft press enter …" at bounding box center [1347, 206] width 308 height 147
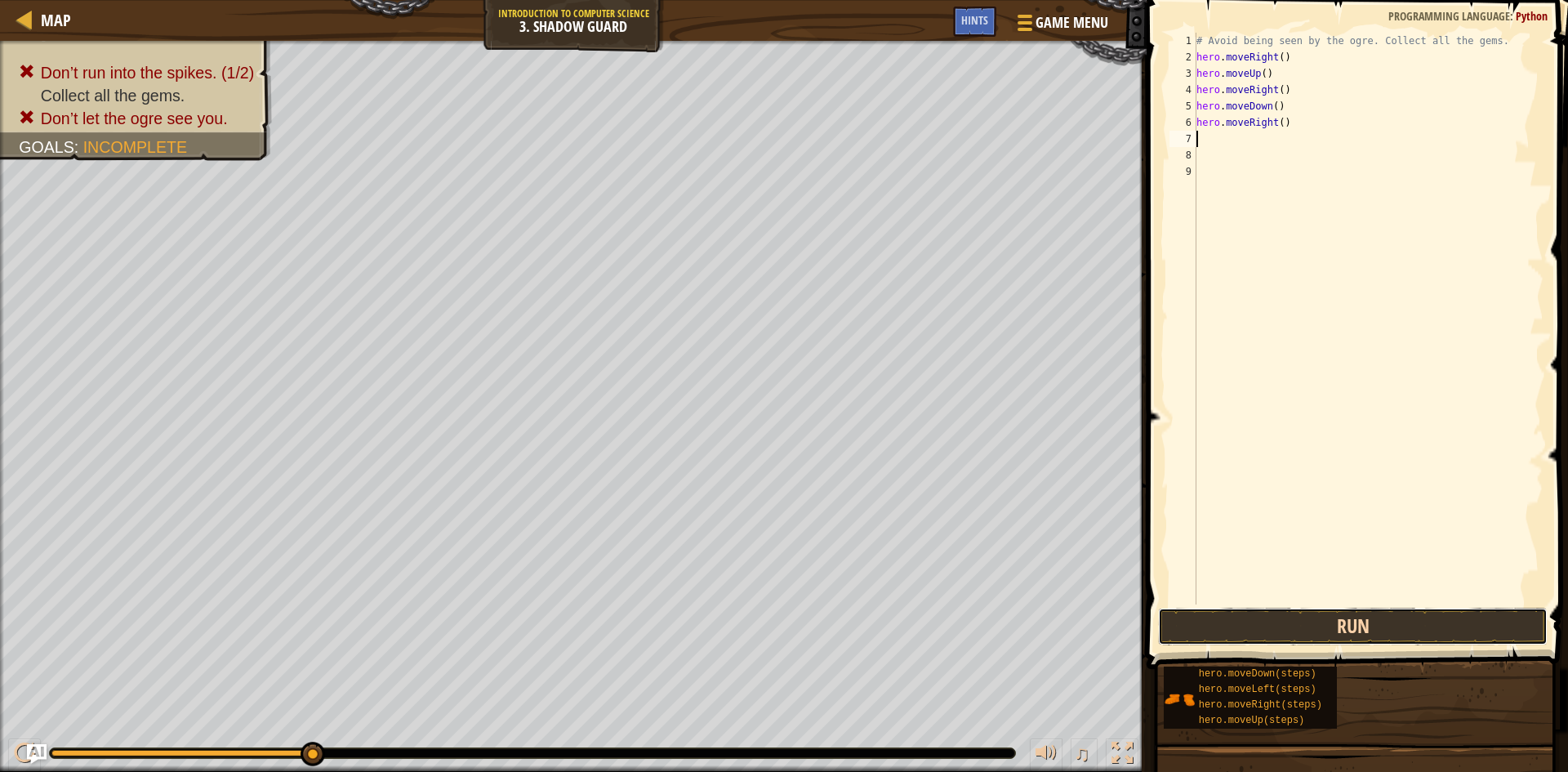
click at [1465, 636] on button "Run" at bounding box center [1352, 626] width 390 height 37
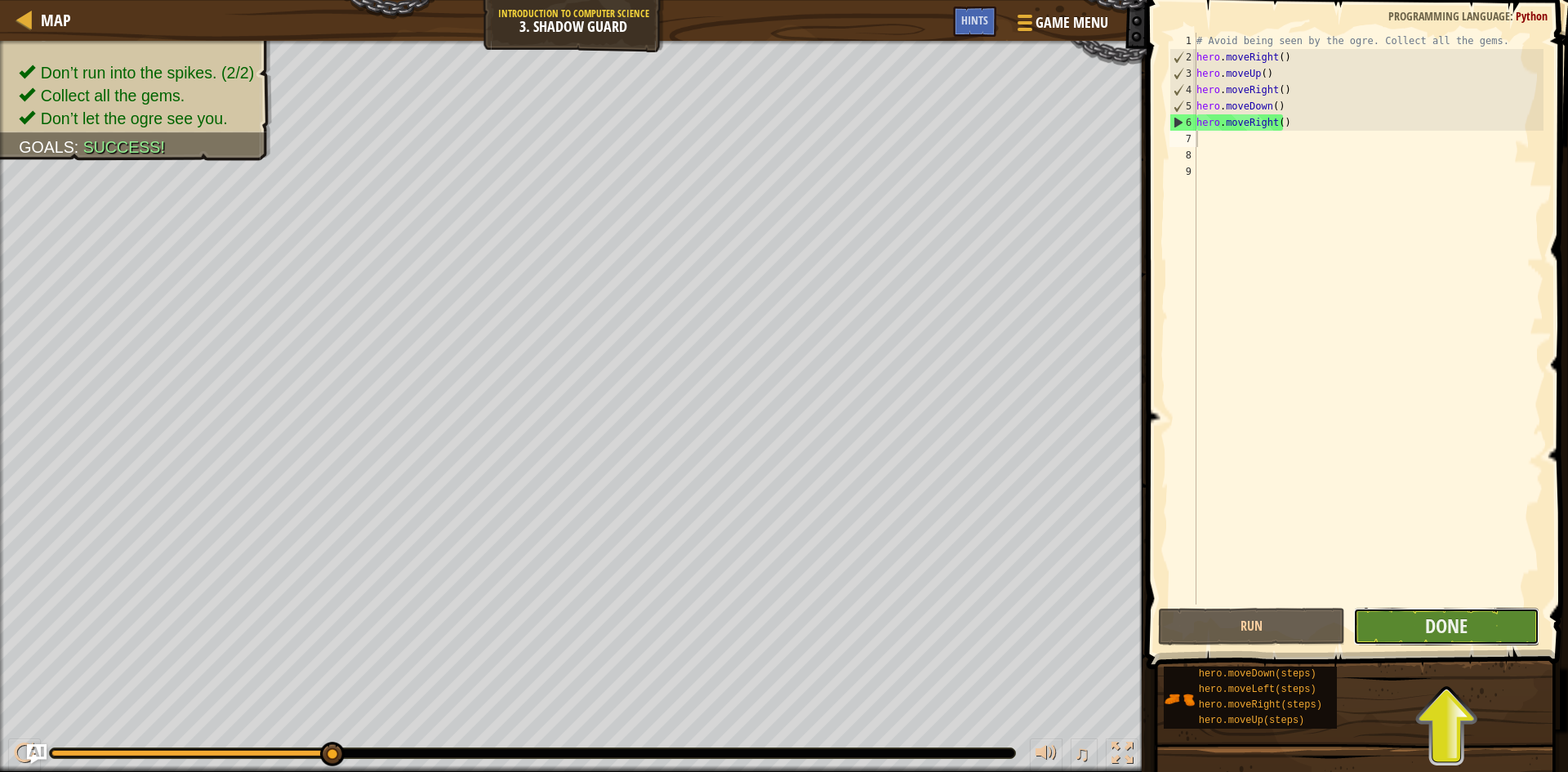
click at [1457, 640] on button "Done" at bounding box center [1447, 626] width 187 height 37
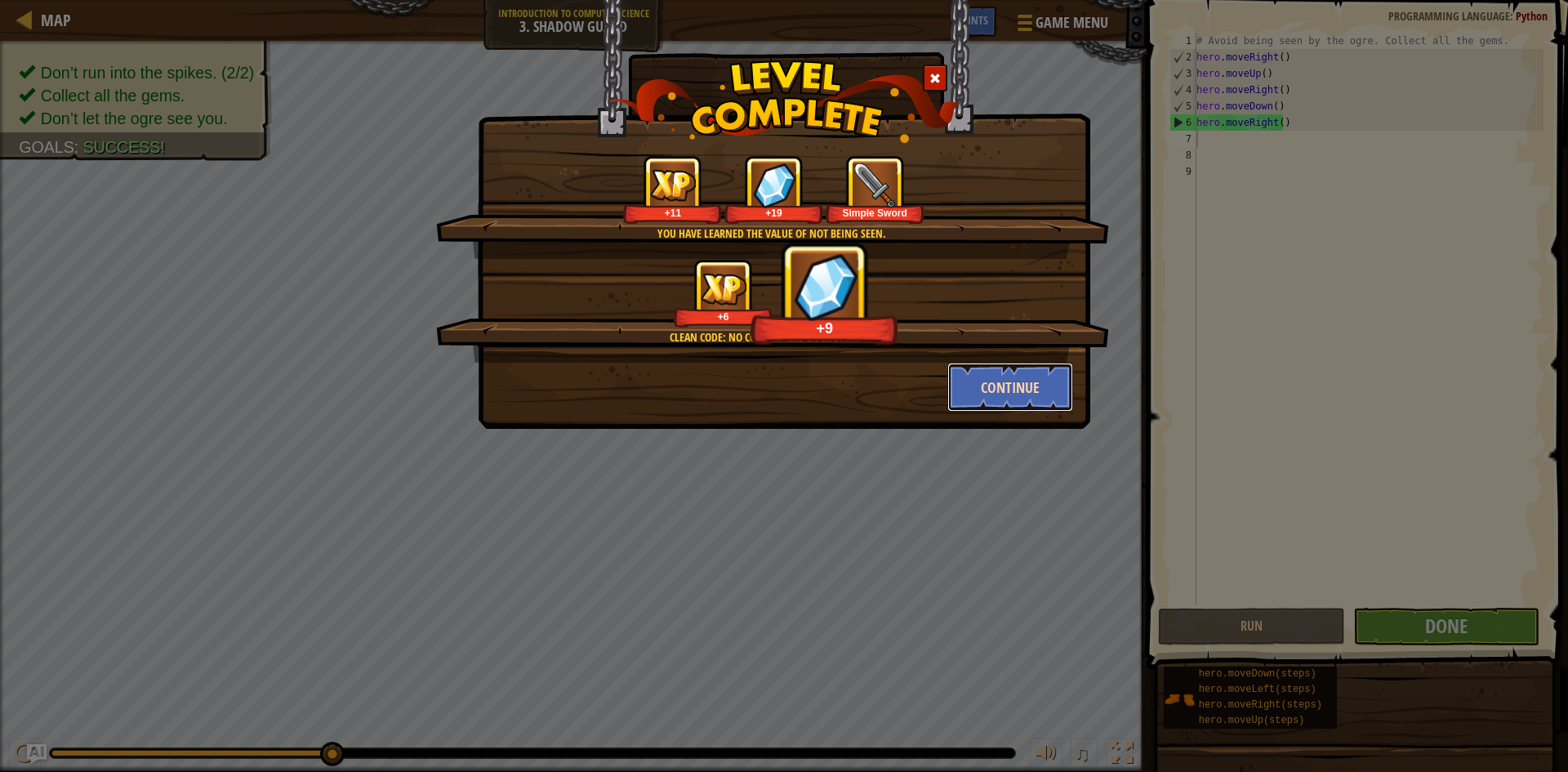
click at [1037, 379] on button "Continue" at bounding box center [1010, 386] width 126 height 49
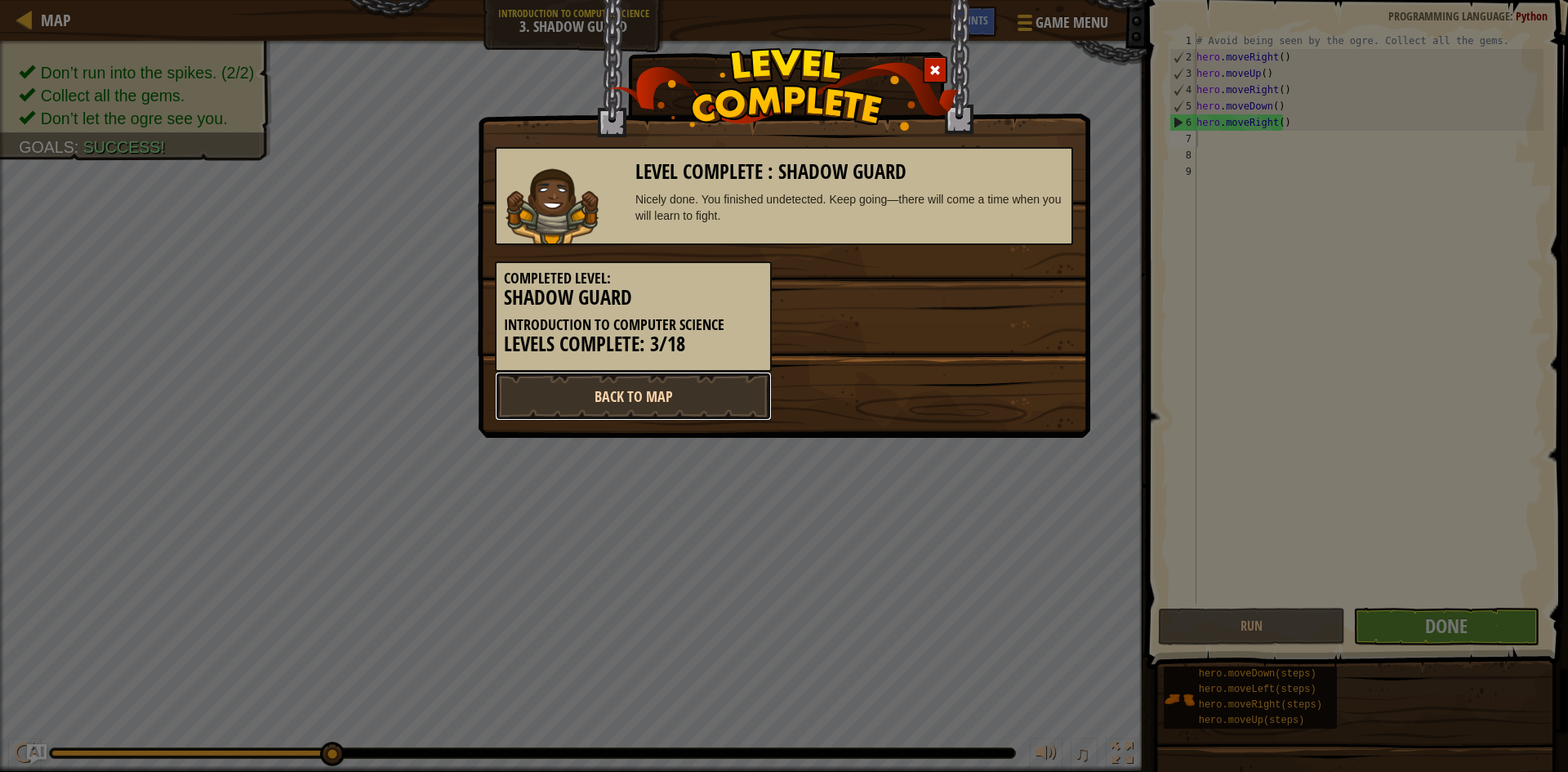
click at [658, 386] on link "Back to Map" at bounding box center [633, 395] width 277 height 49
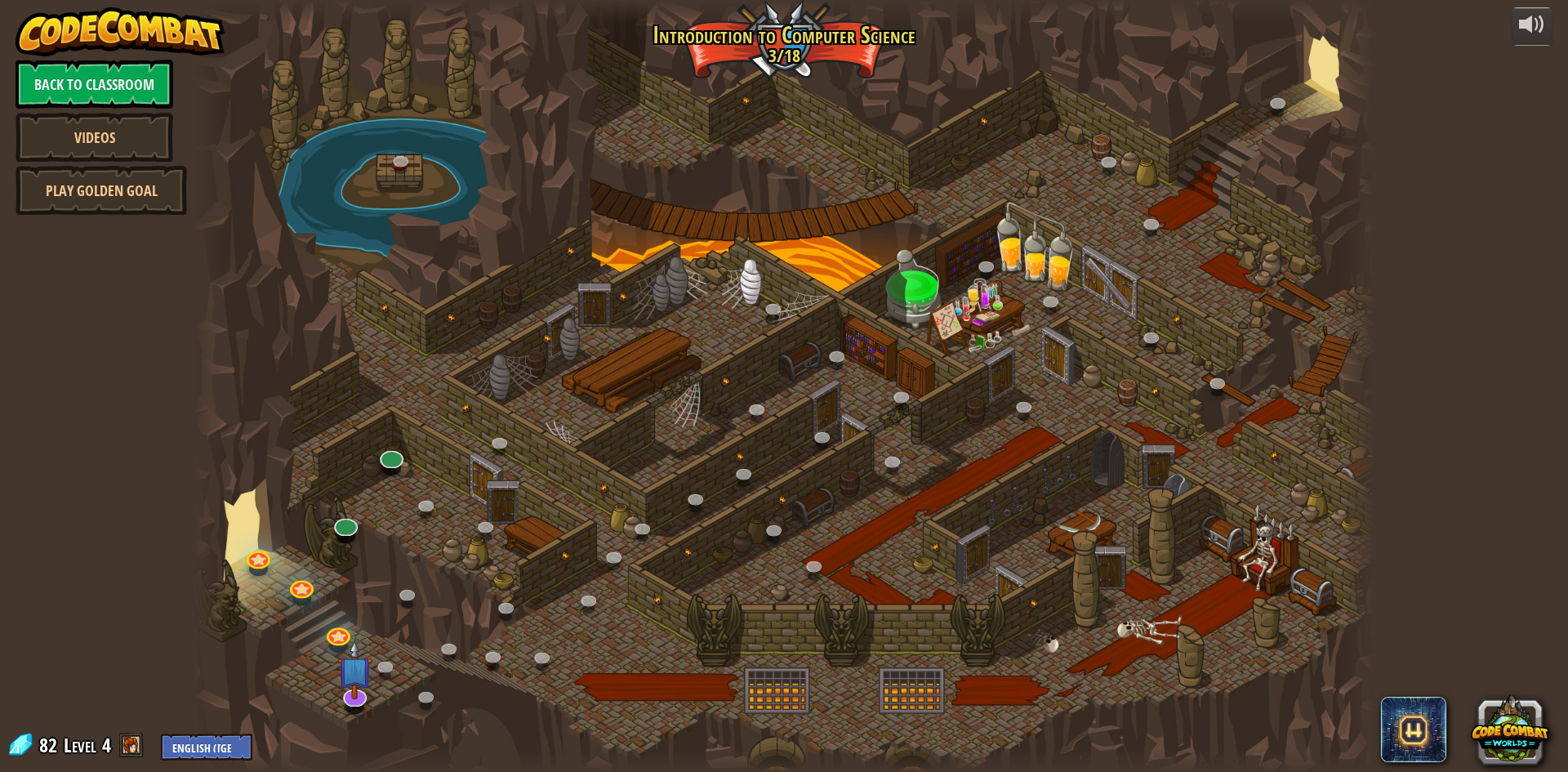
click at [363, 707] on div at bounding box center [354, 707] width 19 height 14
click at [351, 701] on link at bounding box center [353, 691] width 33 height 33
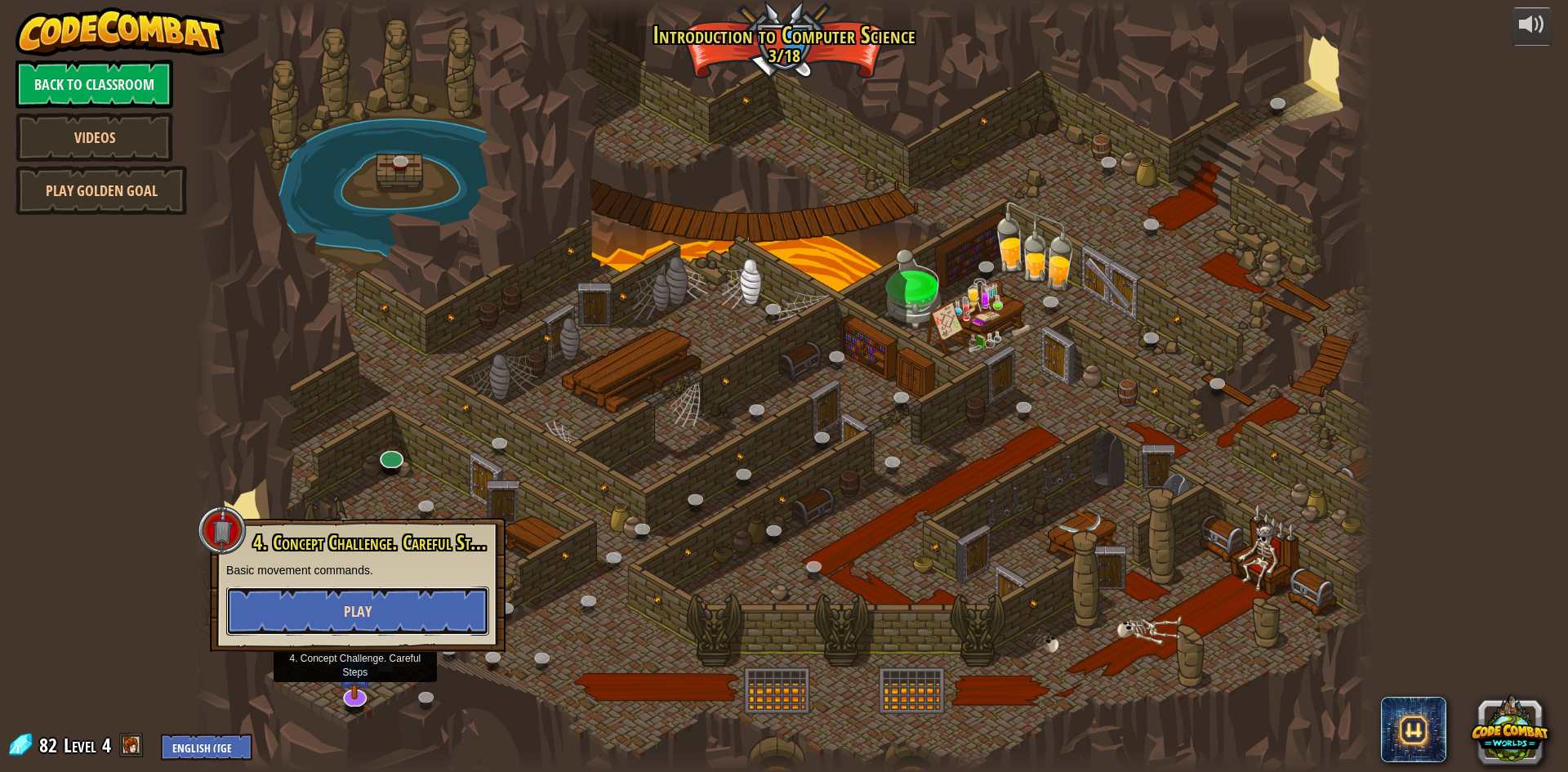
click at [445, 605] on button "Play" at bounding box center [357, 610] width 263 height 49
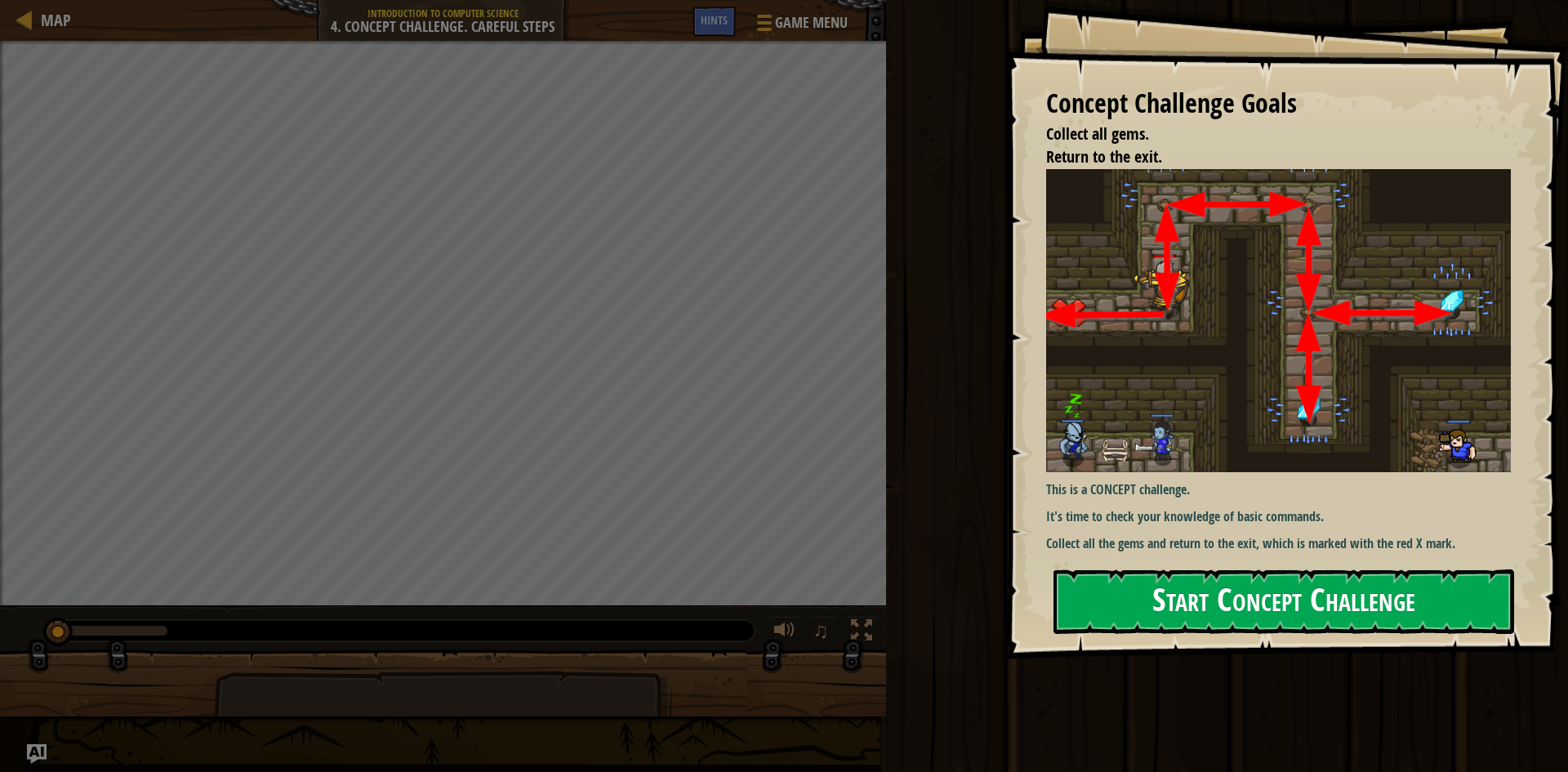
drag, startPoint x: 1287, startPoint y: 573, endPoint x: 1295, endPoint y: 575, distance: 8.2
click at [1289, 575] on div "Concept Challenge Goals Collect all gems. Return to the exit. This is a CONCEPT…" at bounding box center [1286, 329] width 562 height 659
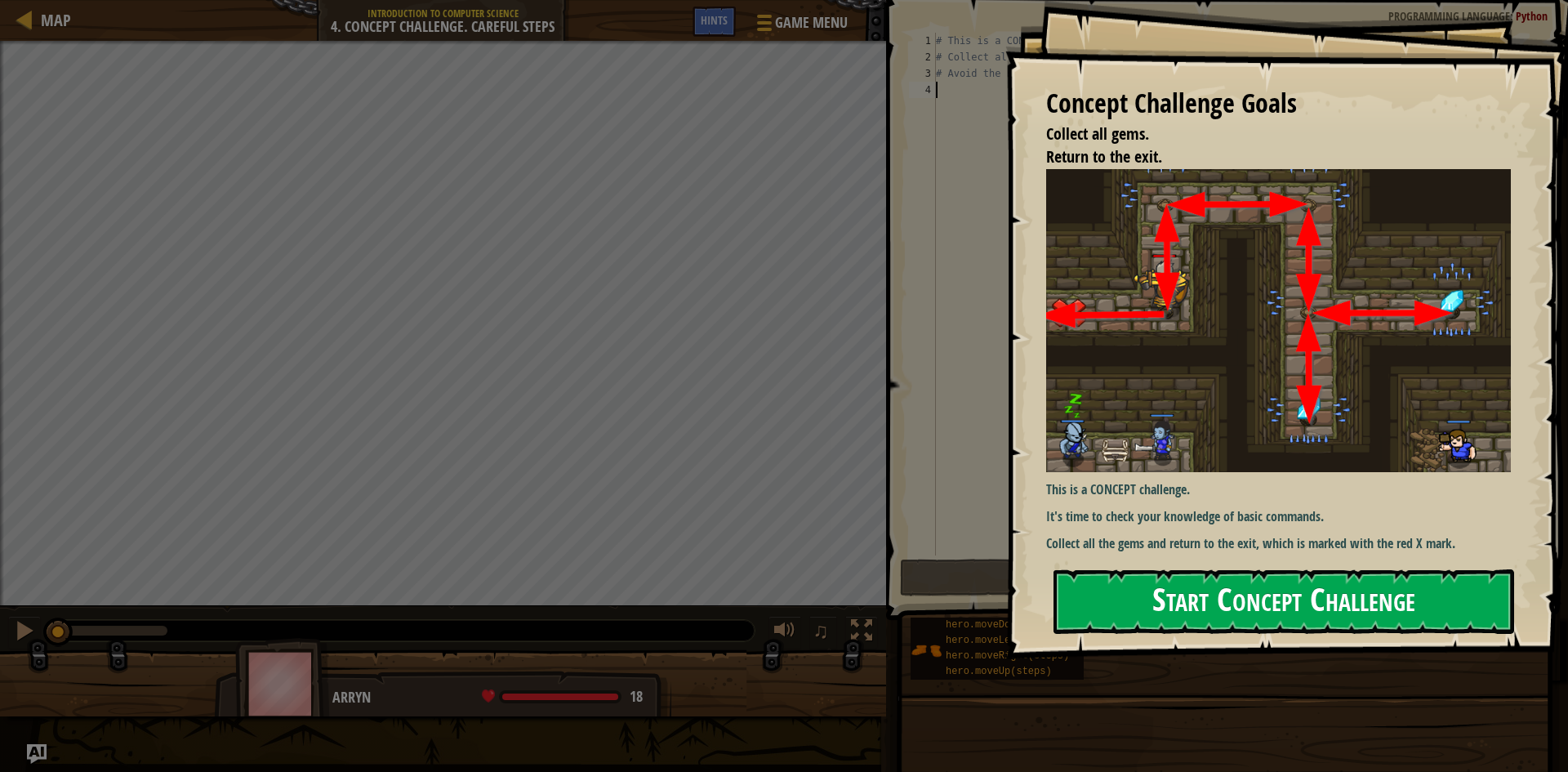
click at [1295, 575] on button "Start Concept Challenge" at bounding box center [1283, 601] width 461 height 65
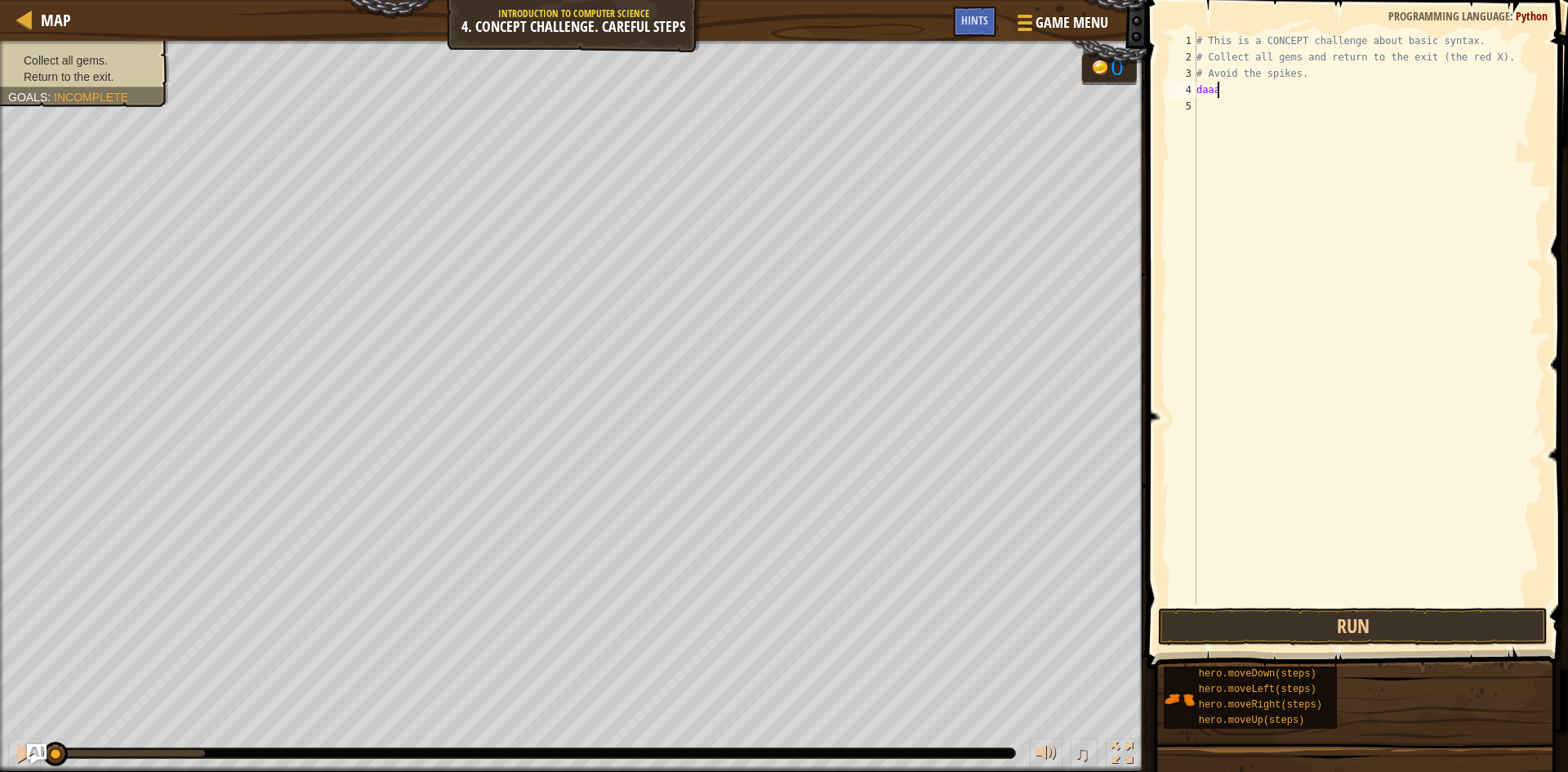
scroll to position [7, 0]
type textarea "d"
type textarea "# Avoid the spike"
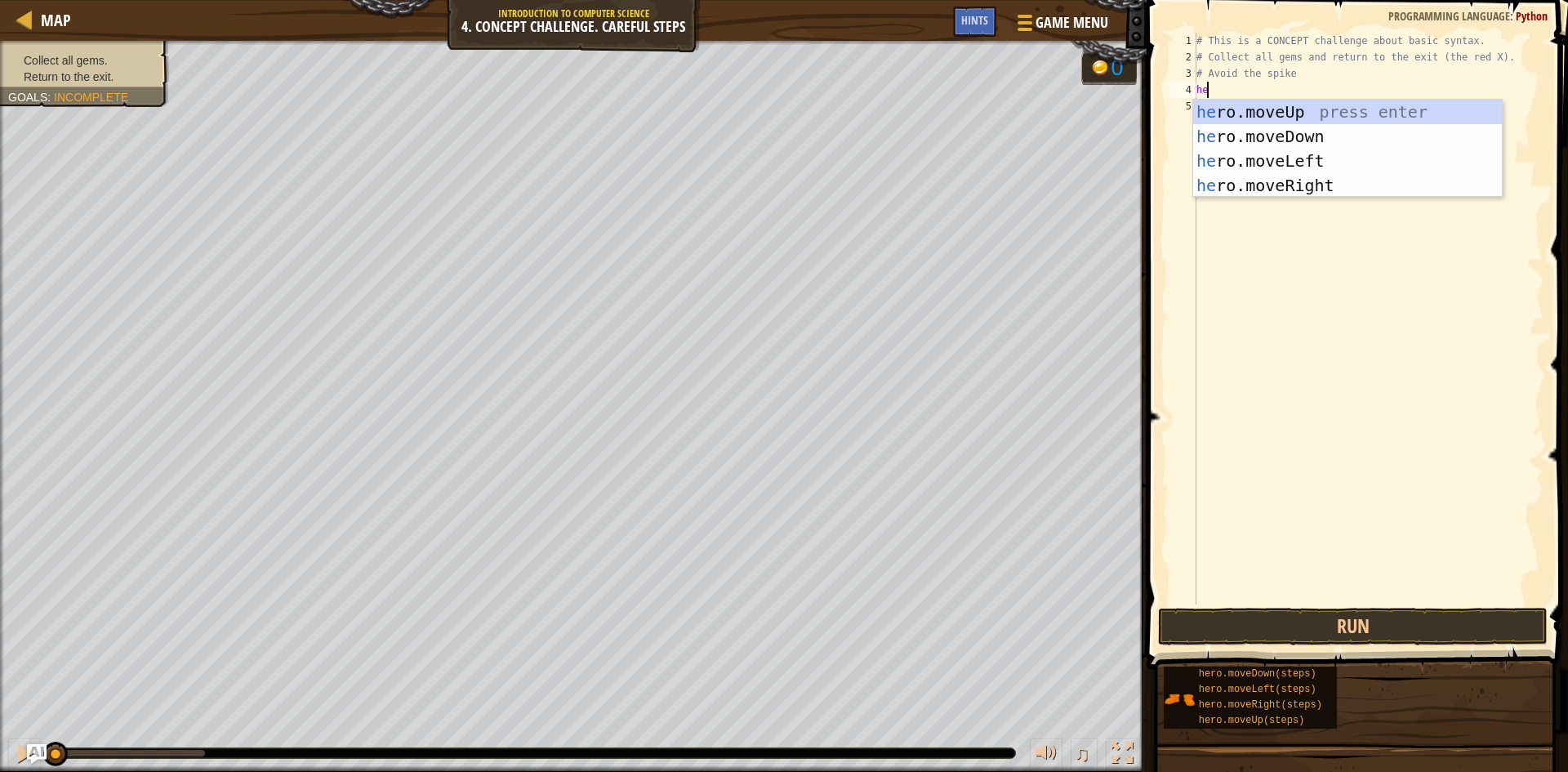
type textarea "her"
click at [1304, 157] on div "her o.moveUp press enter her o.moveDown press enter her o.moveLeft press enter …" at bounding box center [1347, 173] width 308 height 147
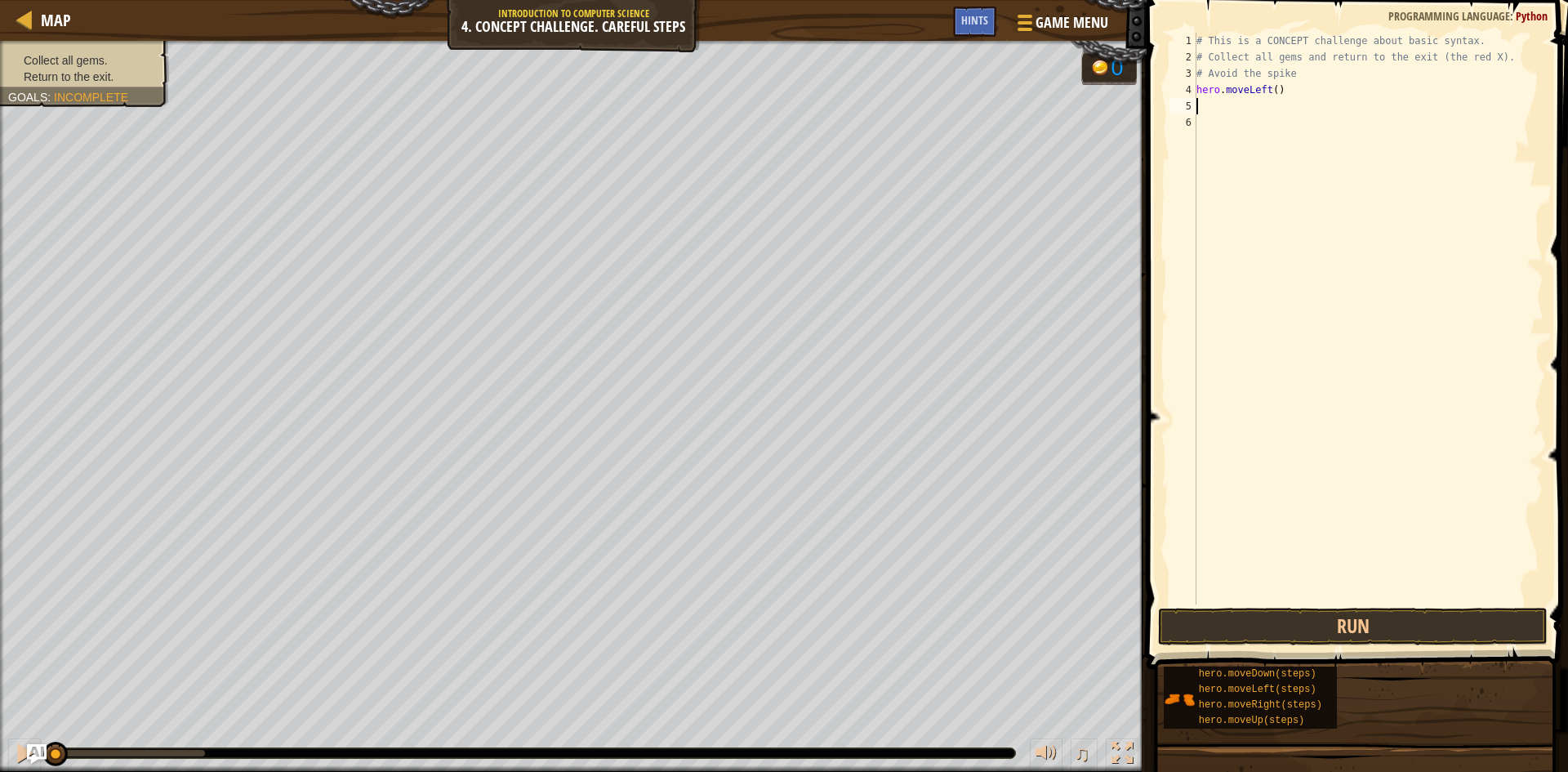
scroll to position [7, 0]
click at [1473, 627] on button "Run" at bounding box center [1352, 626] width 390 height 37
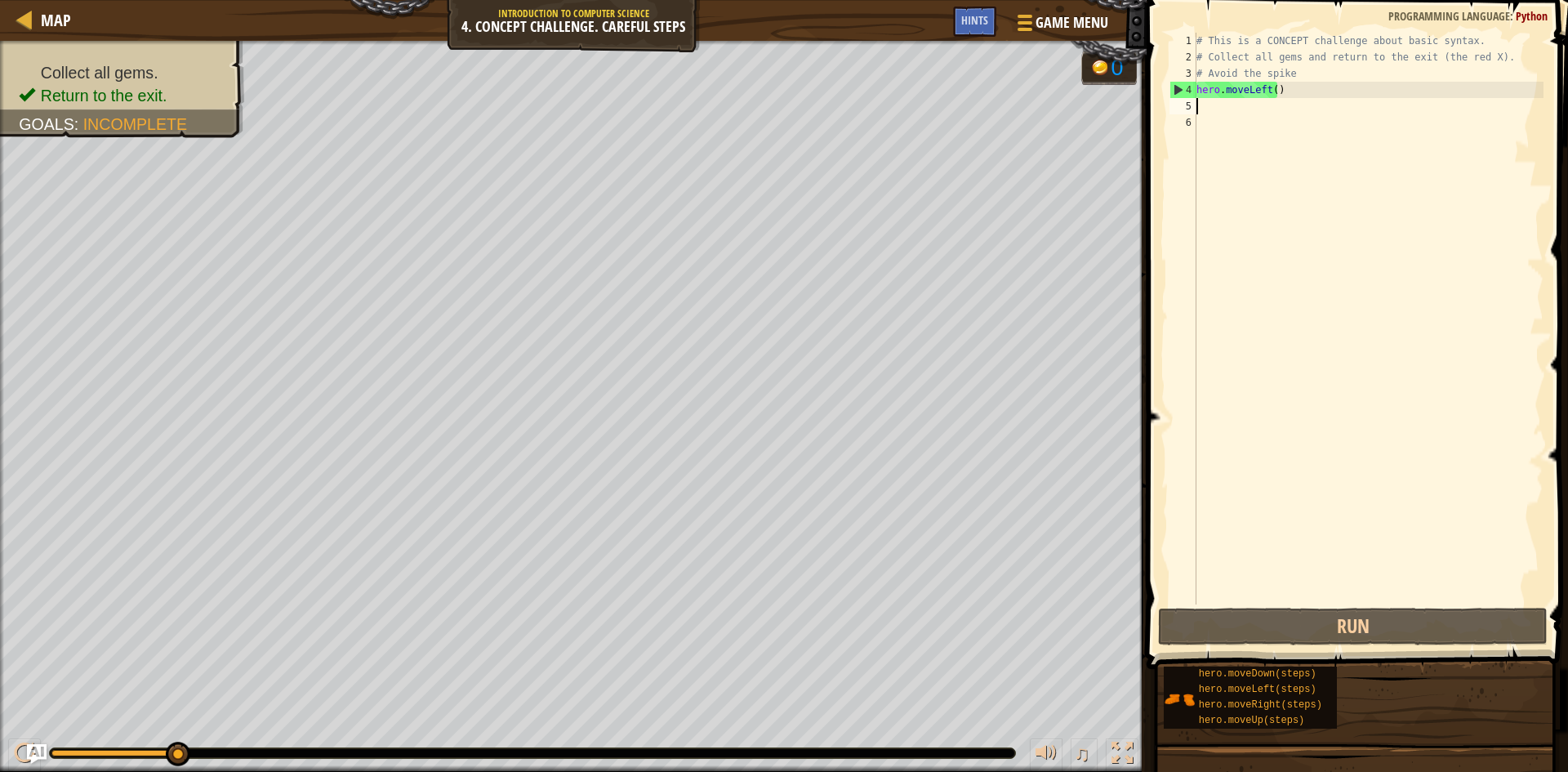
type textarea "="
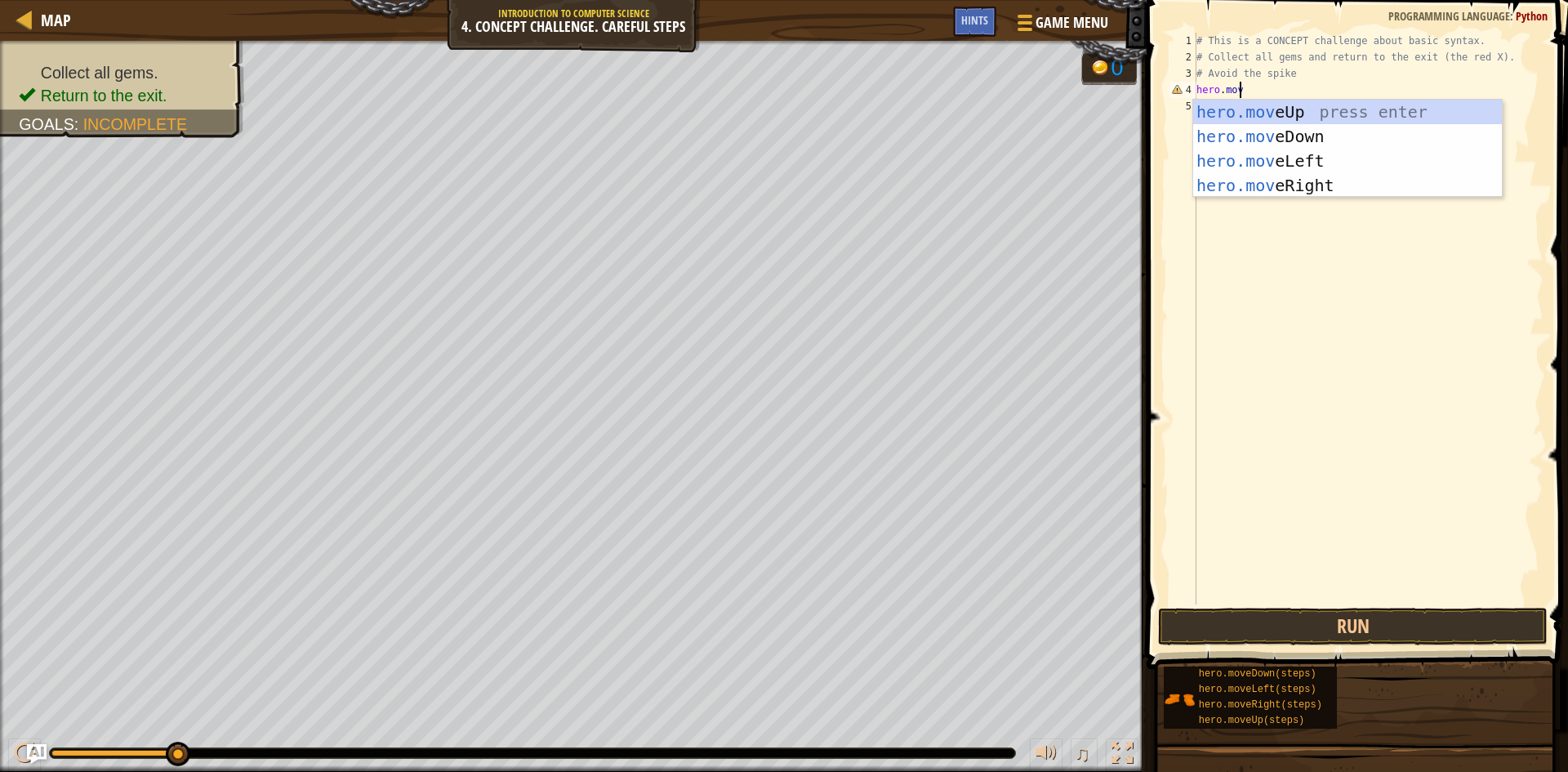
type textarea "hero.move"
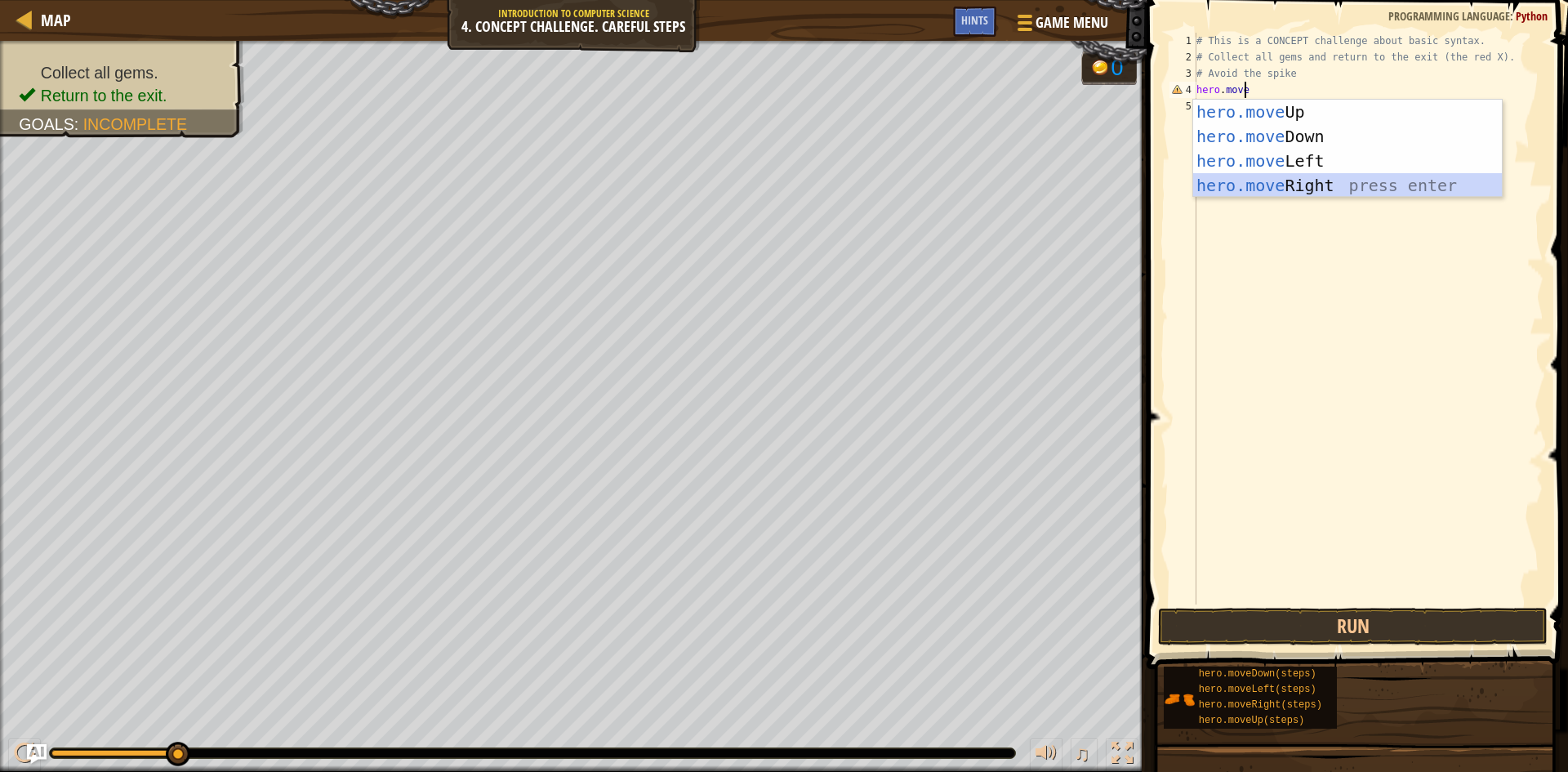
click at [1392, 177] on div "hero.move Up press enter hero.move Down press enter hero.move Left press enter …" at bounding box center [1347, 173] width 308 height 147
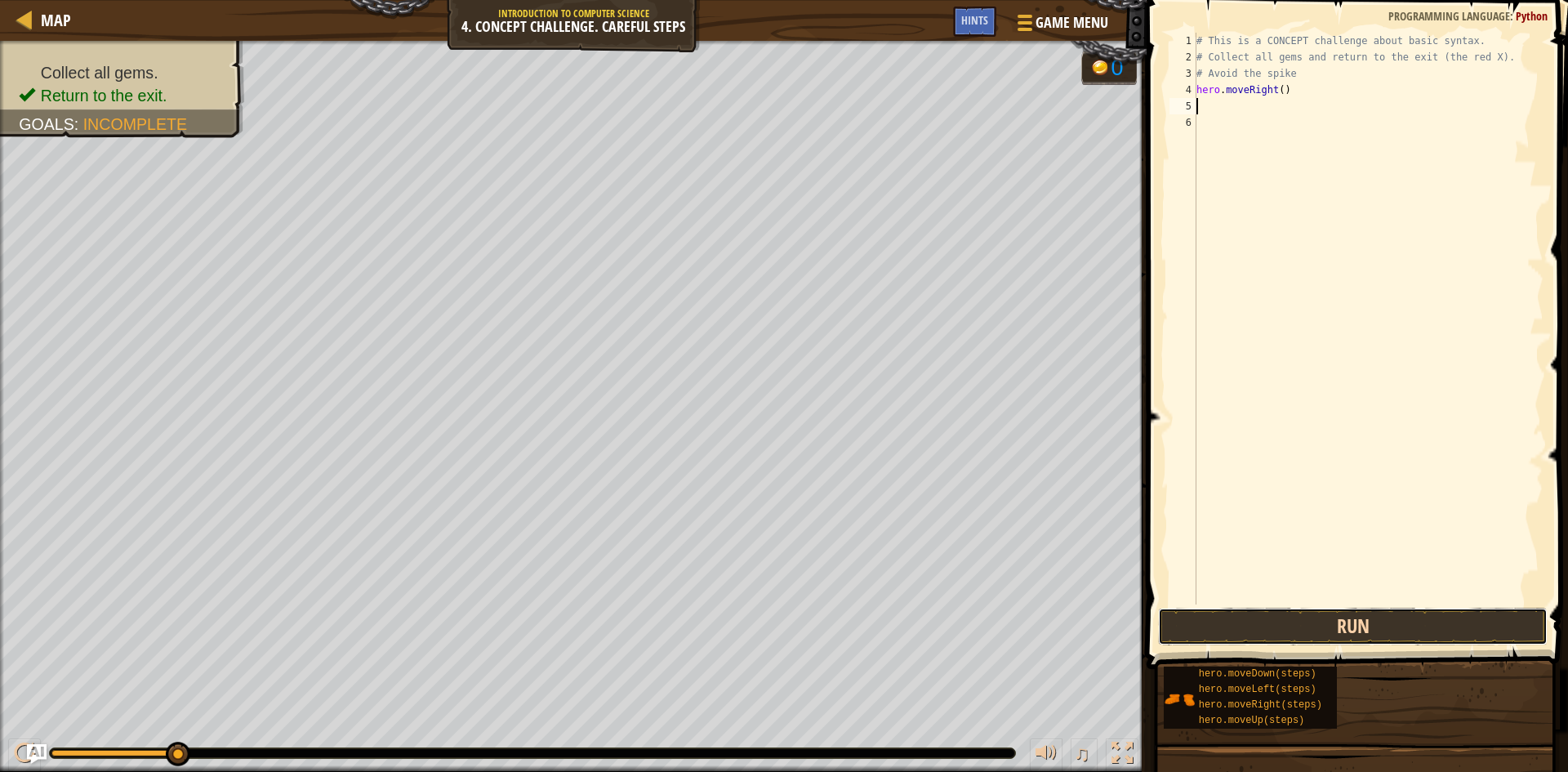
click at [1440, 616] on button "Run" at bounding box center [1352, 626] width 390 height 37
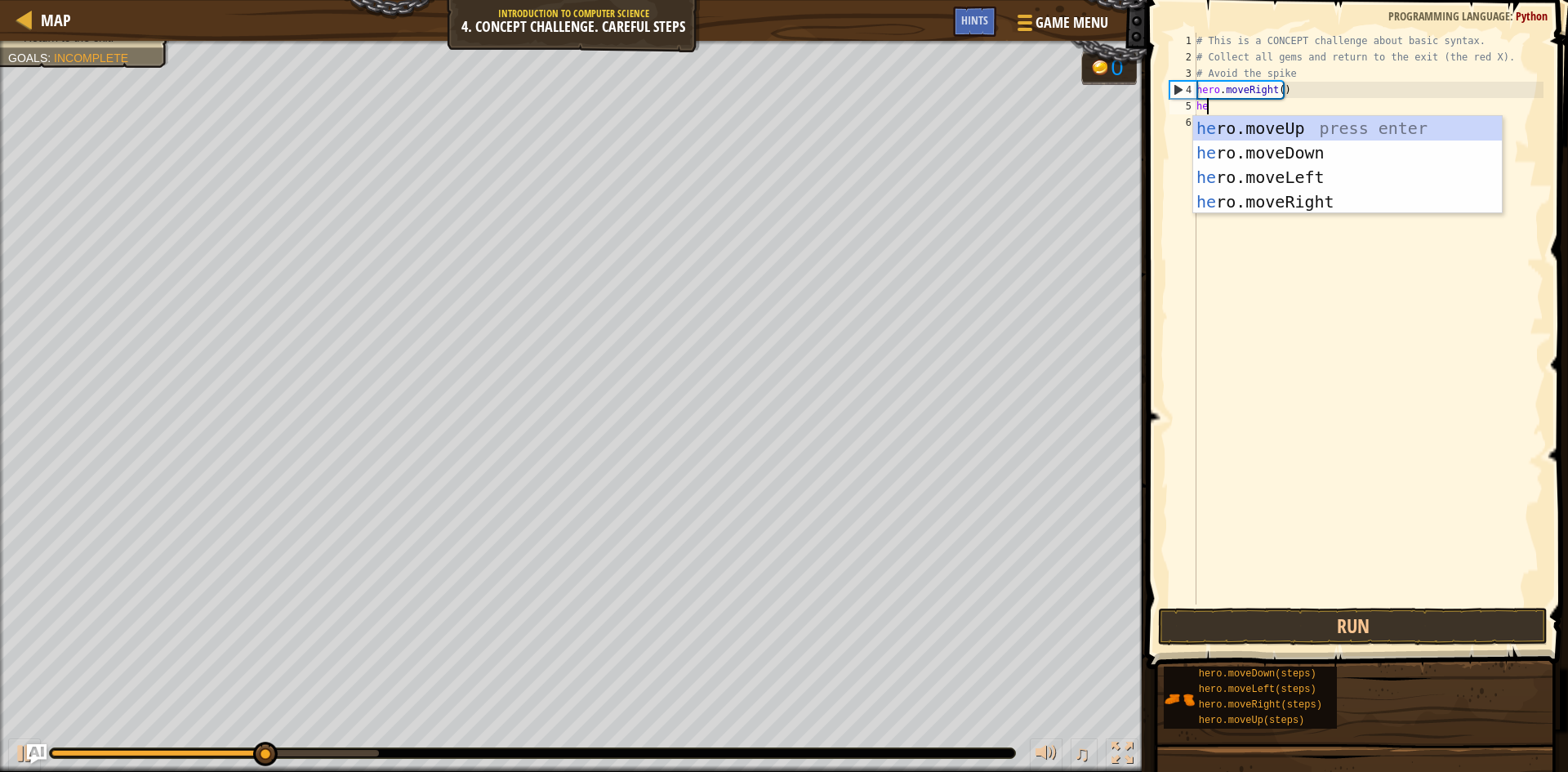
scroll to position [7, 1]
type textarea "hero"
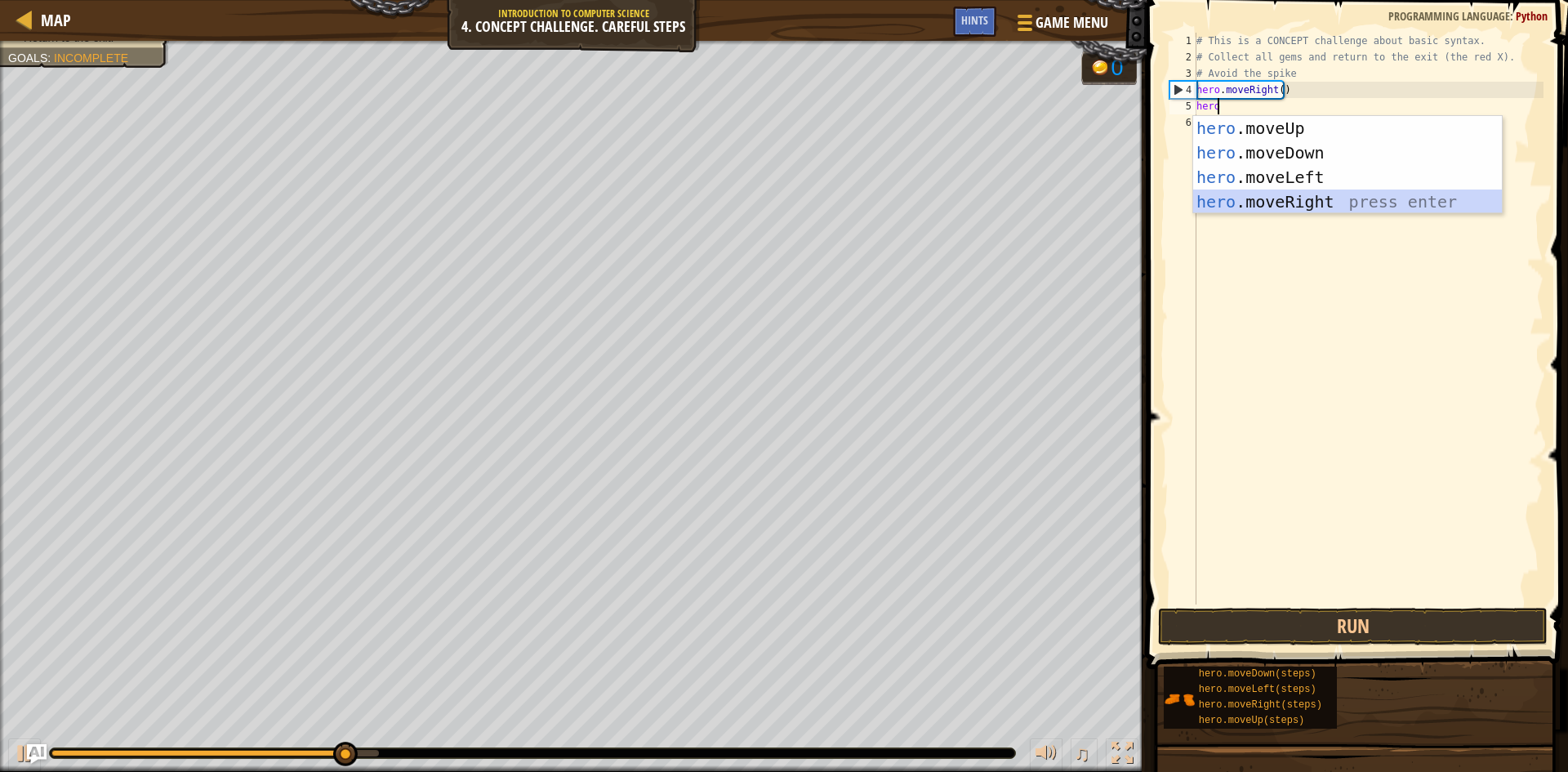
drag, startPoint x: 1365, startPoint y: 193, endPoint x: 1416, endPoint y: 390, distance: 203.5
click at [1359, 187] on div "hero .moveUp press enter hero .moveDown press enter hero .moveLeft press enter …" at bounding box center [1347, 189] width 308 height 147
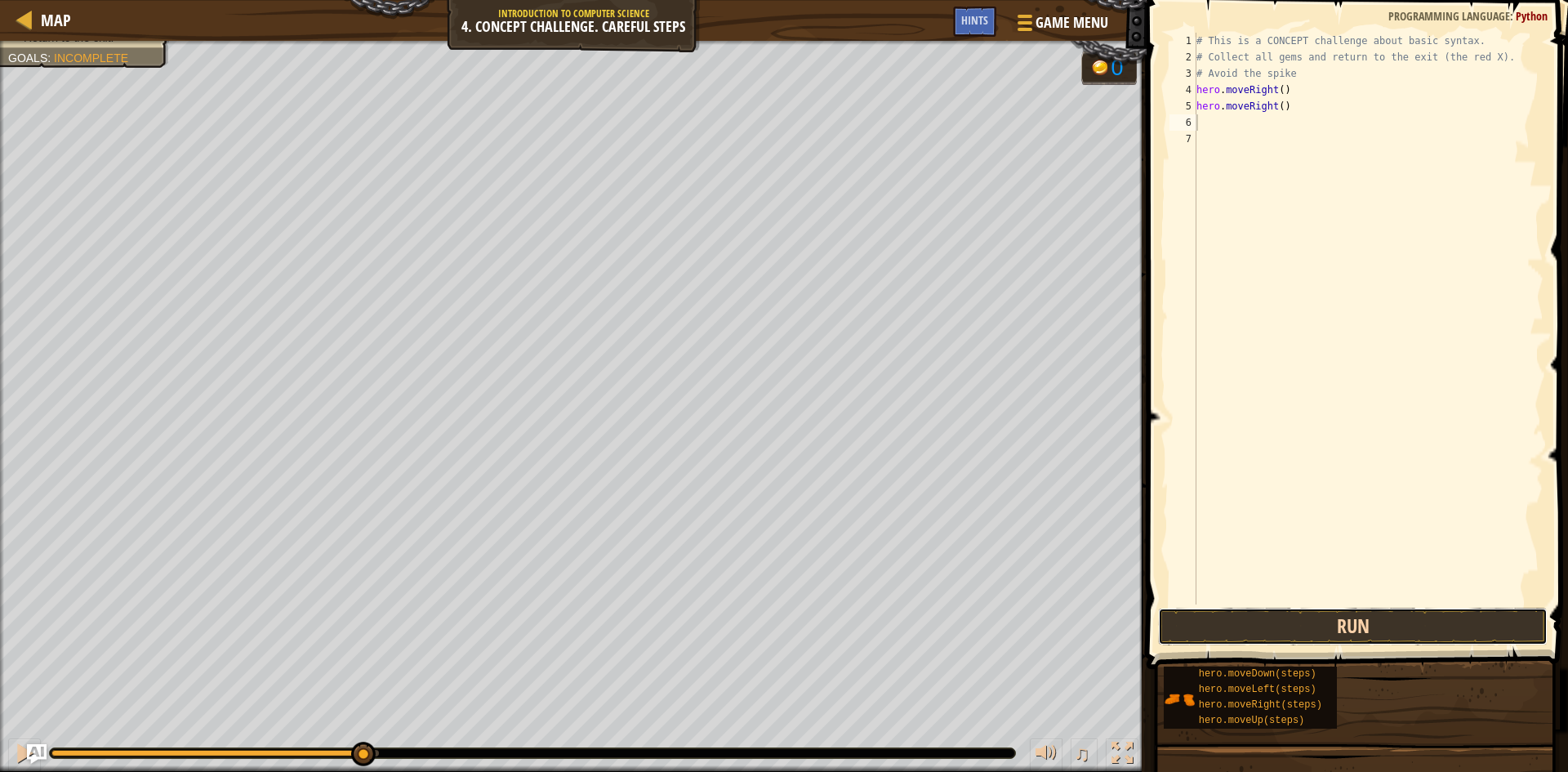
click at [1419, 628] on button "Run" at bounding box center [1352, 626] width 390 height 37
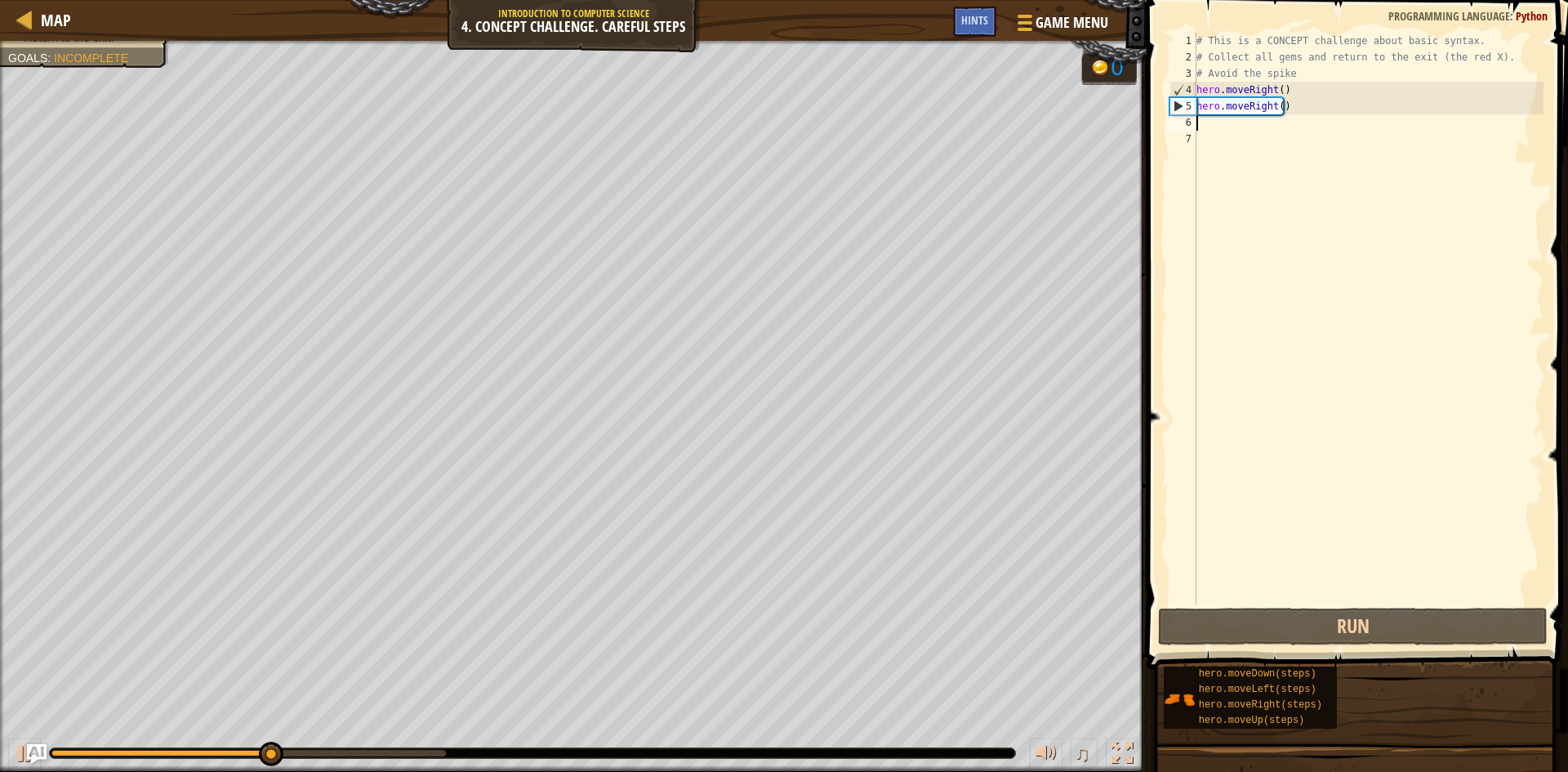
click at [1352, 111] on div "# This is a CONCEPT challenge about basic syntax. # Collect all gems and return…" at bounding box center [1368, 335] width 350 height 605
type textarea "hero.moveRight()"
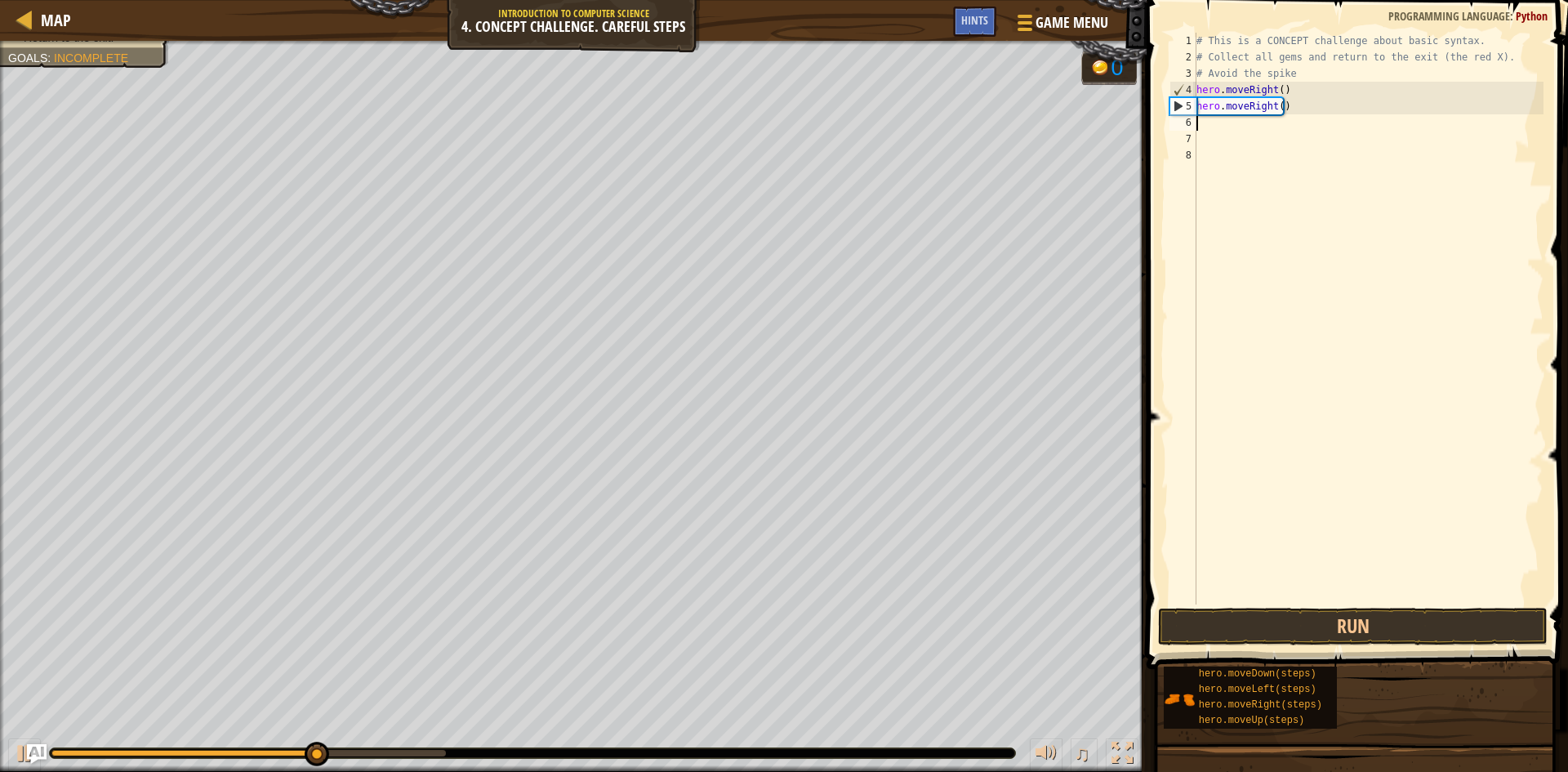
type textarea "m"
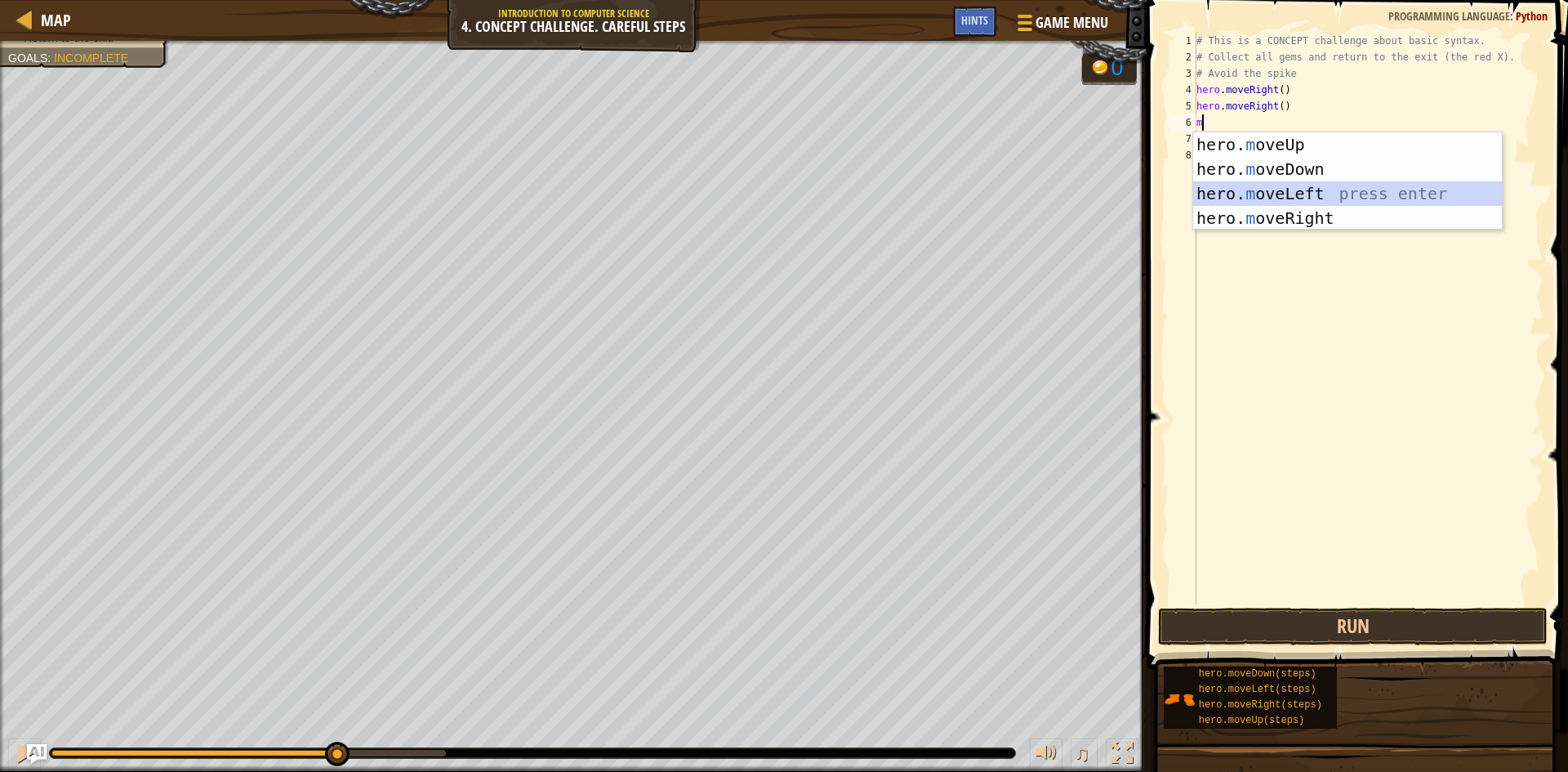
click at [1377, 195] on div "hero. m oveUp press enter hero. m oveDown press enter hero. m oveLeft press ent…" at bounding box center [1347, 206] width 308 height 147
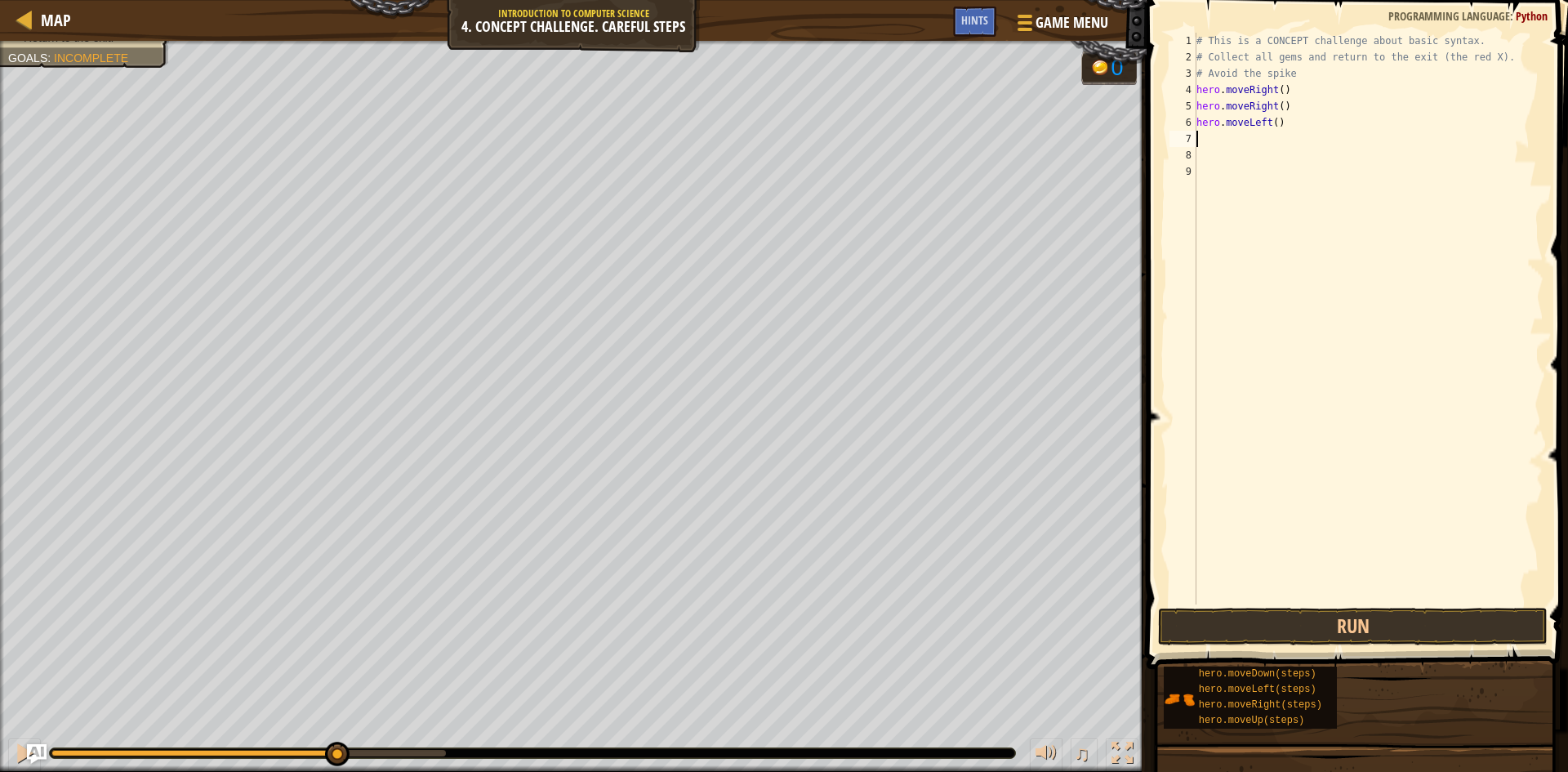
type textarea "h"
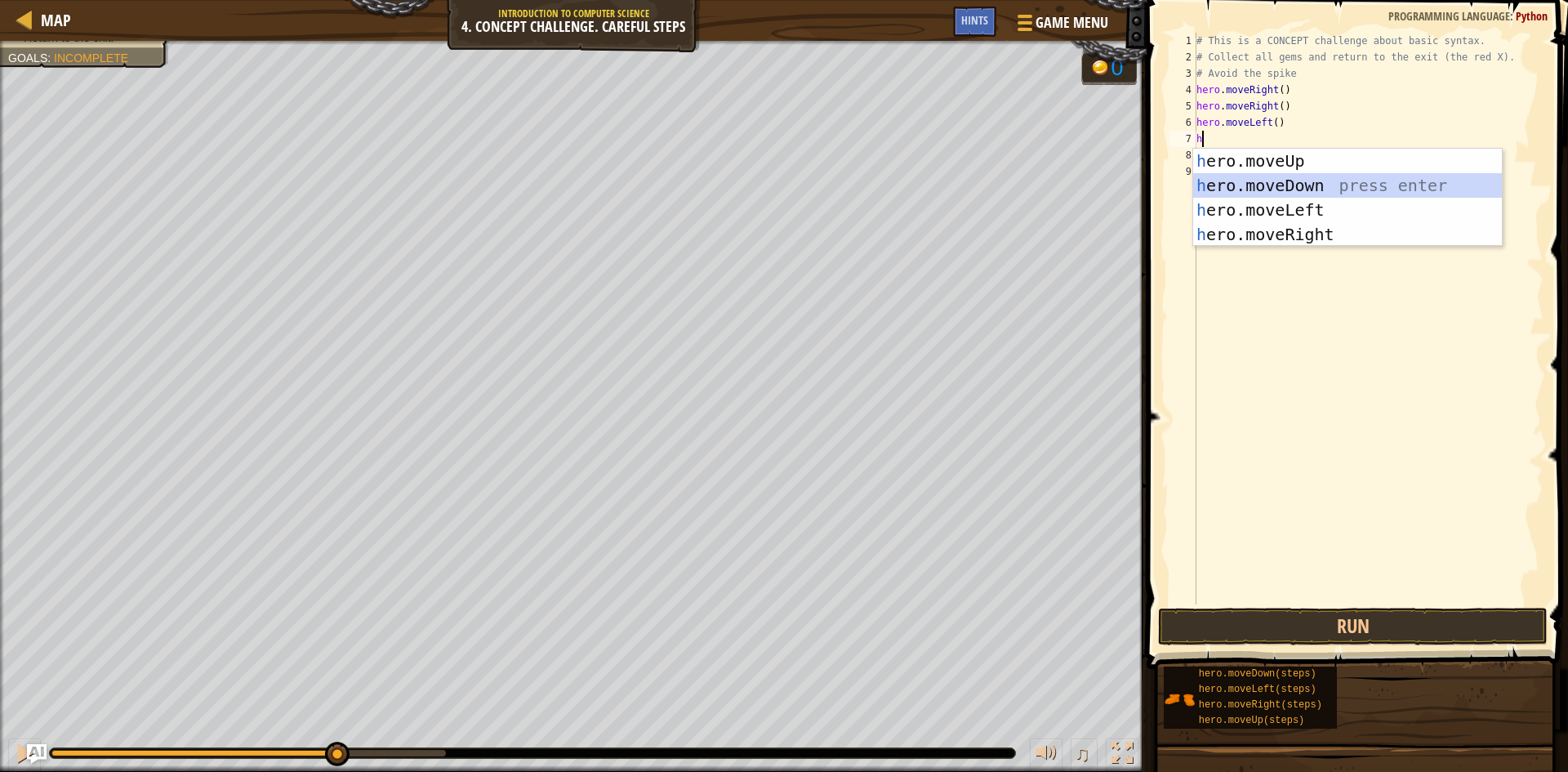
click at [1365, 190] on div "h ero.moveUp press enter h ero.moveDown press enter h ero.moveLeft press enter …" at bounding box center [1347, 222] width 308 height 147
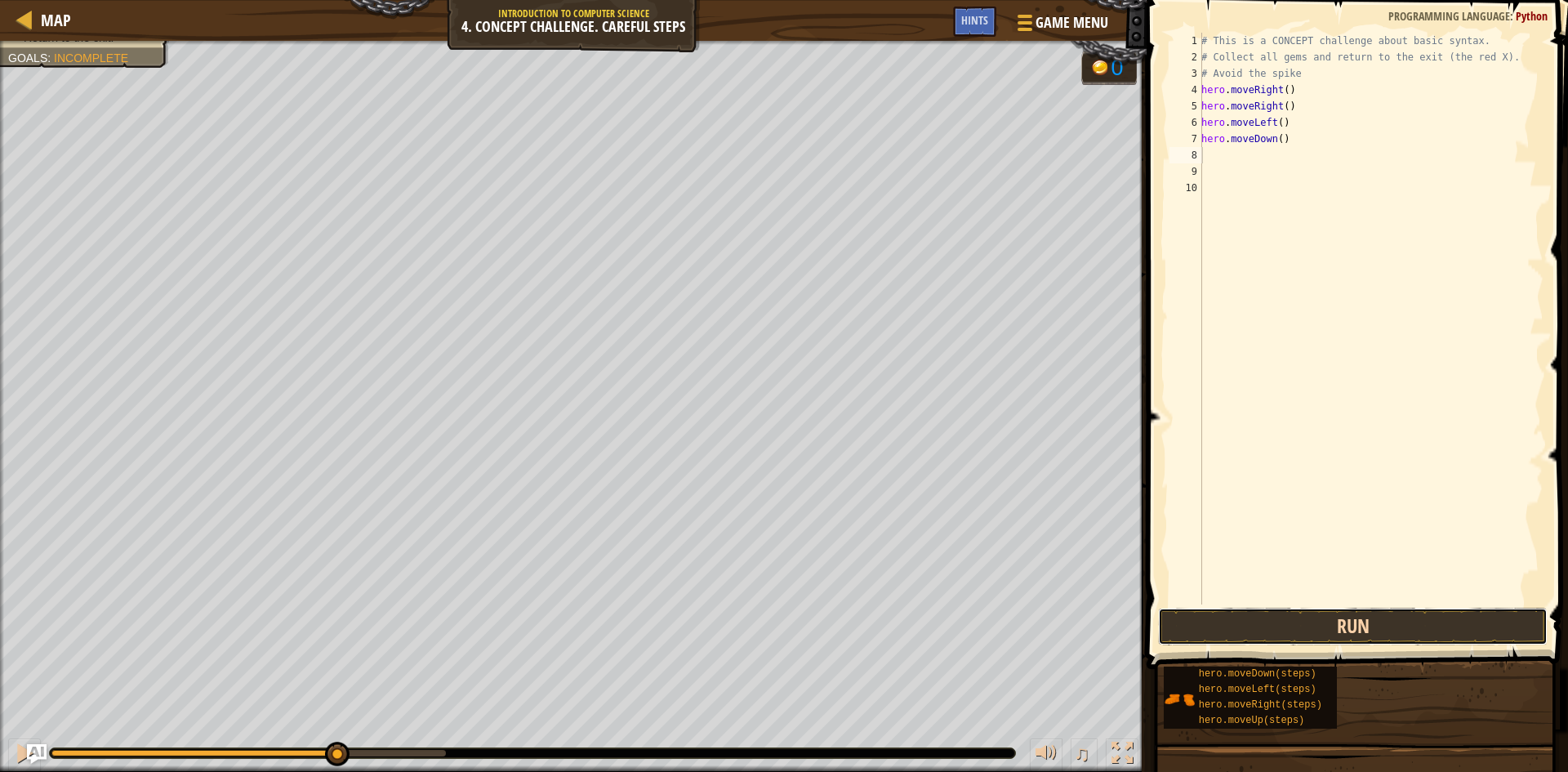
click at [1302, 621] on button "Run" at bounding box center [1352, 626] width 390 height 37
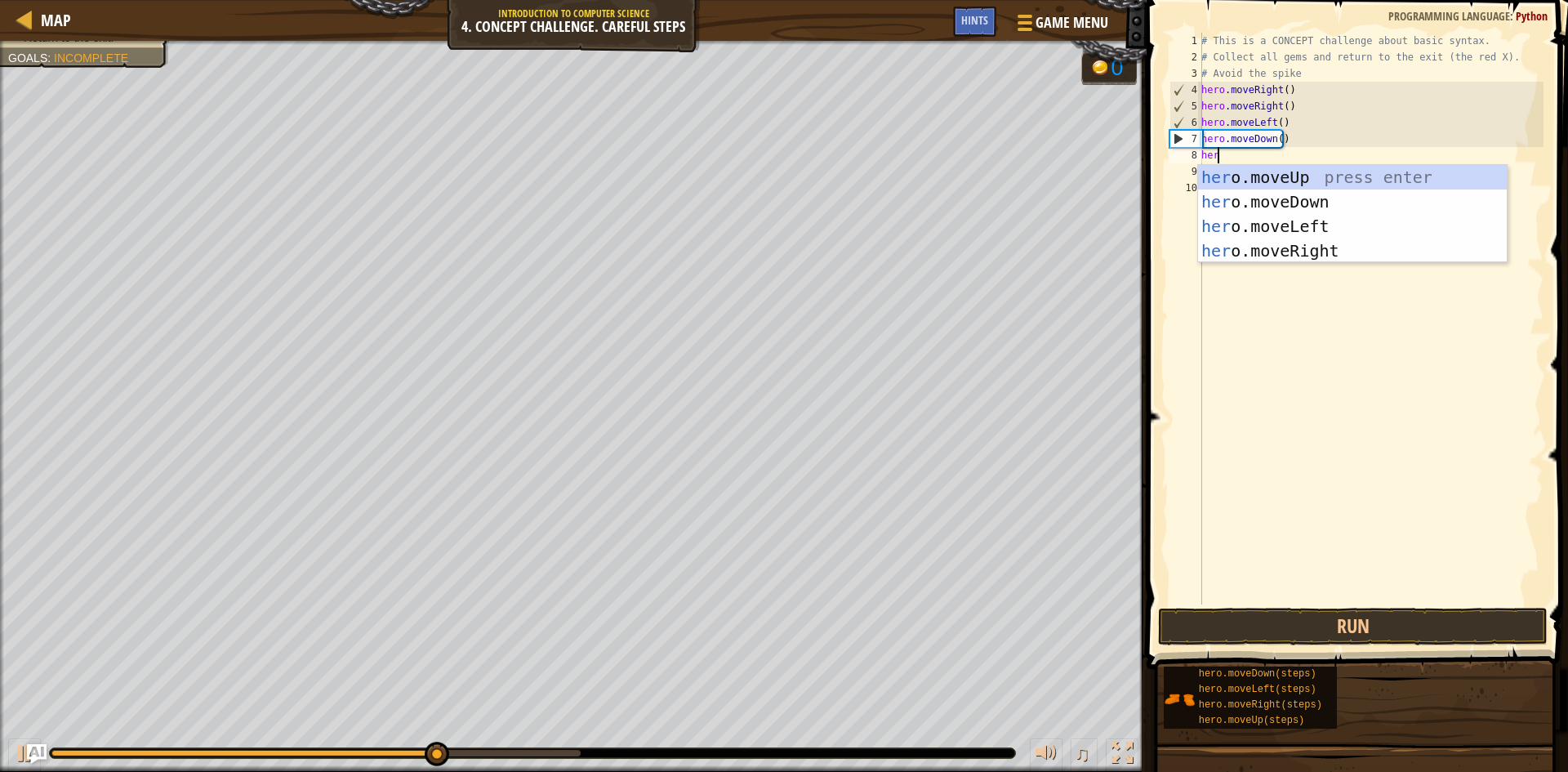
scroll to position [7, 1]
type textarea "hero"
click at [1335, 174] on div "hero .moveUp press enter hero .moveDown press enter hero .moveLeft press enter …" at bounding box center [1351, 239] width 308 height 147
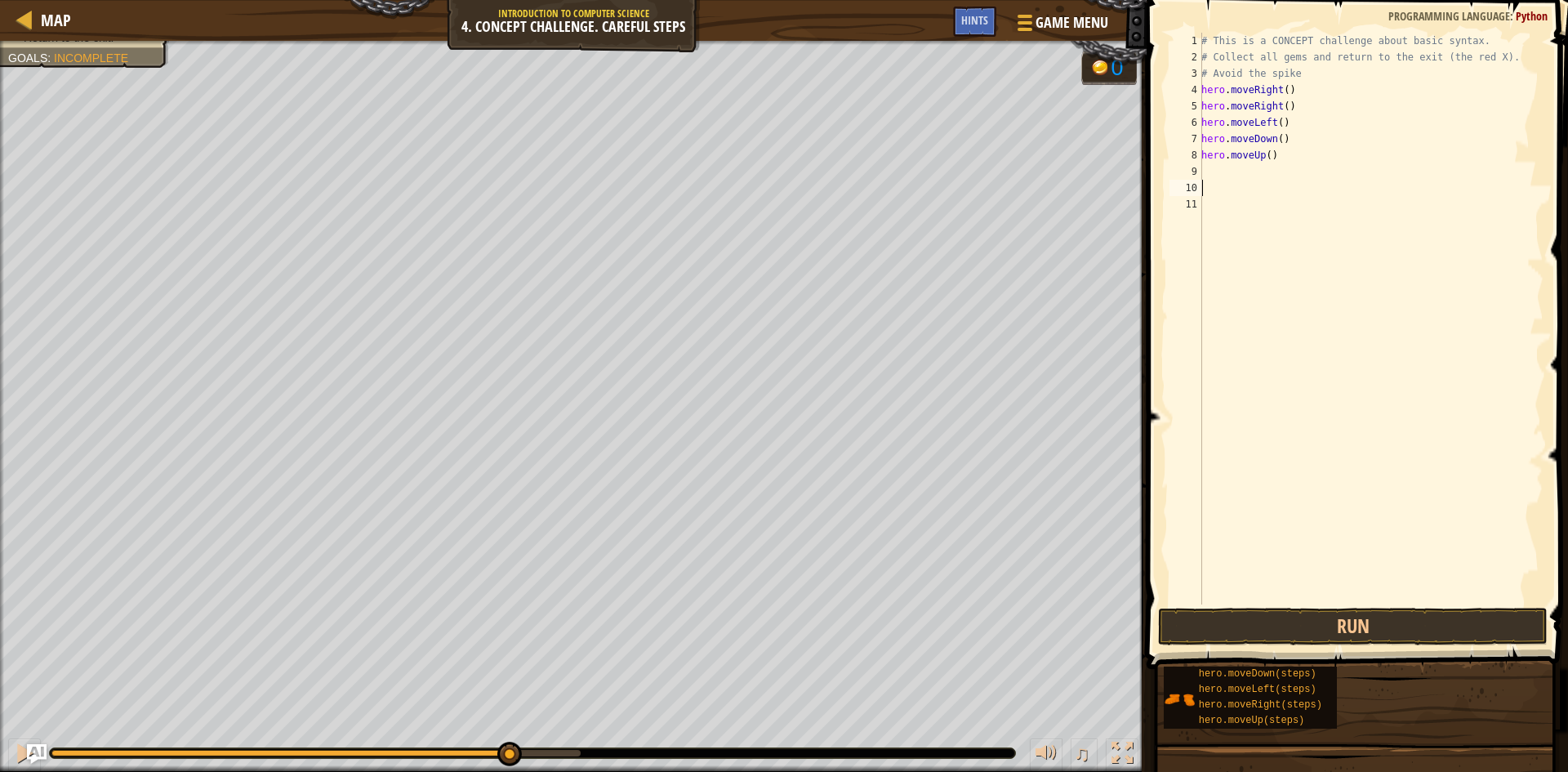
click at [1314, 191] on div "# This is a CONCEPT challenge about basic syntax. # Collect all gems and return…" at bounding box center [1370, 335] width 346 height 605
click at [1316, 180] on div "# This is a CONCEPT challenge about basic syntax. # Collect all gems and return…" at bounding box center [1370, 335] width 346 height 605
click at [1322, 179] on div "# This is a CONCEPT challenge about basic syntax. # Collect all gems and return…" at bounding box center [1370, 335] width 346 height 605
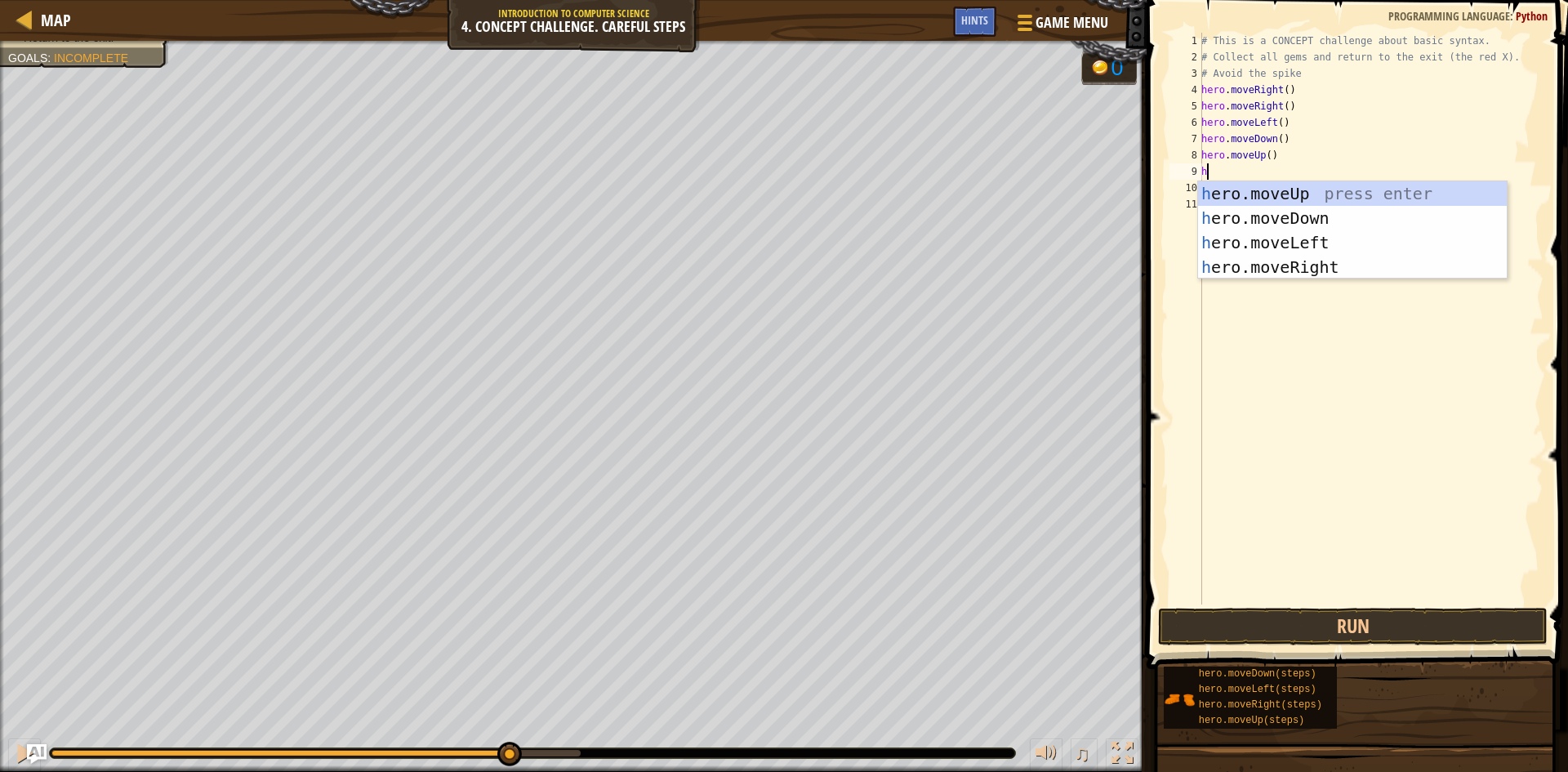
scroll to position [7, 1]
type textarea "hero"
click at [1335, 241] on div "hero .moveUp press enter hero .moveDown press enter hero .moveLeft press enter …" at bounding box center [1351, 255] width 308 height 147
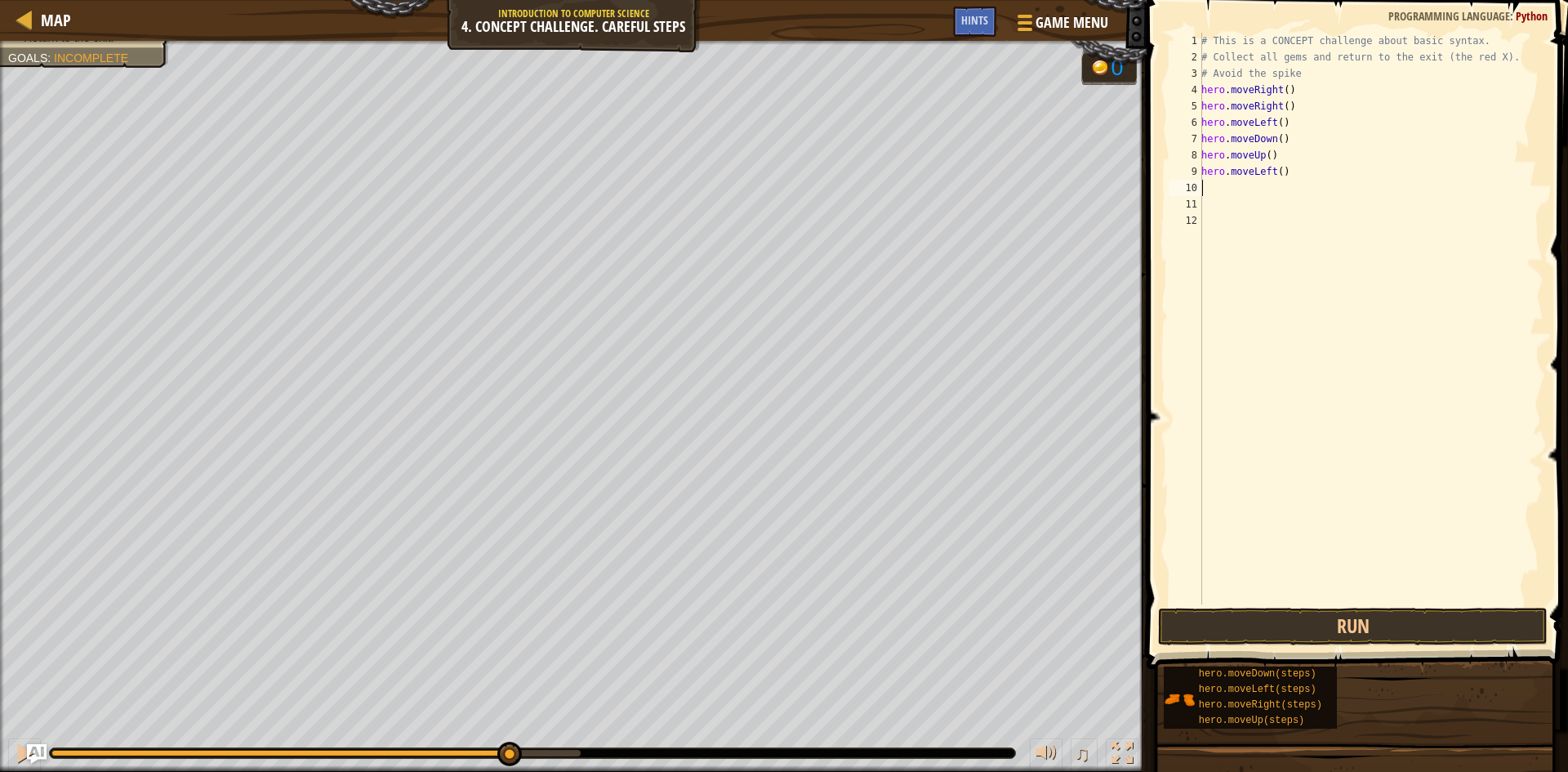
scroll to position [7, 0]
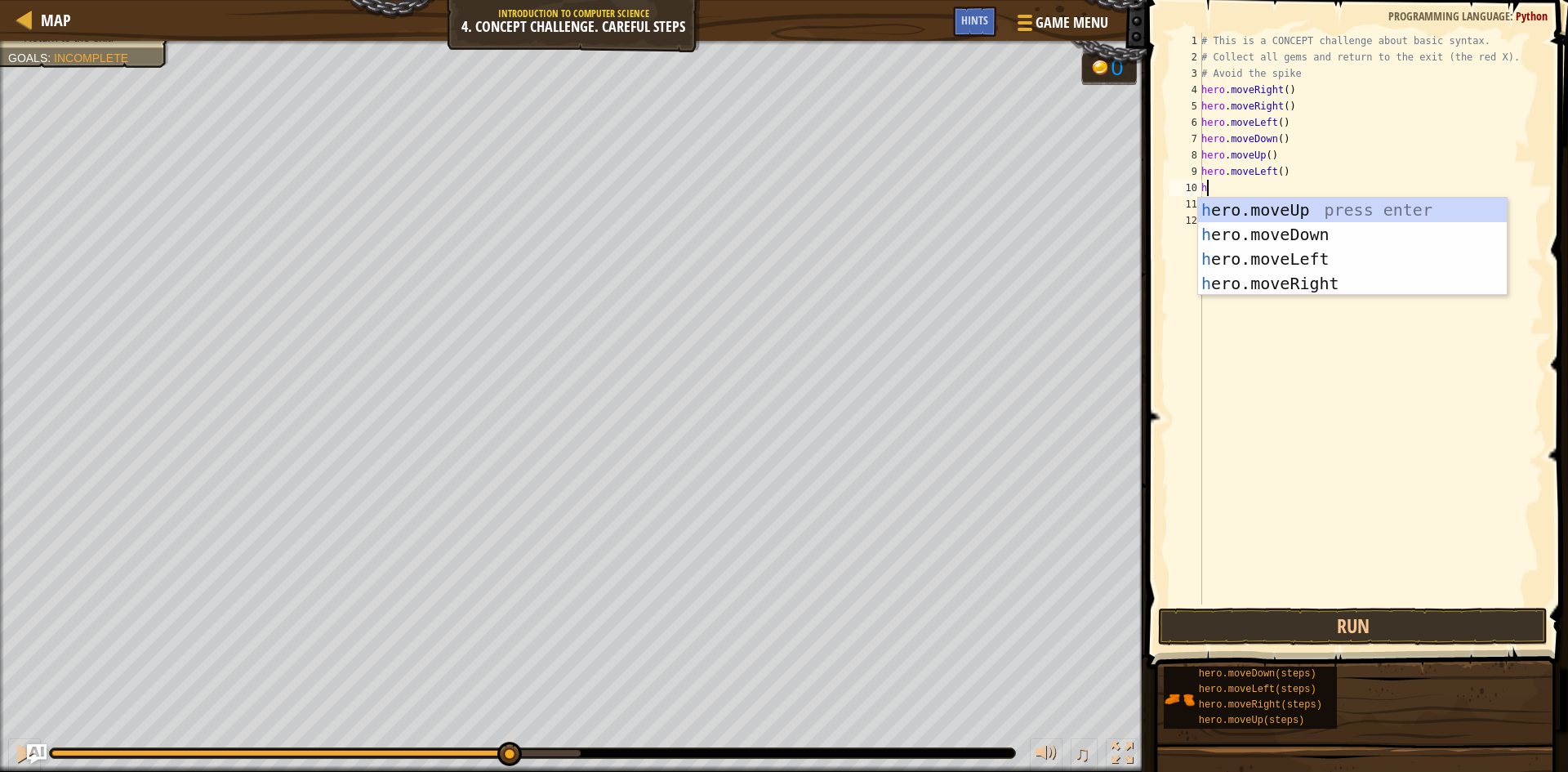
type textarea "he"
click at [1387, 233] on div "he ro.moveUp press enter he ro.moveDown press enter he ro.moveLeft press enter …" at bounding box center [1351, 271] width 308 height 147
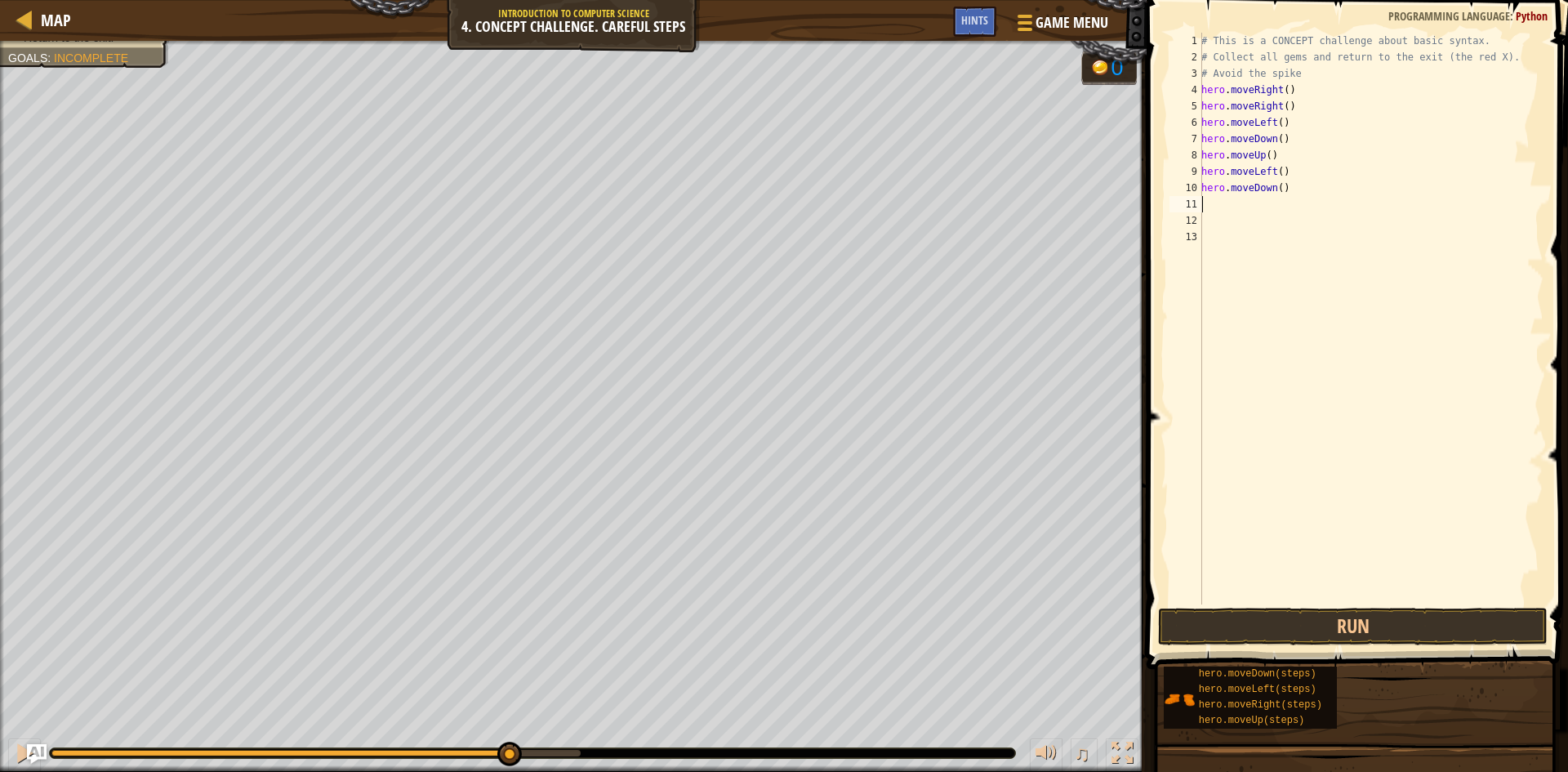
type textarea "h"
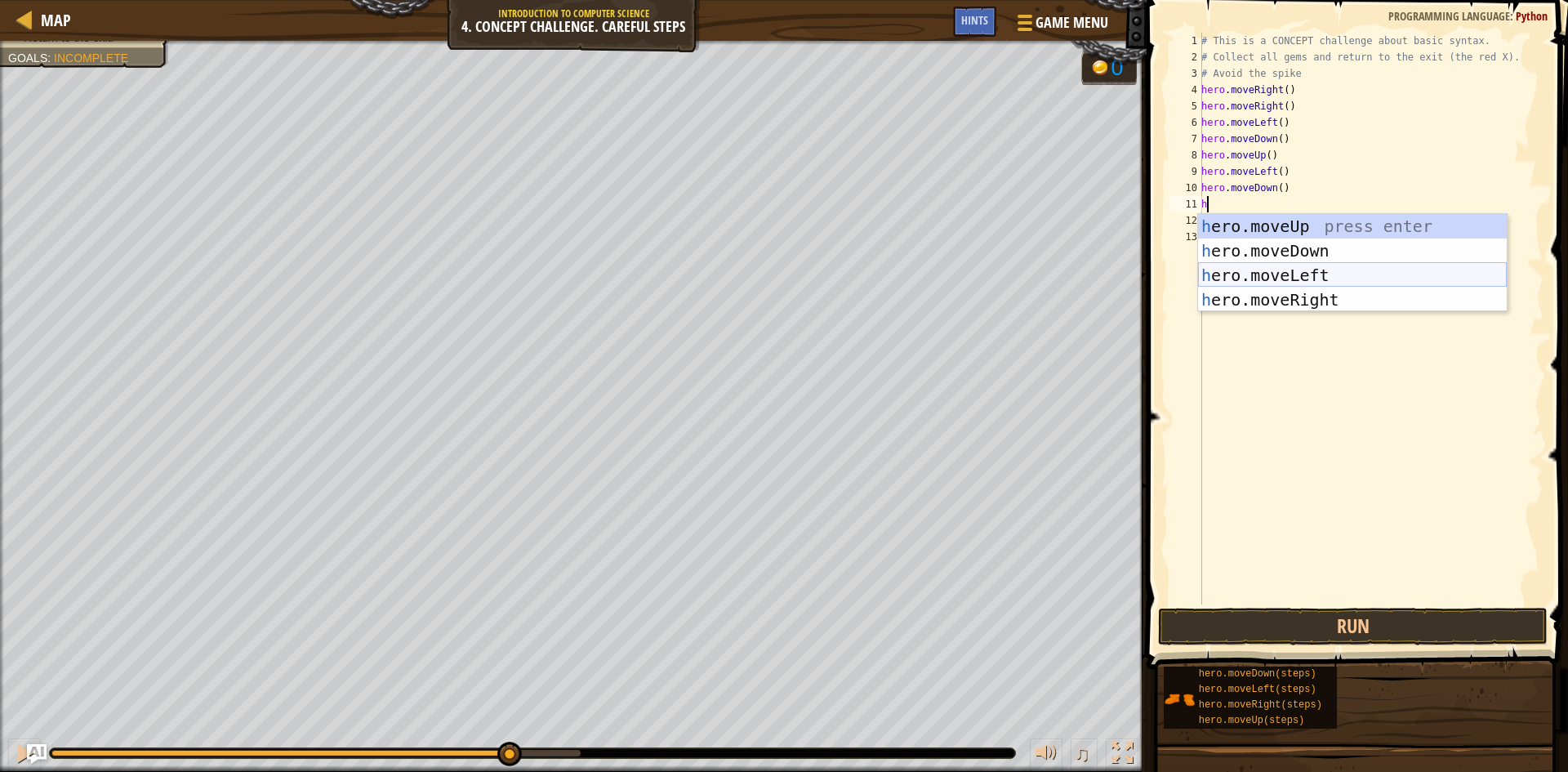
click at [1377, 275] on div "h ero.moveUp press enter h ero.moveDown press enter h ero.moveLeft press enter …" at bounding box center [1351, 287] width 308 height 147
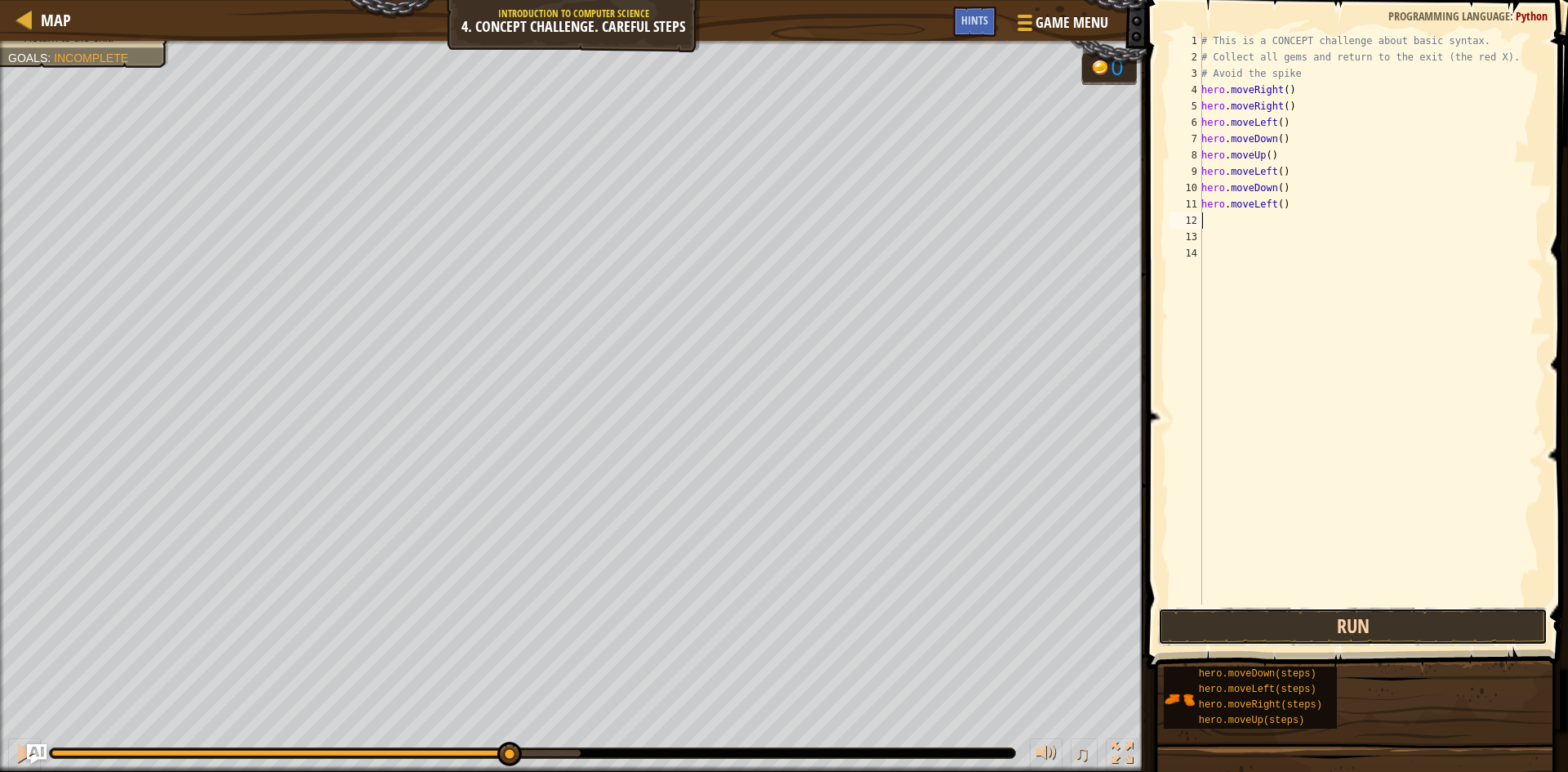
click at [1381, 636] on button "Run" at bounding box center [1352, 626] width 390 height 37
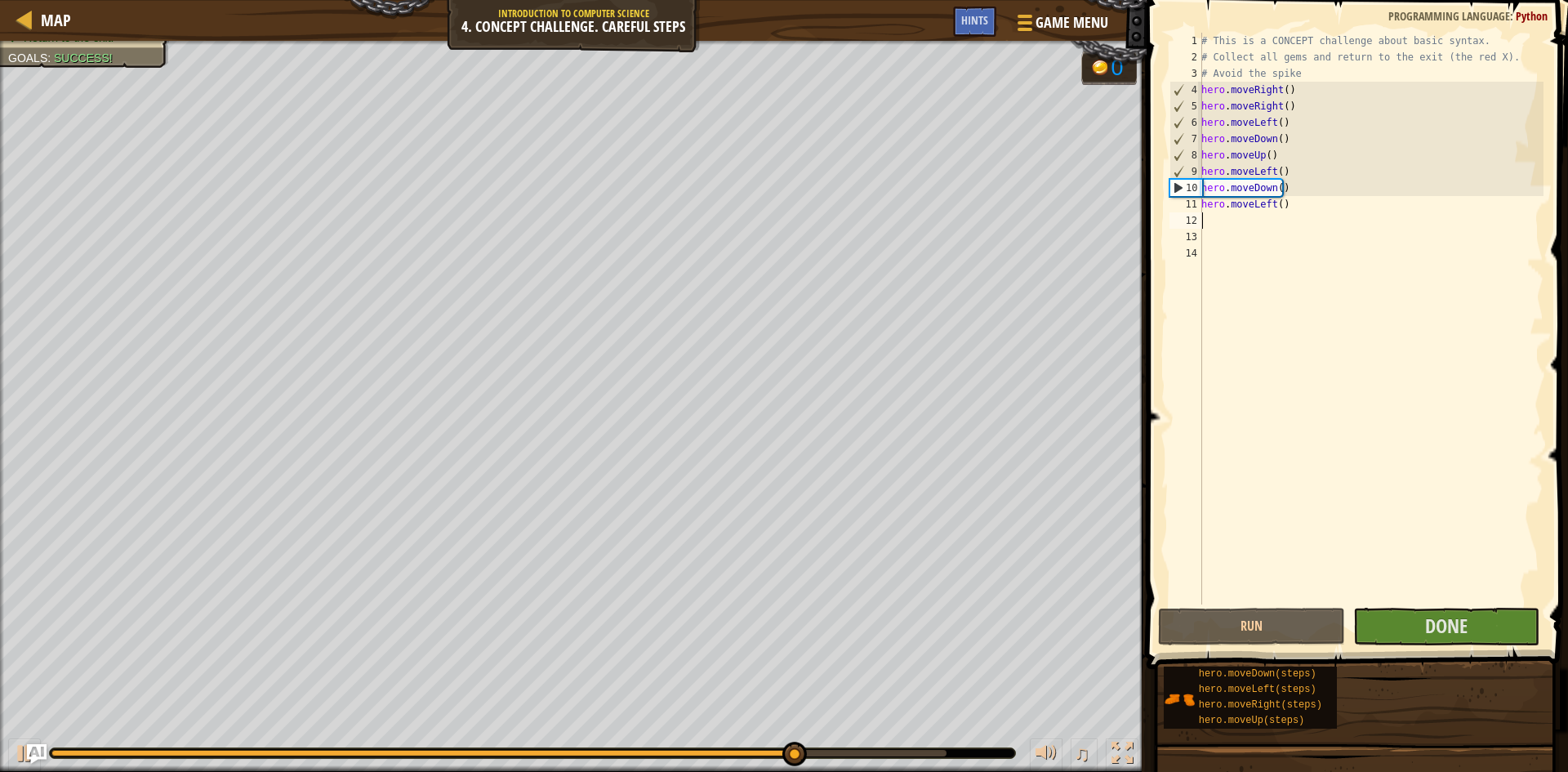
click at [1321, 227] on div "# This is a CONCEPT challenge about basic syntax. # Collect all gems and return…" at bounding box center [1370, 335] width 346 height 605
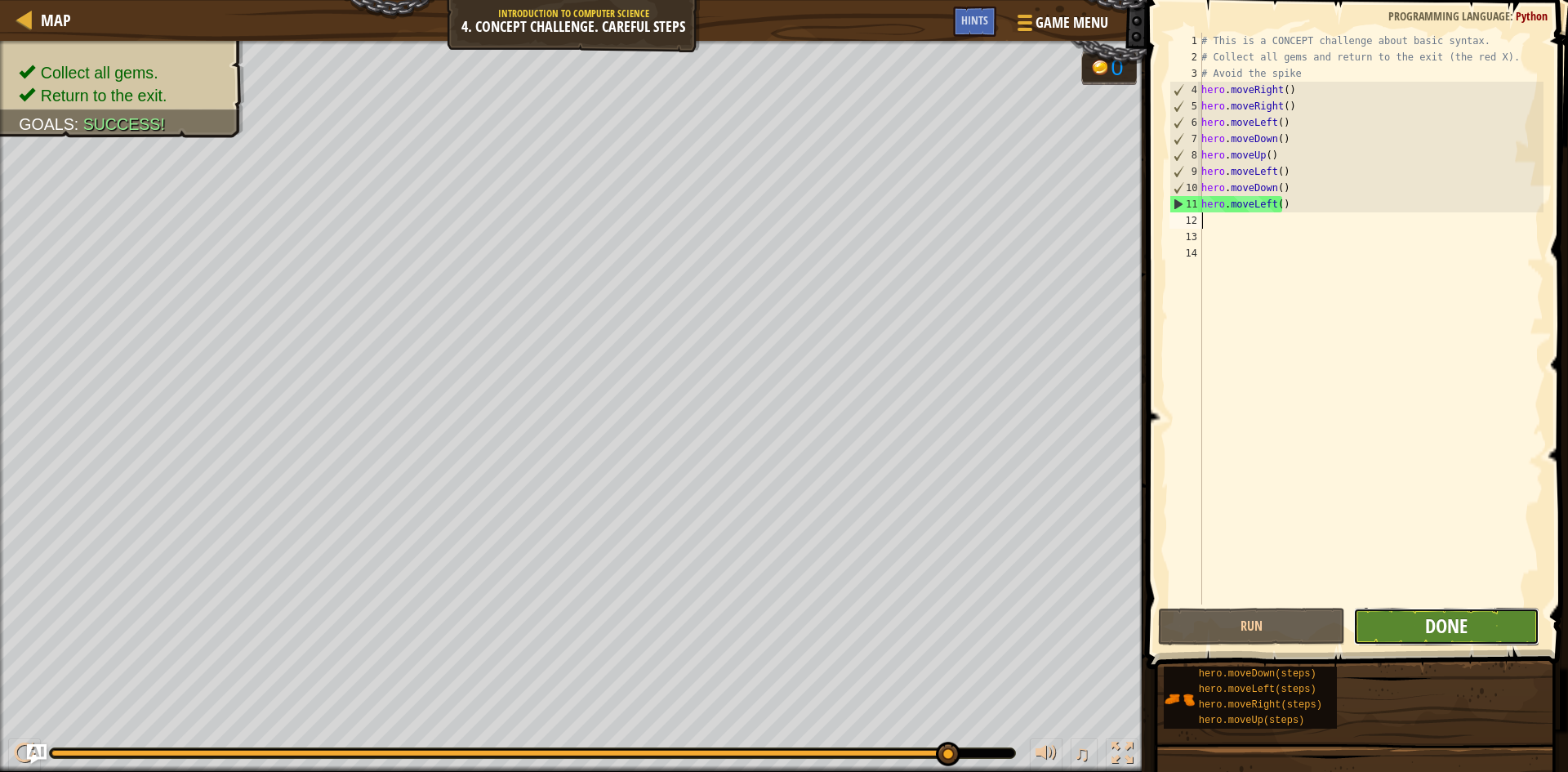
click at [1450, 626] on span "Done" at bounding box center [1446, 626] width 42 height 27
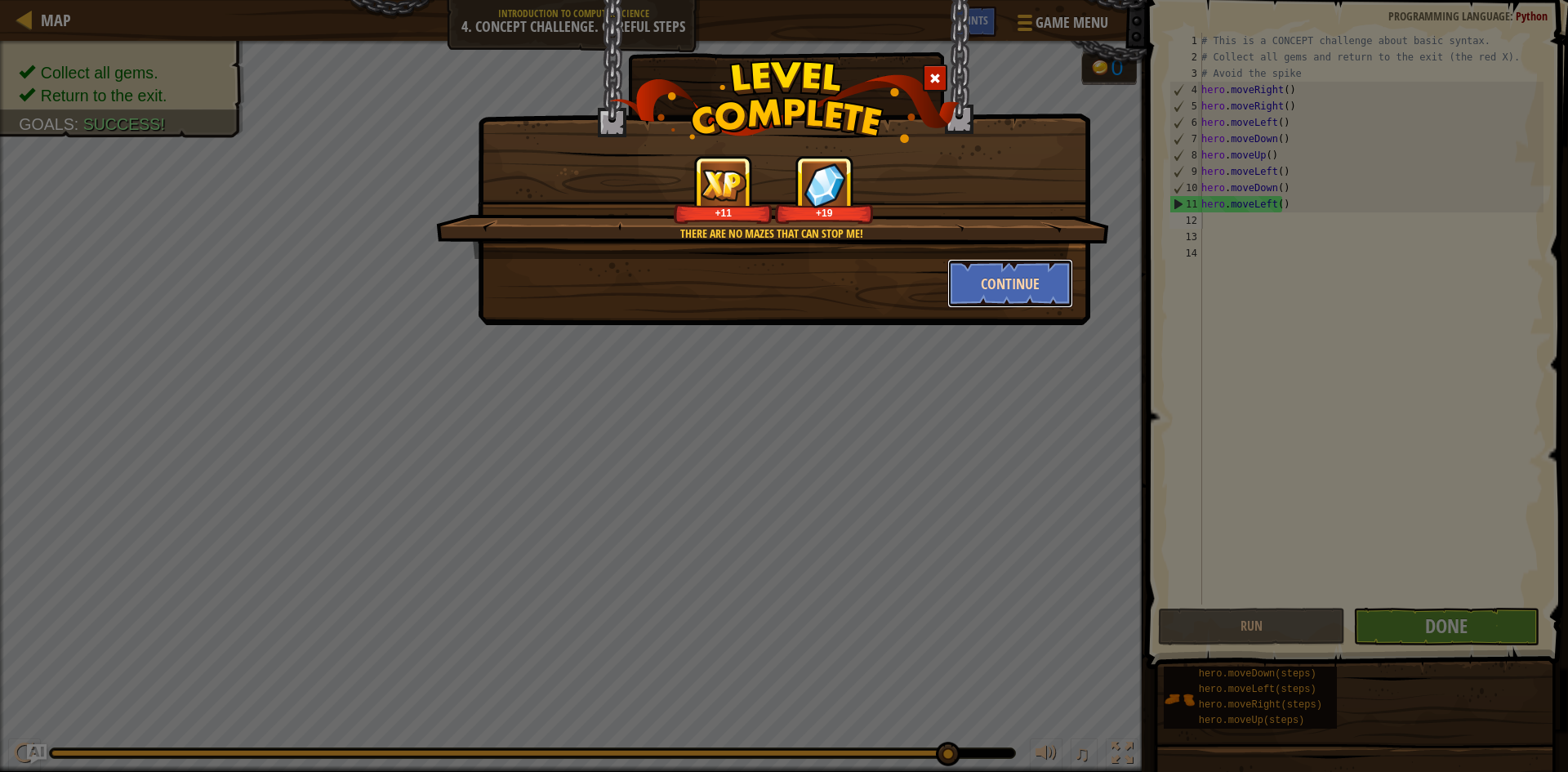
click at [962, 273] on button "Continue" at bounding box center [1010, 283] width 126 height 49
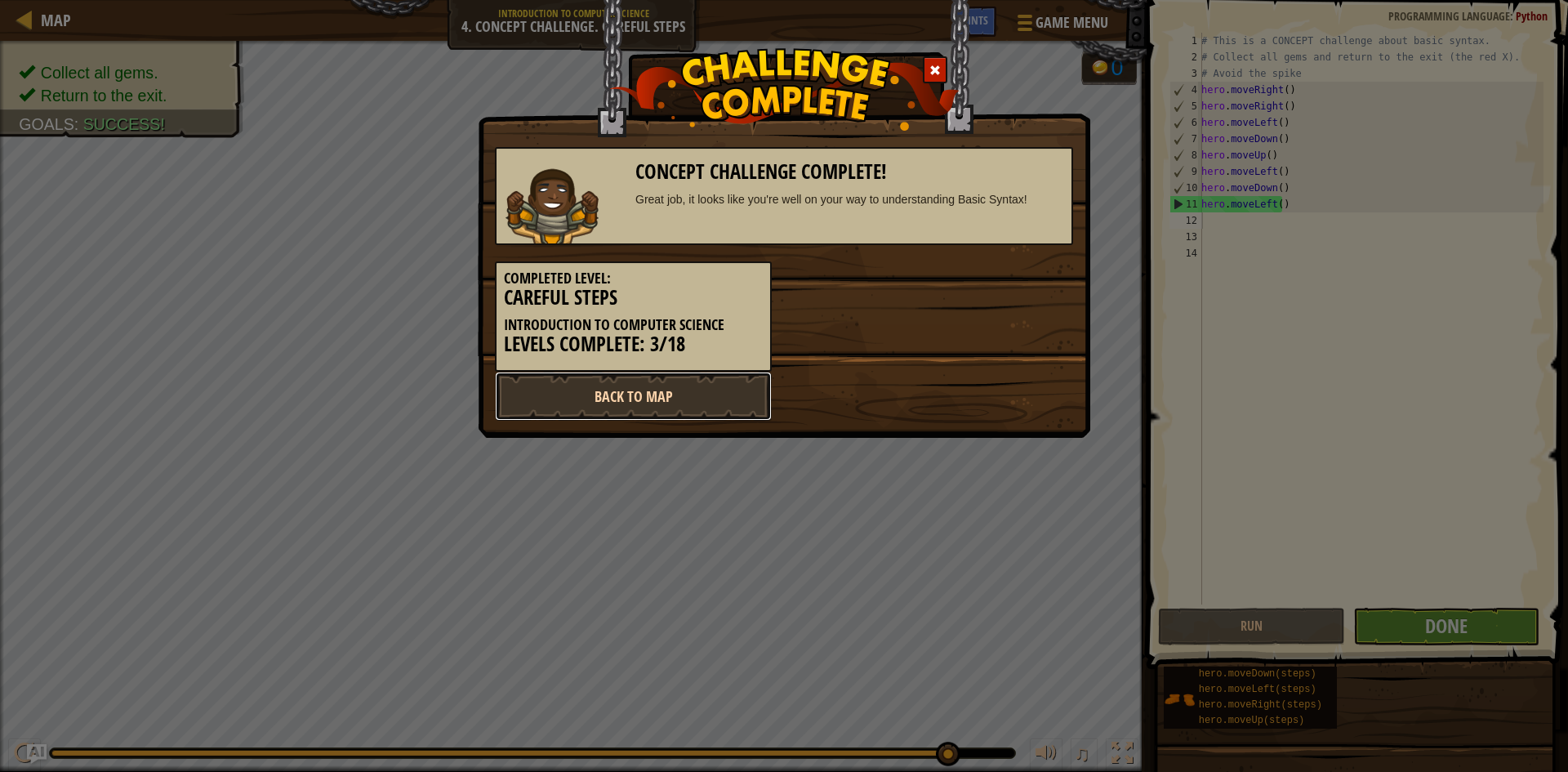
click at [661, 381] on link "Back to Map" at bounding box center [633, 395] width 277 height 49
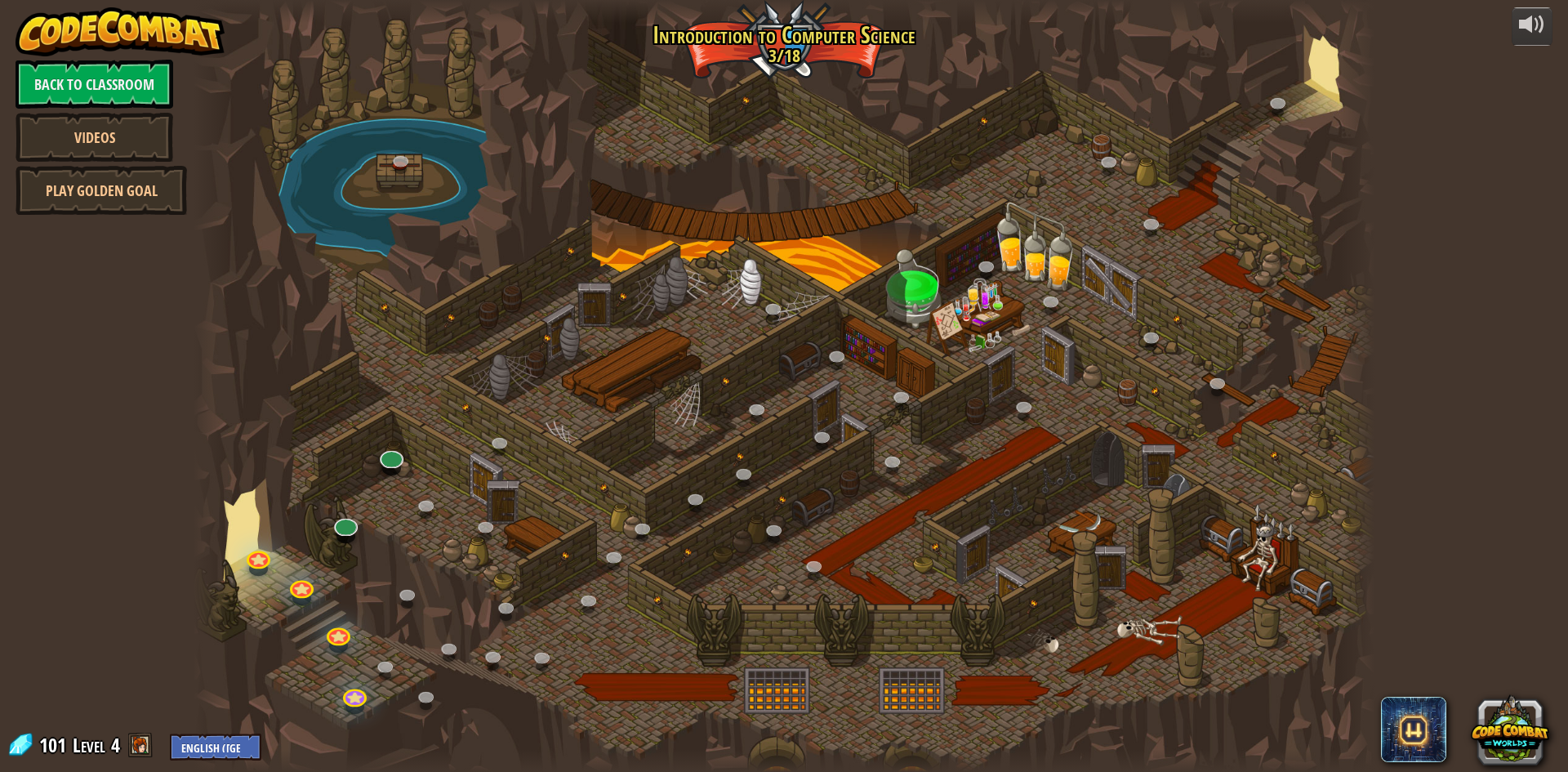
click at [617, 641] on div at bounding box center [784, 386] width 1181 height 772
click at [359, 694] on link at bounding box center [354, 692] width 33 height 33
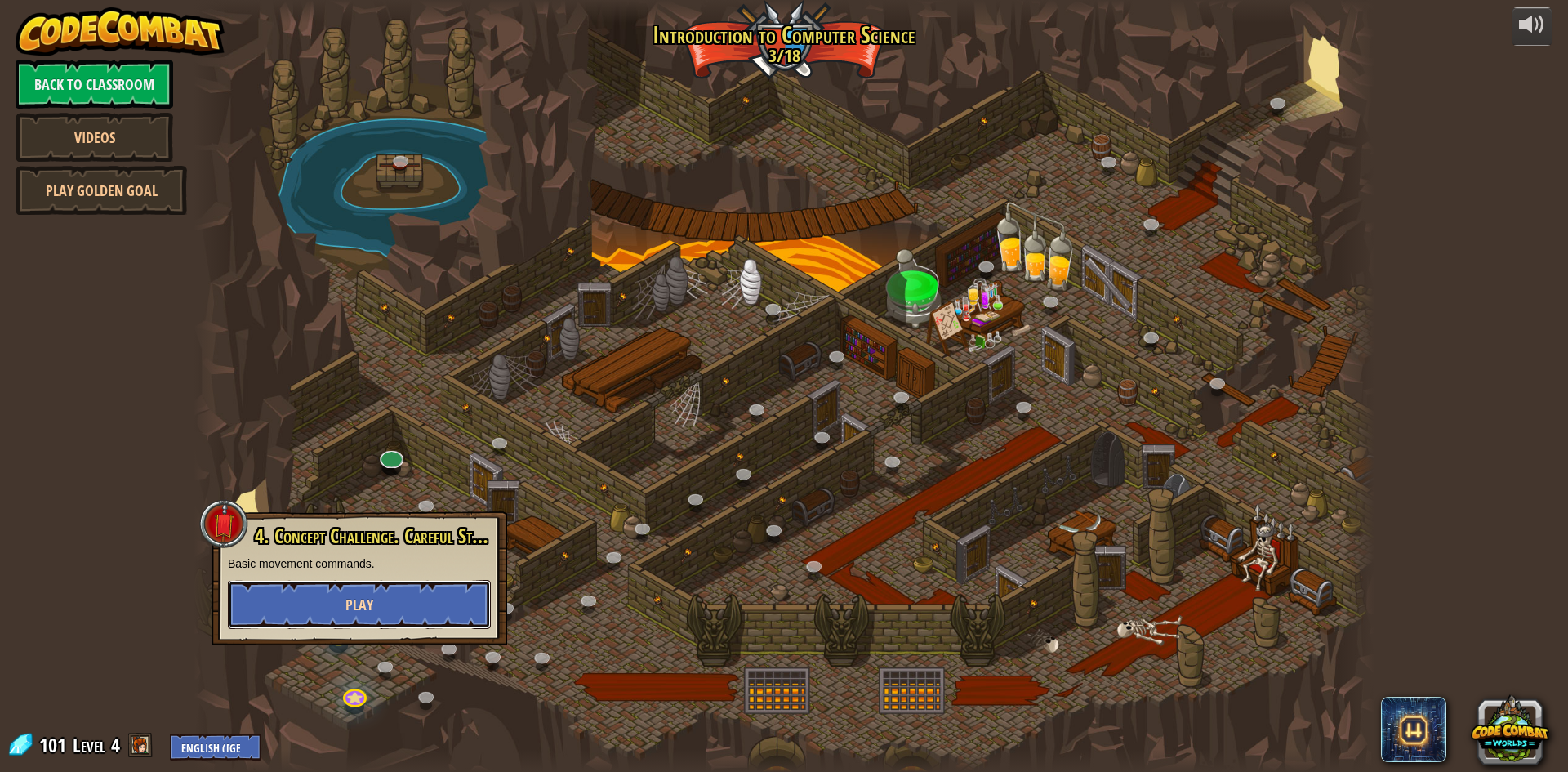
click at [445, 588] on button "Play" at bounding box center [359, 604] width 263 height 49
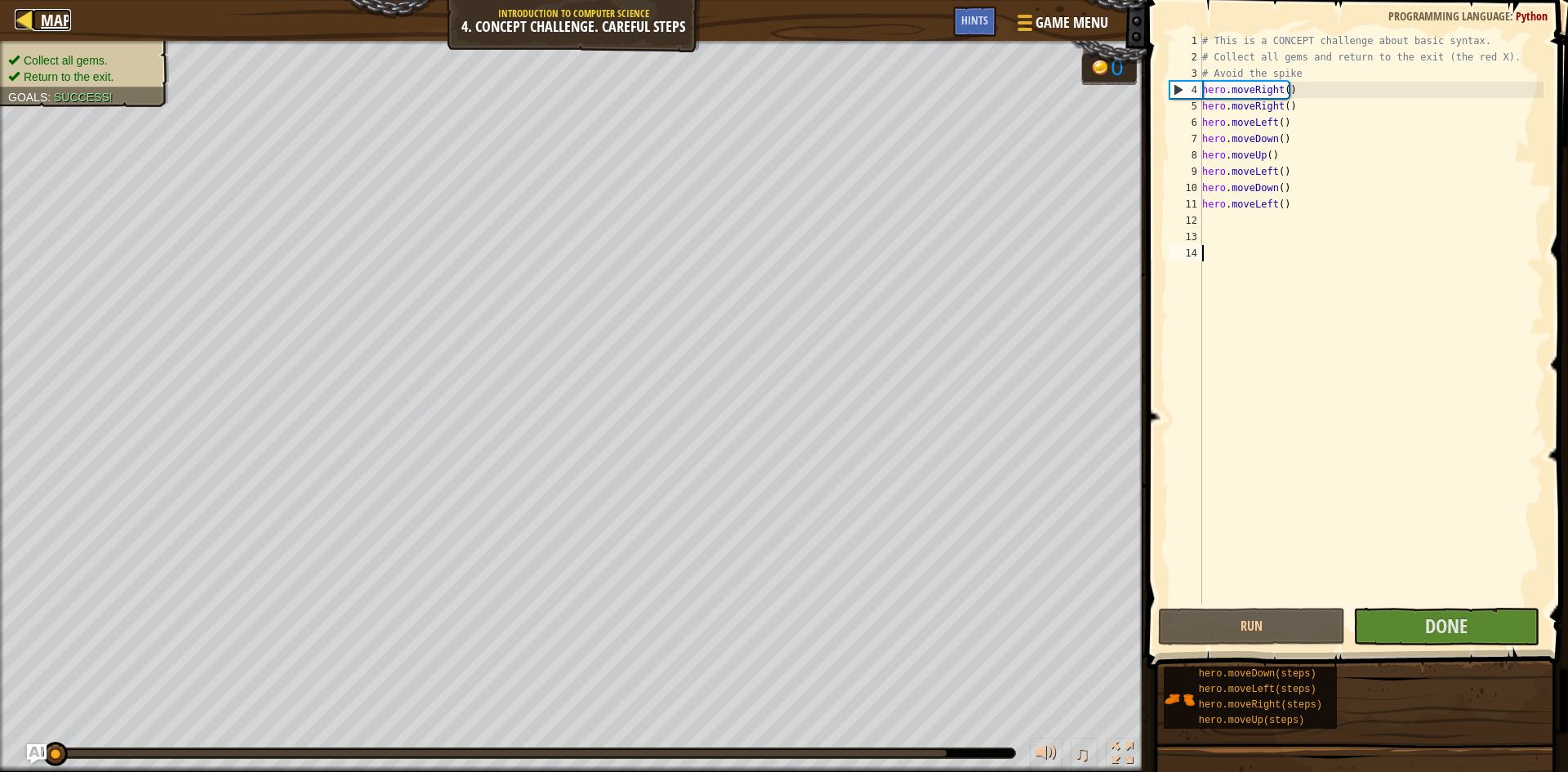
click at [15, 19] on div at bounding box center [25, 19] width 20 height 20
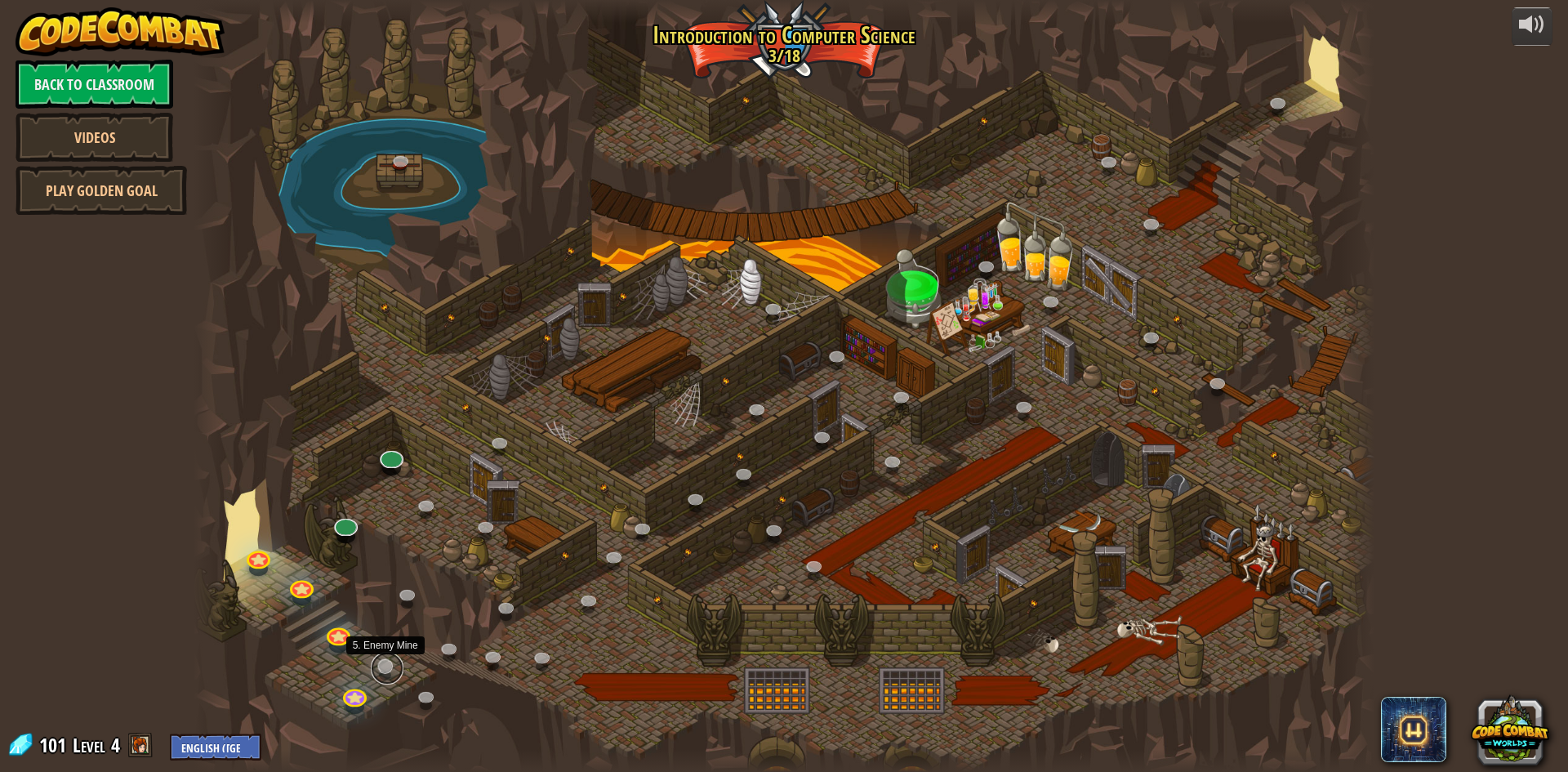
click at [389, 660] on link at bounding box center [386, 668] width 33 height 33
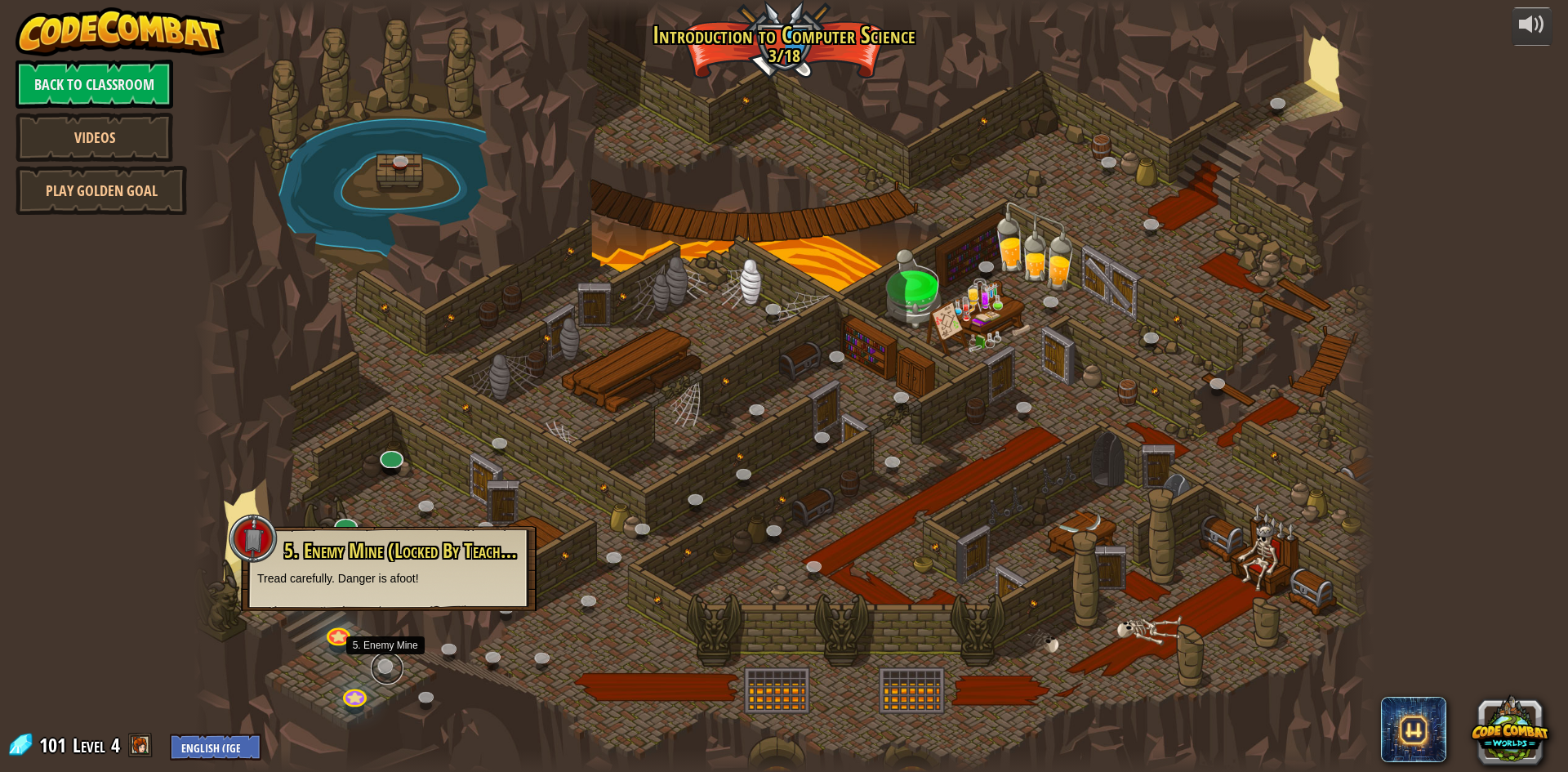
click at [389, 660] on link at bounding box center [386, 668] width 33 height 33
click at [544, 432] on div at bounding box center [784, 386] width 1181 height 772
